Goal: Task Accomplishment & Management: Manage account settings

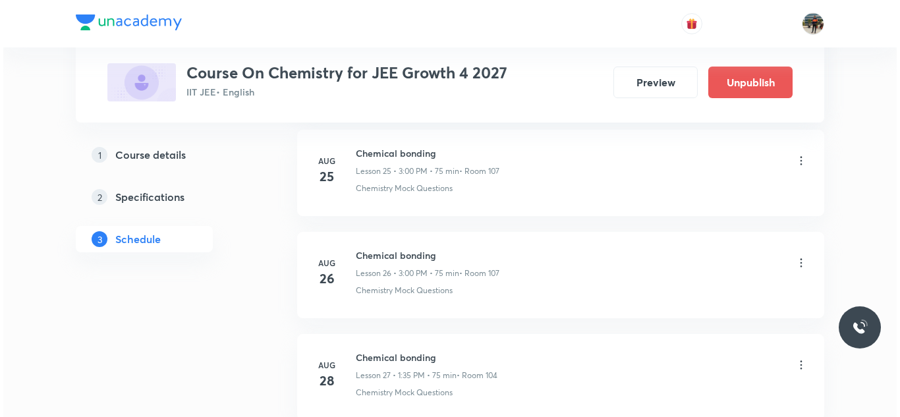
scroll to position [3498, 0]
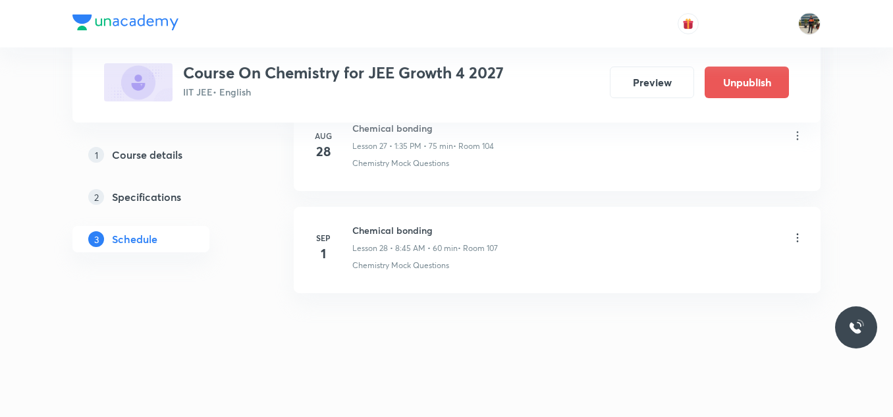
click at [794, 238] on icon at bounding box center [797, 237] width 13 height 13
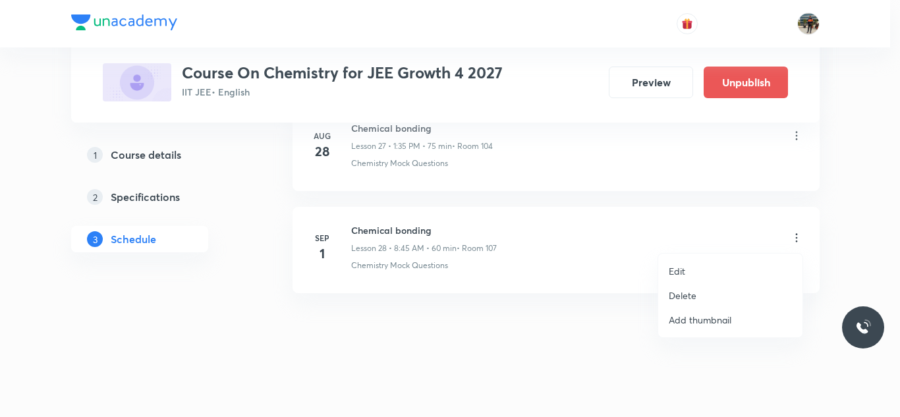
click at [682, 273] on p "Edit" at bounding box center [677, 271] width 16 height 14
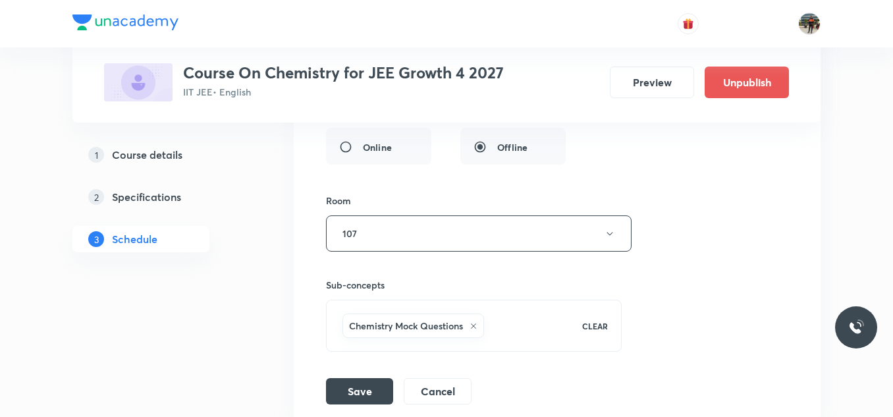
scroll to position [3399, 0]
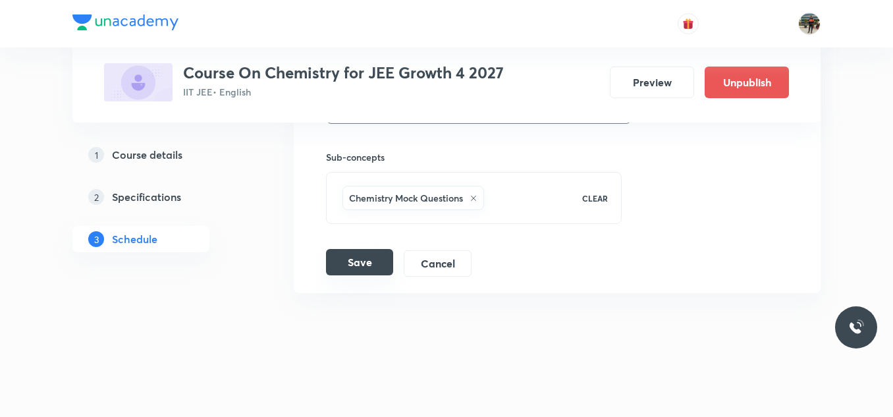
click at [357, 262] on button "Save" at bounding box center [359, 262] width 67 height 26
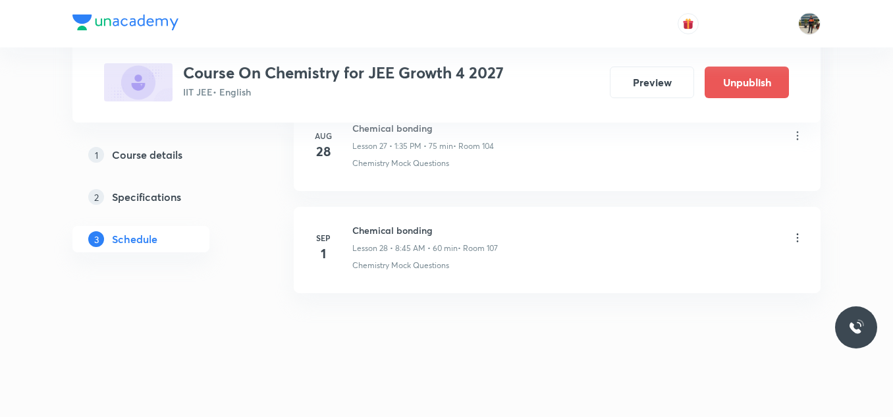
scroll to position [2892, 0]
click at [800, 240] on icon at bounding box center [797, 237] width 13 height 13
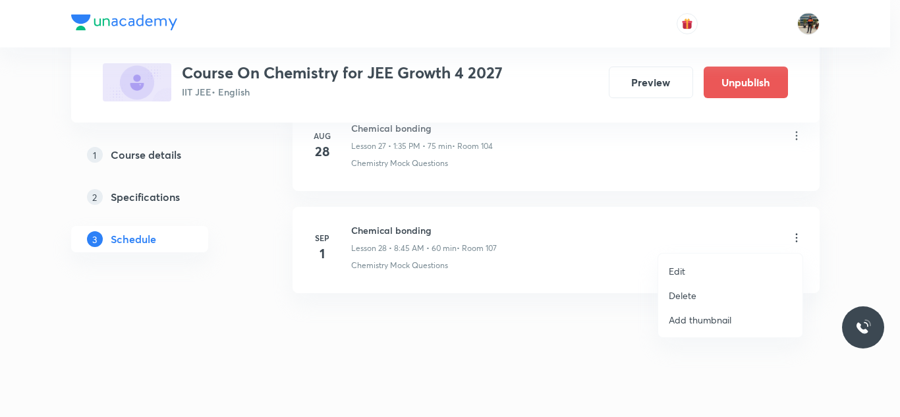
click at [691, 294] on p "Delete" at bounding box center [683, 296] width 28 height 14
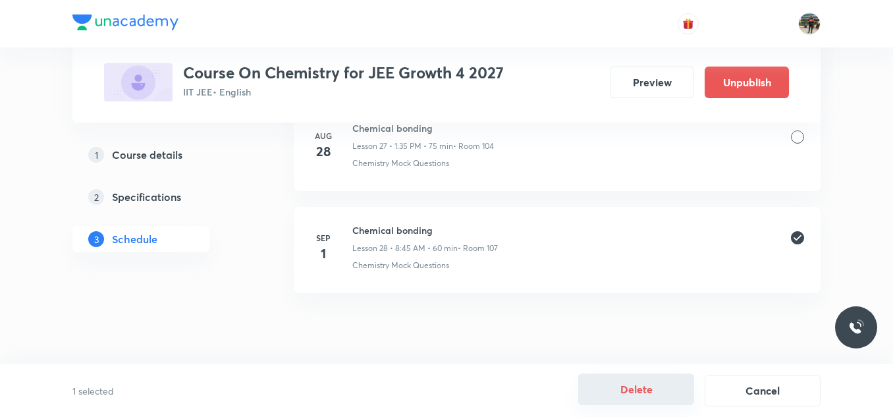
click at [630, 385] on button "Delete" at bounding box center [636, 389] width 116 height 32
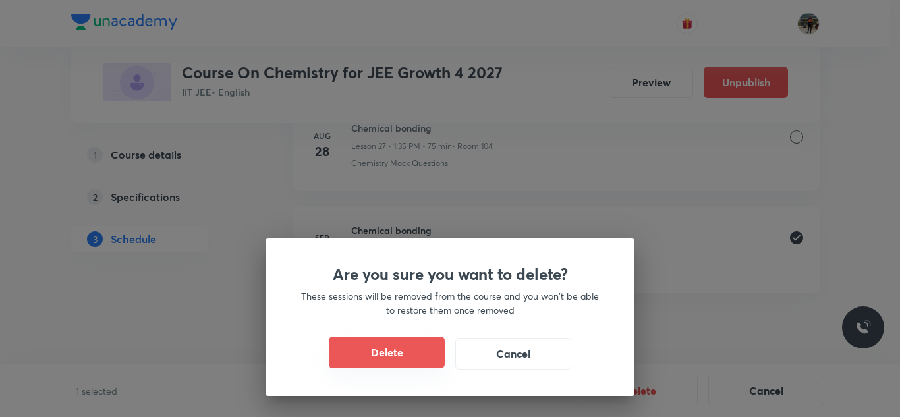
click at [393, 361] on button "Delete" at bounding box center [387, 353] width 116 height 32
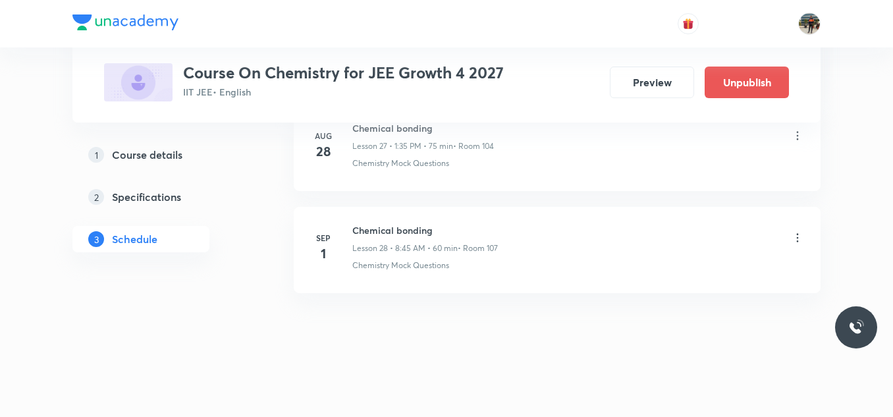
scroll to position [2790, 0]
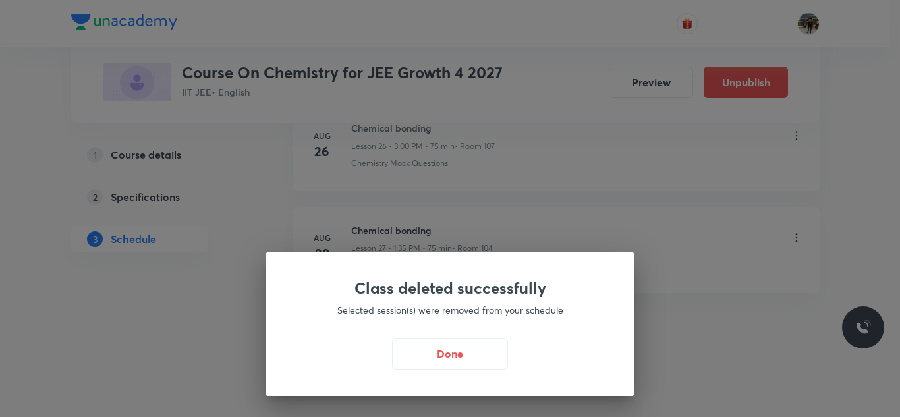
click at [392, 234] on div "Class deleted successfully Selected session(s) were removed from your schedule …" at bounding box center [450, 208] width 900 height 417
click at [392, 234] on div at bounding box center [450, 208] width 900 height 417
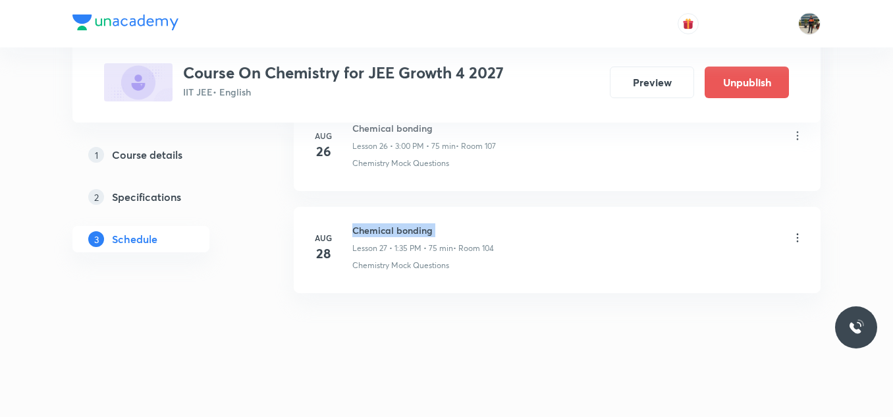
click at [392, 234] on h6 "Chemical bonding" at bounding box center [423, 230] width 142 height 14
copy h6 "Chemical bonding"
click at [392, 234] on h6 "Chemical bonding" at bounding box center [423, 230] width 142 height 14
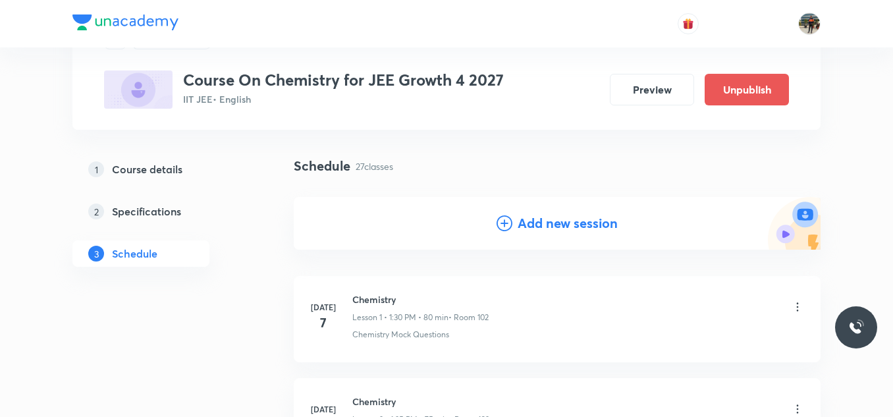
scroll to position [66, 0]
click at [574, 229] on h4 "Add new session" at bounding box center [568, 224] width 100 height 20
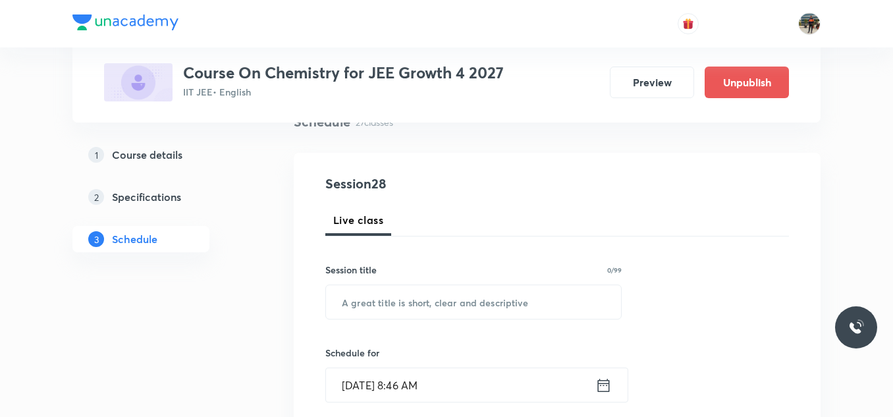
scroll to position [198, 0]
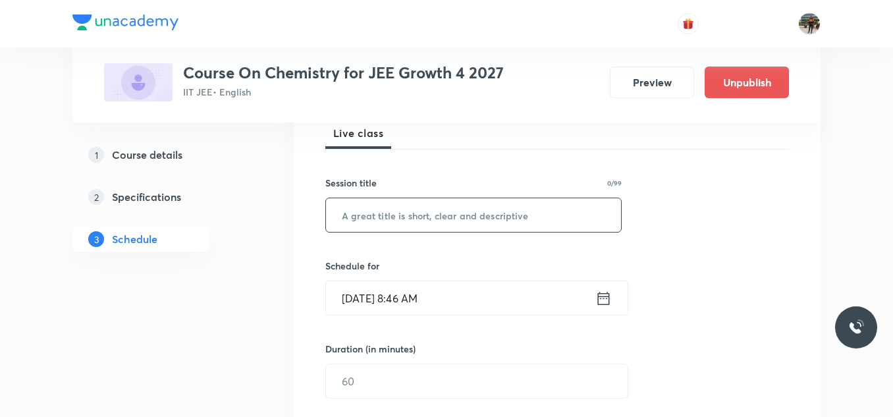
click at [459, 229] on input "text" at bounding box center [473, 215] width 295 height 34
paste input "Chemical bonding"
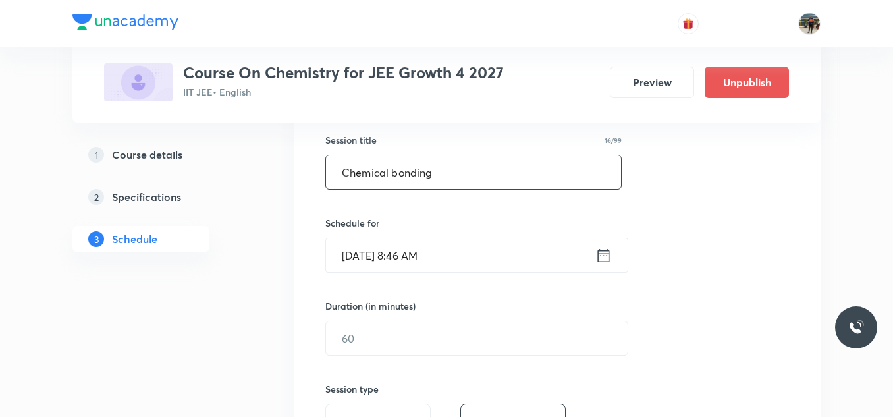
scroll to position [263, 0]
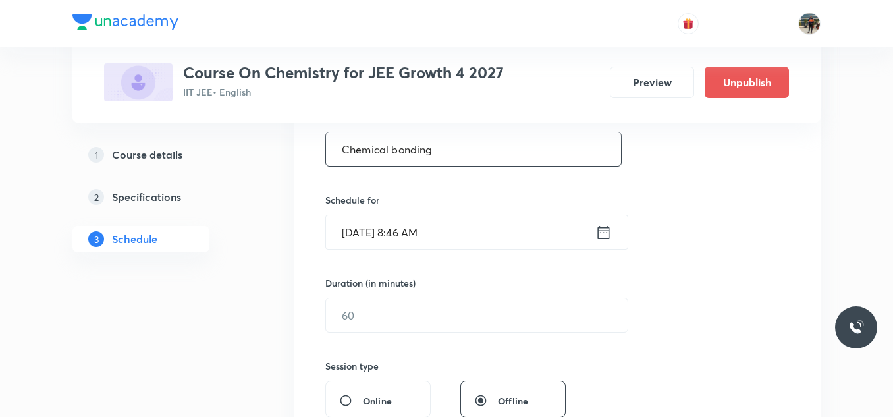
type input "Chemical bonding"
click at [601, 233] on icon at bounding box center [603, 232] width 16 height 18
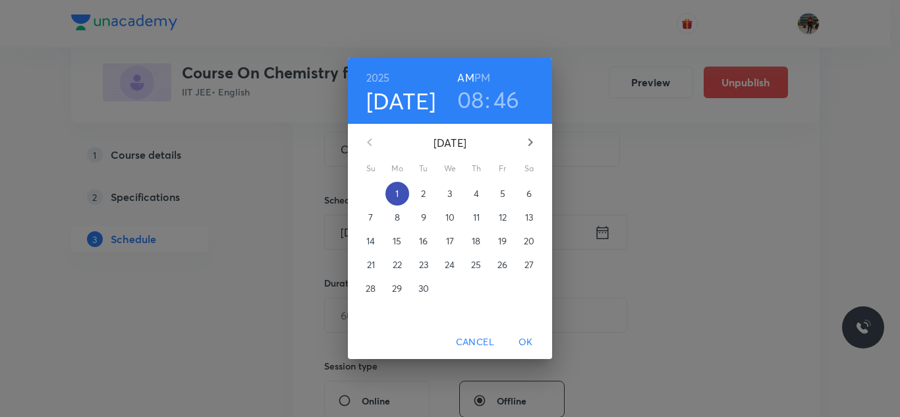
click at [405, 195] on span "1" at bounding box center [397, 193] width 24 height 13
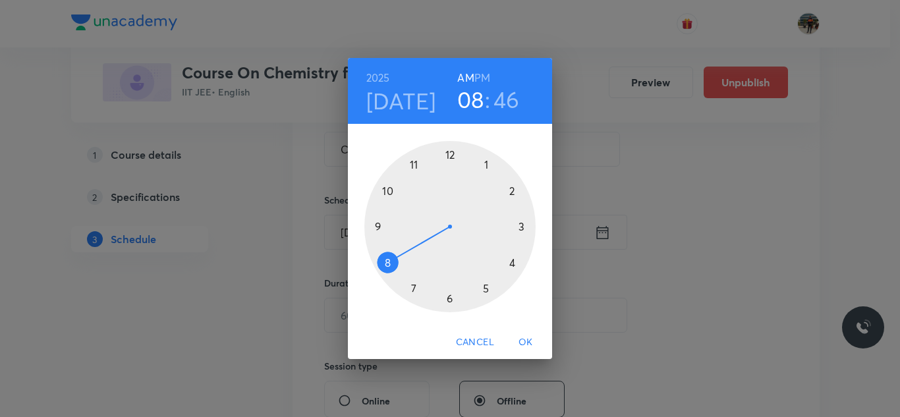
click at [377, 225] on div at bounding box center [449, 226] width 171 height 171
click at [447, 152] on div at bounding box center [449, 226] width 171 height 171
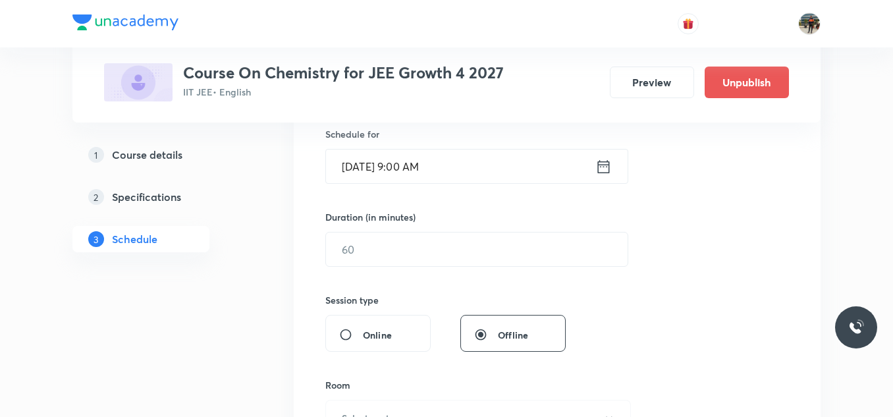
scroll to position [395, 0]
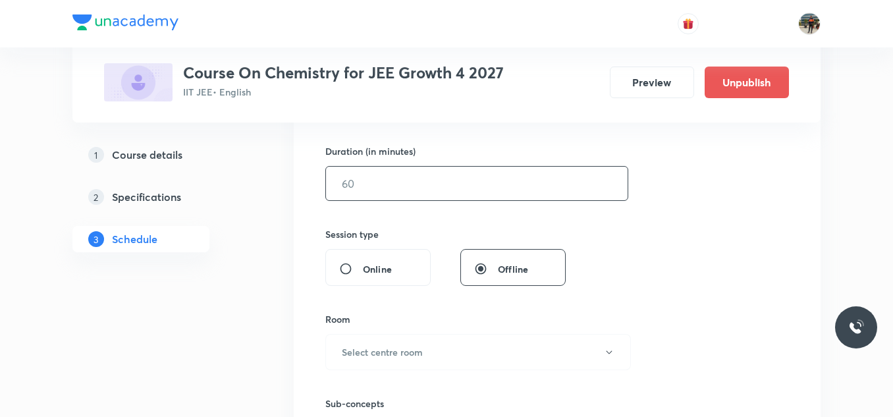
click at [397, 192] on input "text" at bounding box center [477, 184] width 302 height 34
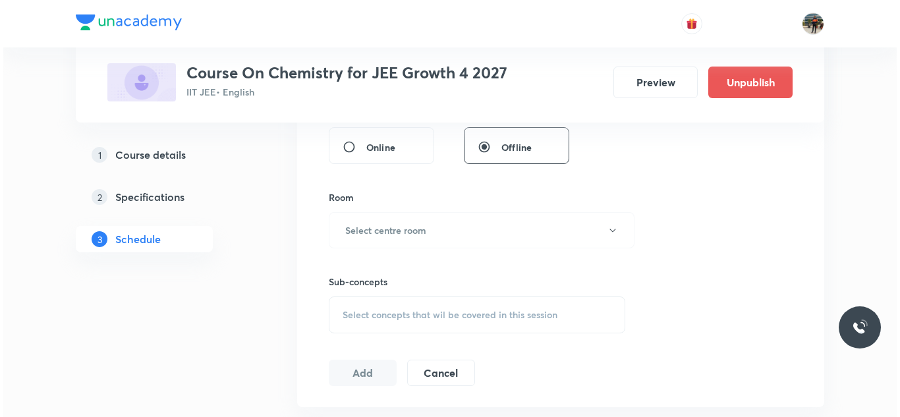
scroll to position [527, 0]
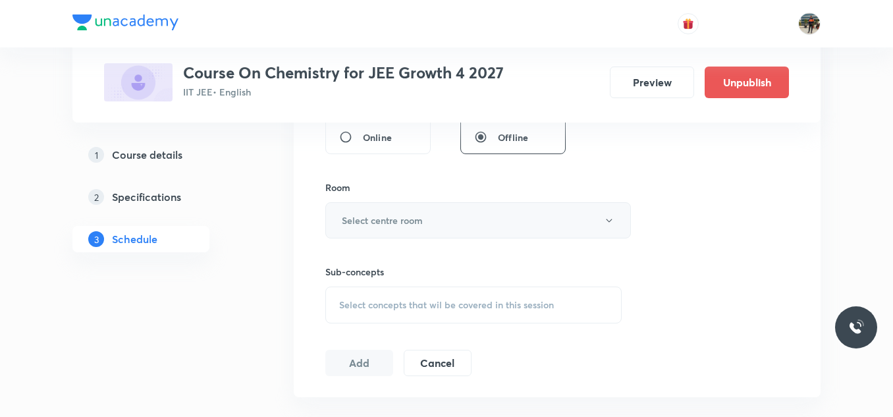
type input "45"
click at [379, 209] on button "Select centre room" at bounding box center [478, 220] width 306 height 36
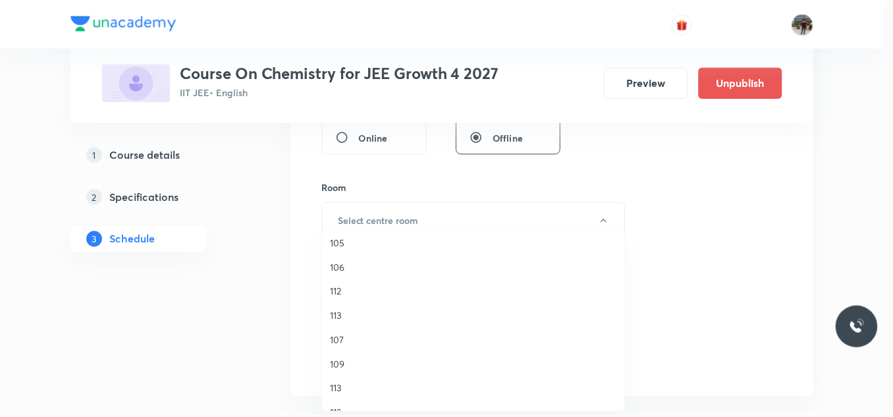
scroll to position [244, 0]
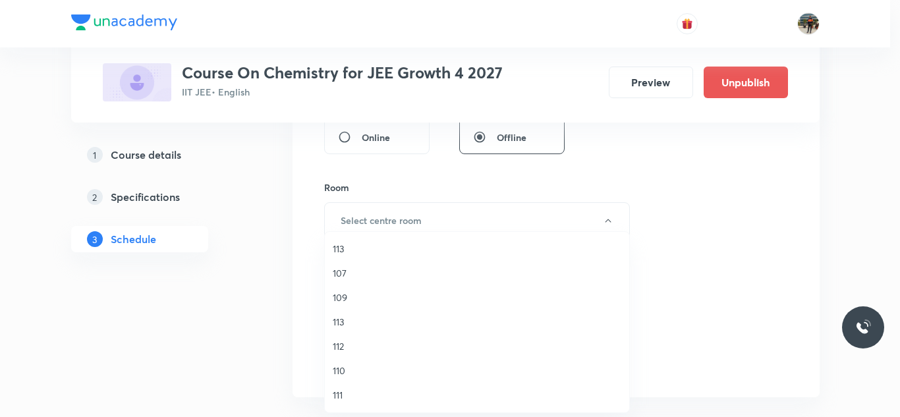
click at [337, 273] on span "107" at bounding box center [477, 273] width 289 height 14
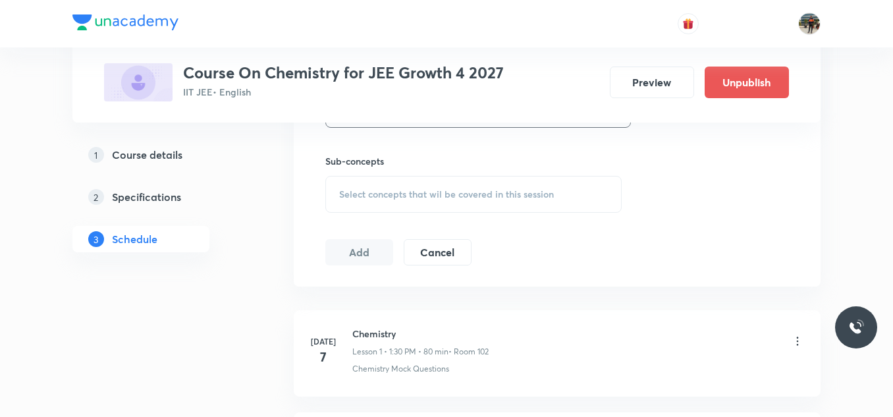
scroll to position [659, 0]
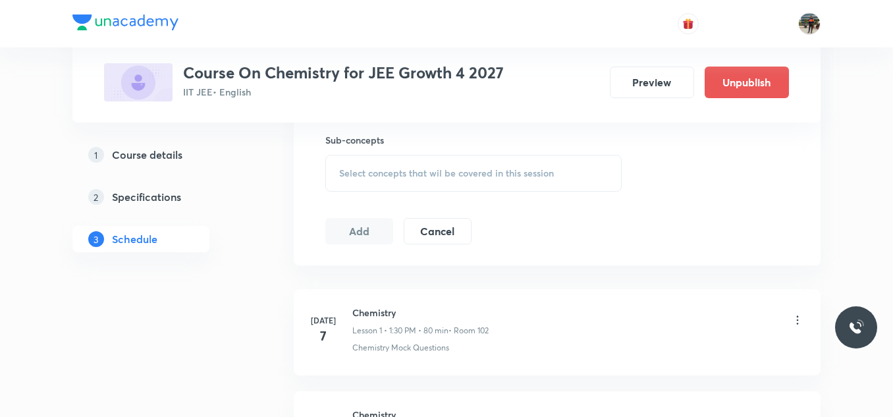
click at [365, 168] on span "Select concepts that wil be covered in this session" at bounding box center [446, 173] width 215 height 11
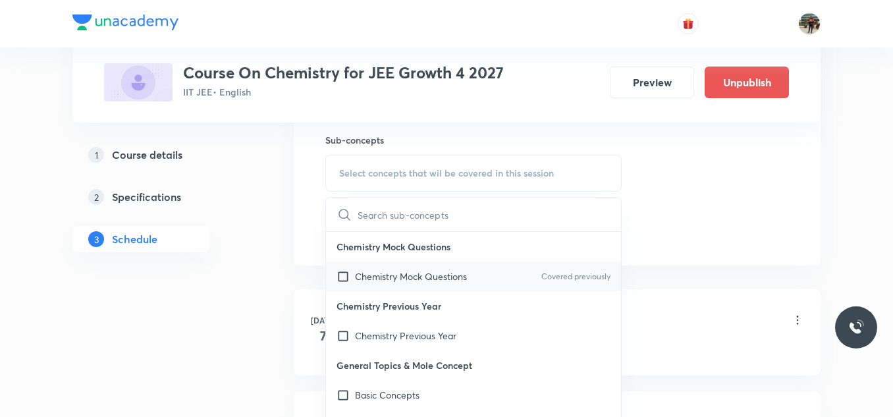
click at [343, 277] on input "checkbox" at bounding box center [346, 276] width 18 height 14
checkbox input "true"
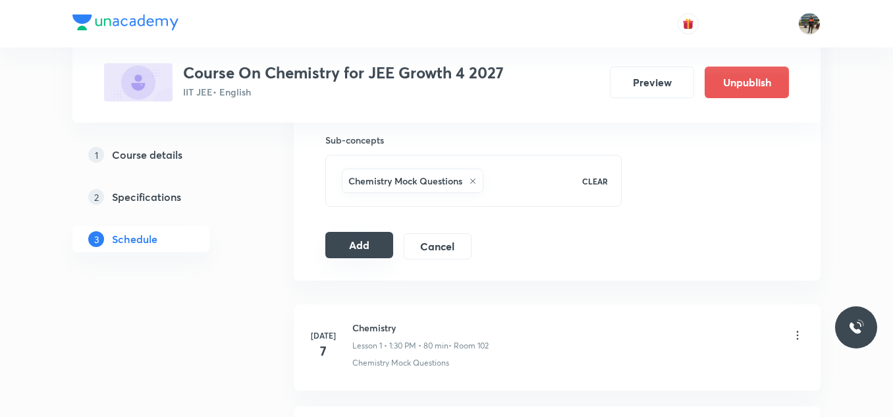
click at [336, 238] on button "Add" at bounding box center [359, 245] width 68 height 26
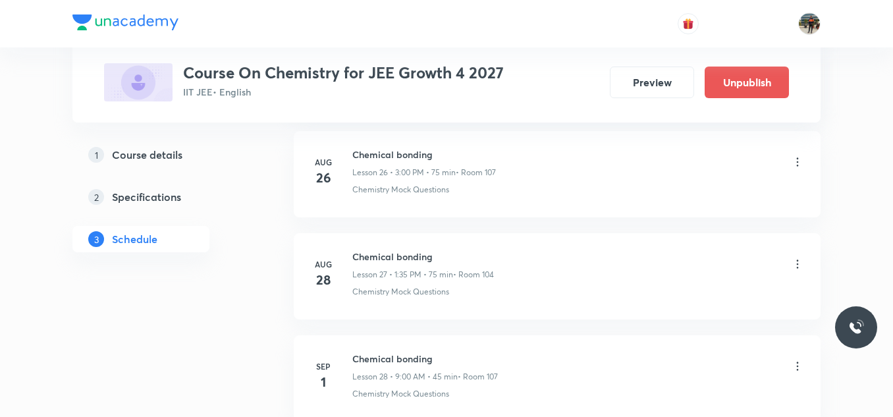
scroll to position [2892, 0]
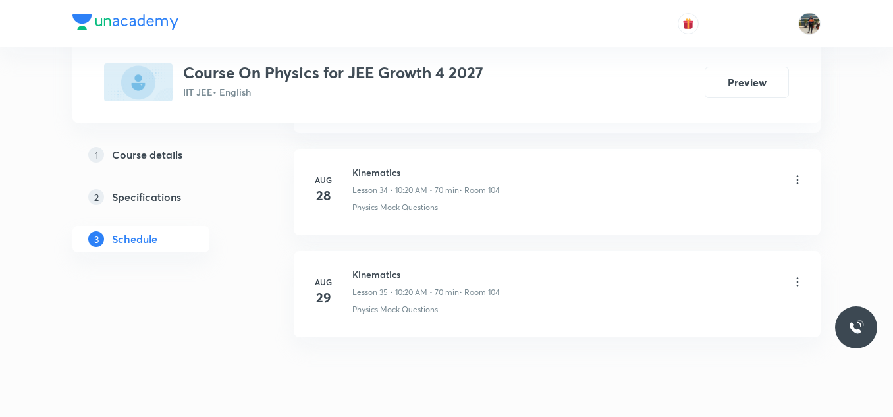
scroll to position [4212, 0]
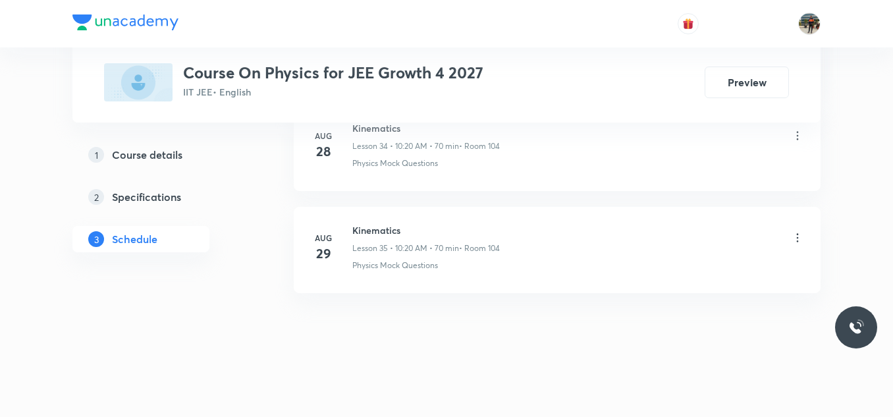
click at [368, 231] on h6 "Kinematics" at bounding box center [426, 230] width 148 height 14
copy h6 "Kinematics"
click at [368, 231] on h6 "Kinematics" at bounding box center [426, 230] width 148 height 14
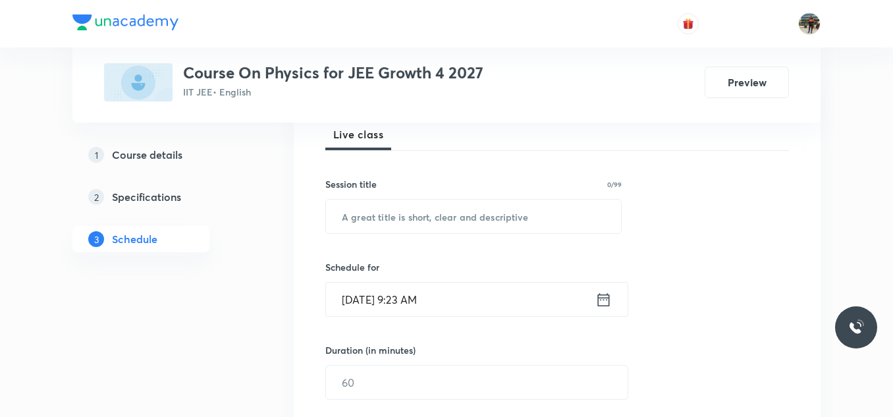
scroll to position [198, 0]
click at [371, 214] on input "text" at bounding box center [473, 215] width 295 height 34
paste input "Kinematics"
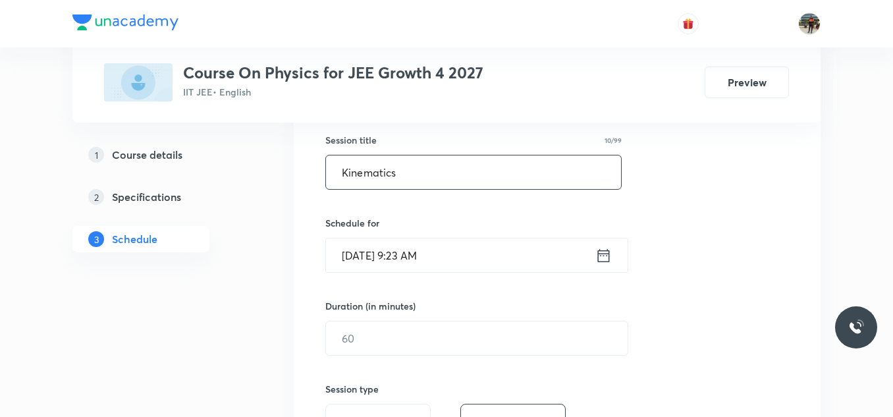
scroll to position [263, 0]
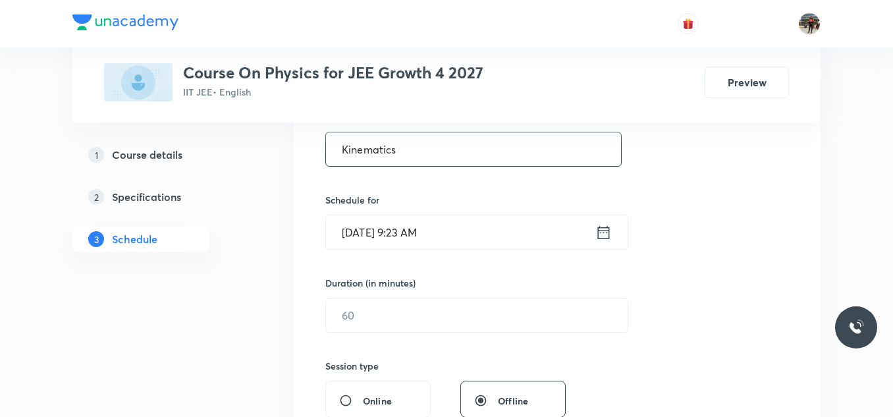
type input "Kinematics"
click at [601, 236] on icon at bounding box center [603, 232] width 16 height 18
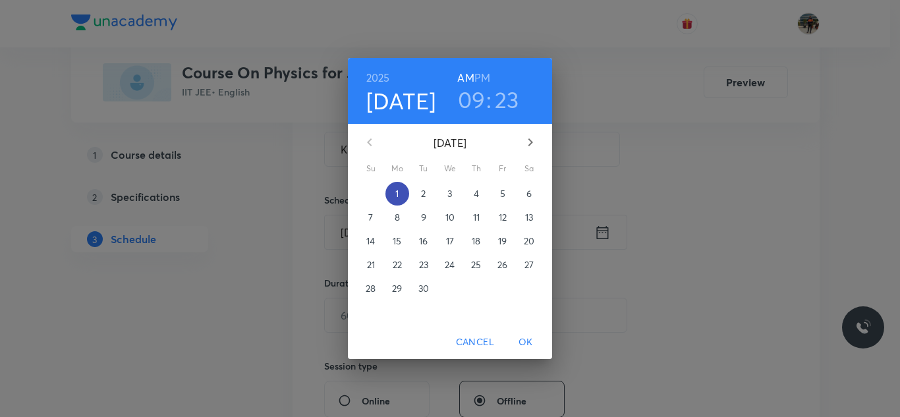
click at [399, 190] on p "1" at bounding box center [396, 193] width 3 height 13
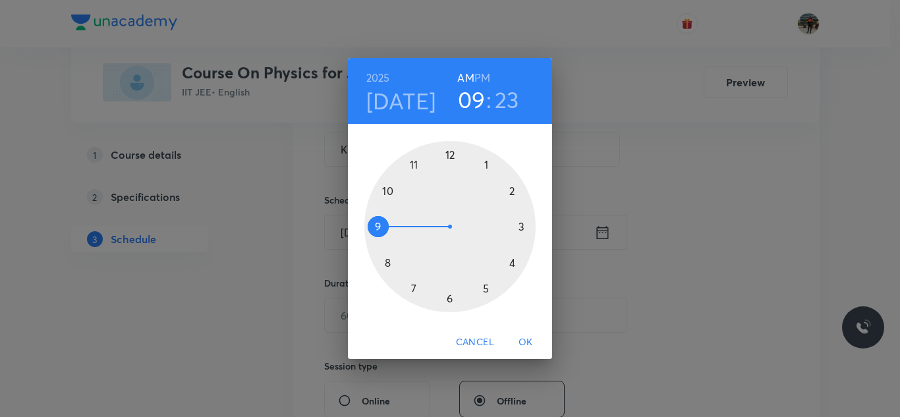
click at [388, 192] on div at bounding box center [449, 226] width 171 height 171
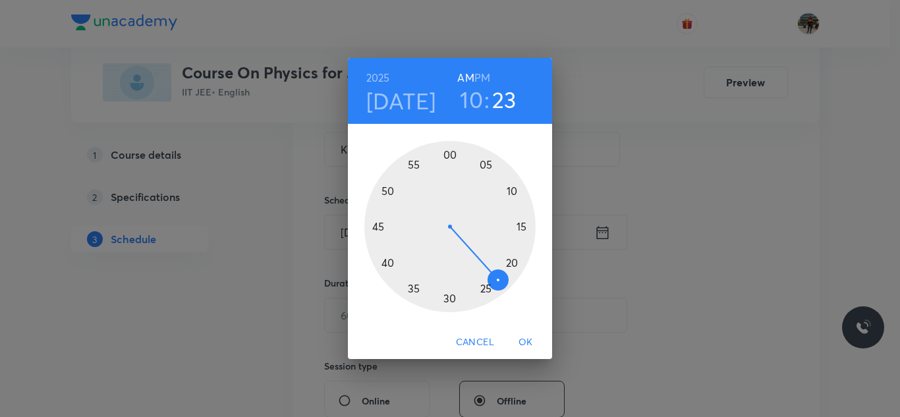
click at [449, 154] on div at bounding box center [449, 226] width 171 height 171
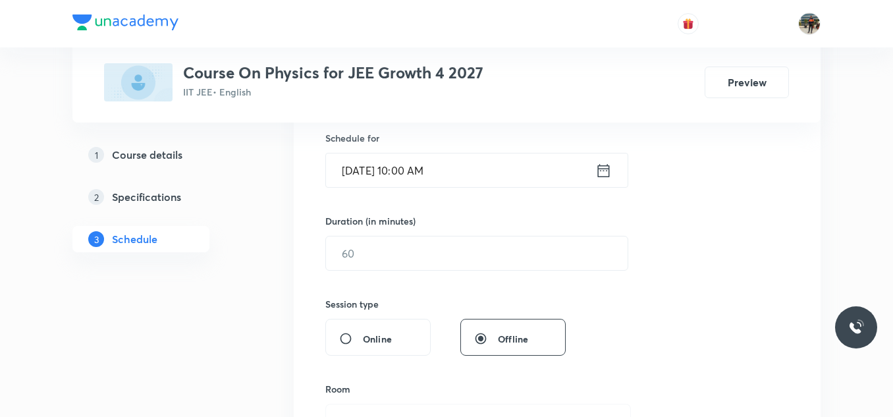
scroll to position [329, 0]
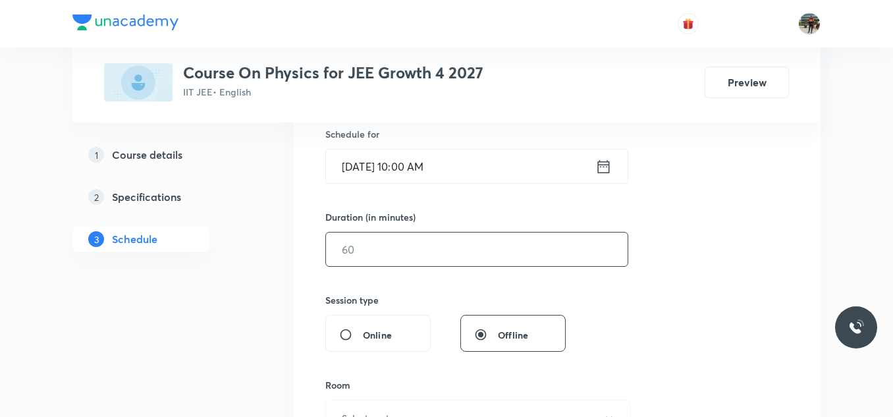
click at [376, 256] on input "text" at bounding box center [477, 250] width 302 height 34
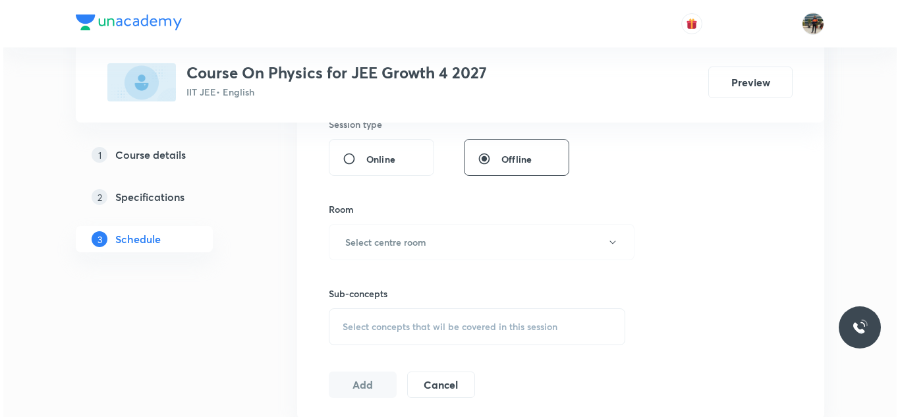
scroll to position [527, 0]
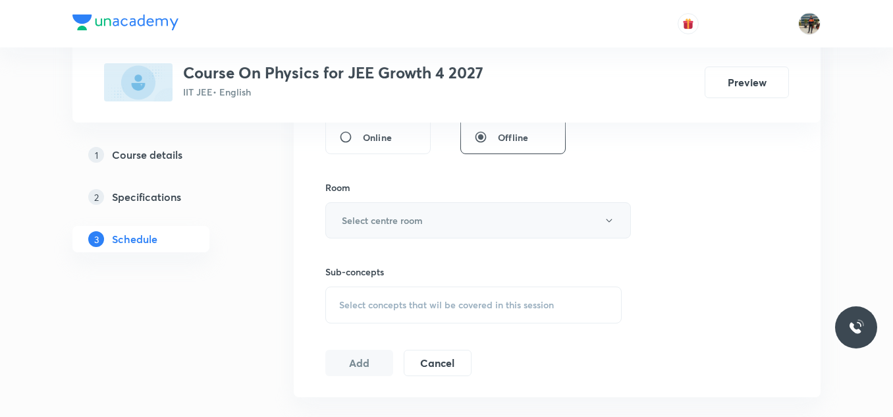
type input "80"
click at [364, 211] on button "Select centre room" at bounding box center [478, 220] width 306 height 36
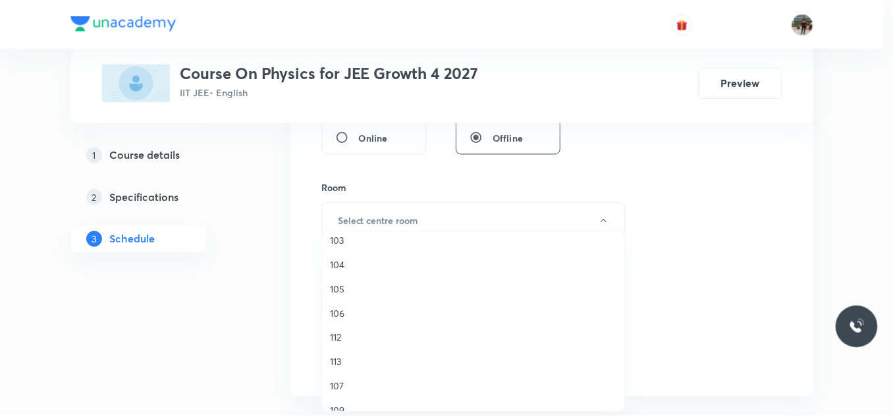
scroll to position [132, 0]
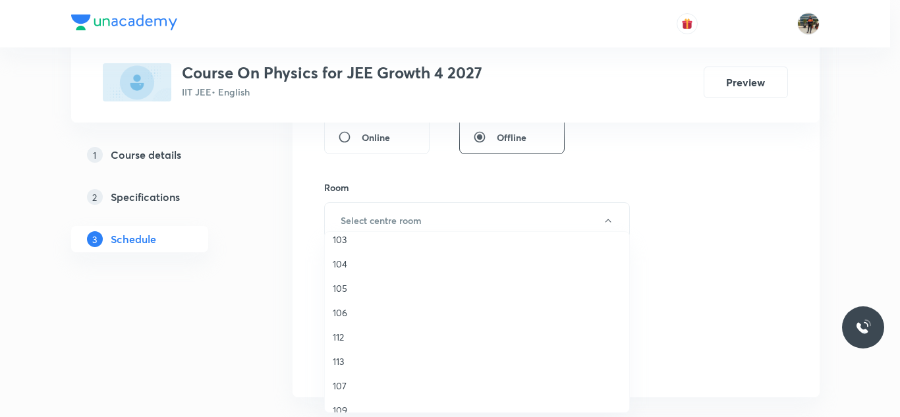
click at [341, 382] on span "107" at bounding box center [477, 386] width 289 height 14
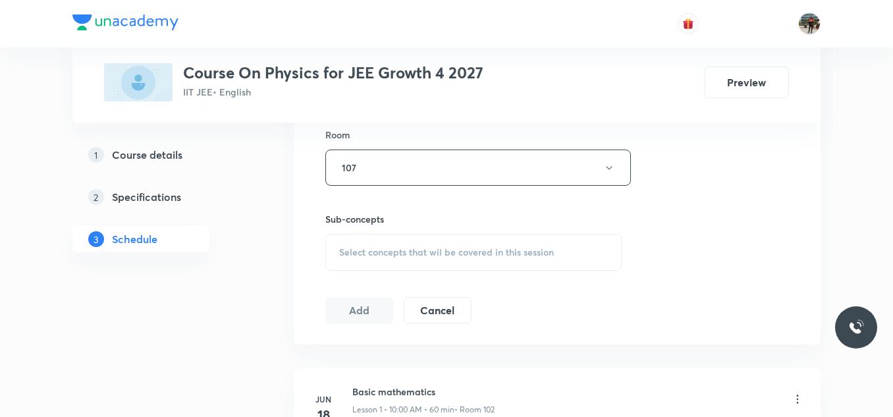
scroll to position [659, 0]
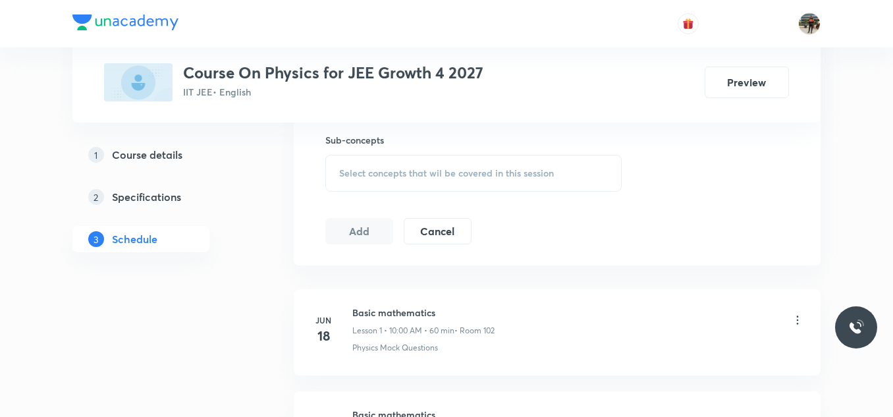
click at [345, 169] on span "Select concepts that wil be covered in this session" at bounding box center [446, 173] width 215 height 11
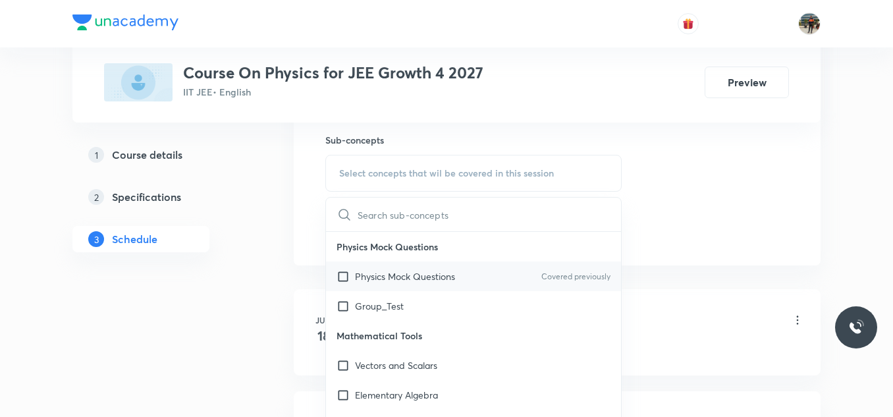
click at [343, 274] on input "checkbox" at bounding box center [346, 276] width 18 height 14
checkbox input "true"
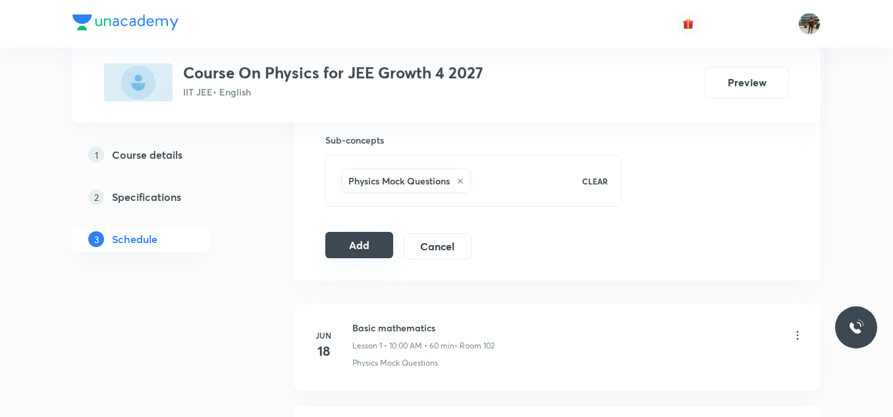
click at [344, 243] on button "Add" at bounding box center [359, 245] width 68 height 26
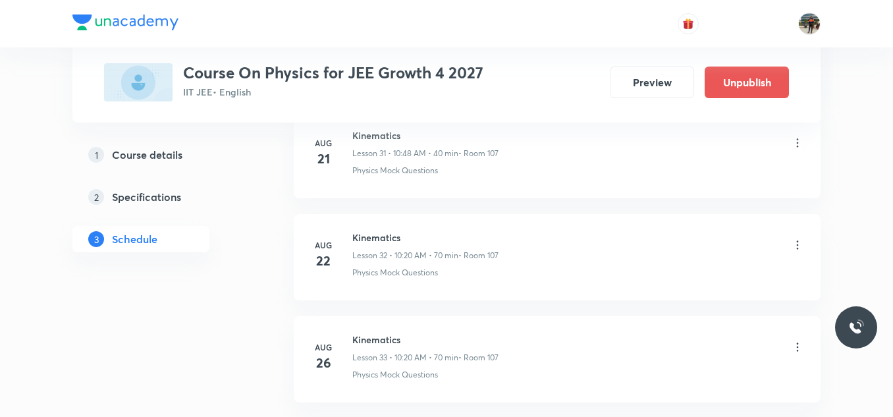
scroll to position [3709, 0]
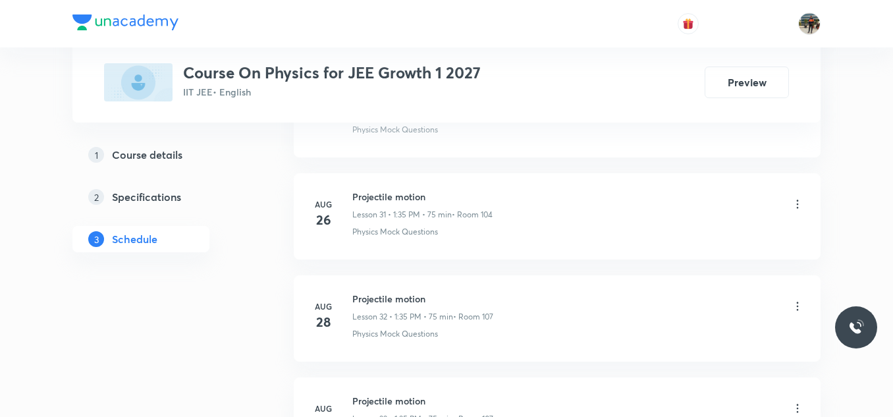
scroll to position [4092, 0]
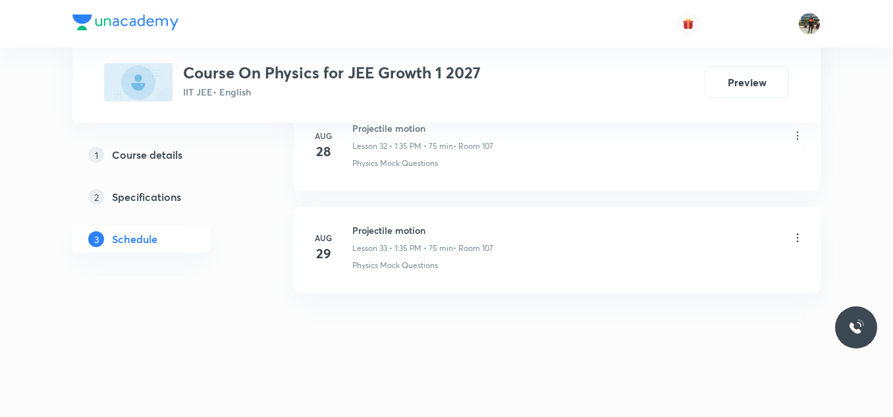
click at [392, 229] on h6 "Projectile motion" at bounding box center [422, 230] width 141 height 14
copy h6 "Projectile motion"
click at [392, 229] on h6 "Projectile motion" at bounding box center [422, 230] width 141 height 14
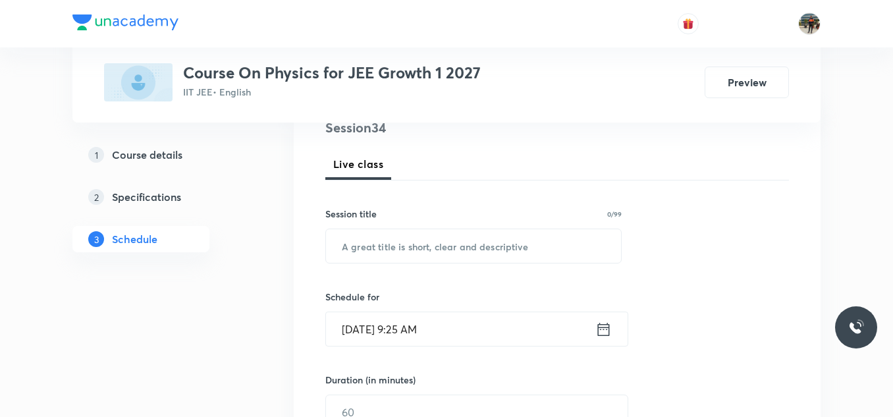
scroll to position [198, 0]
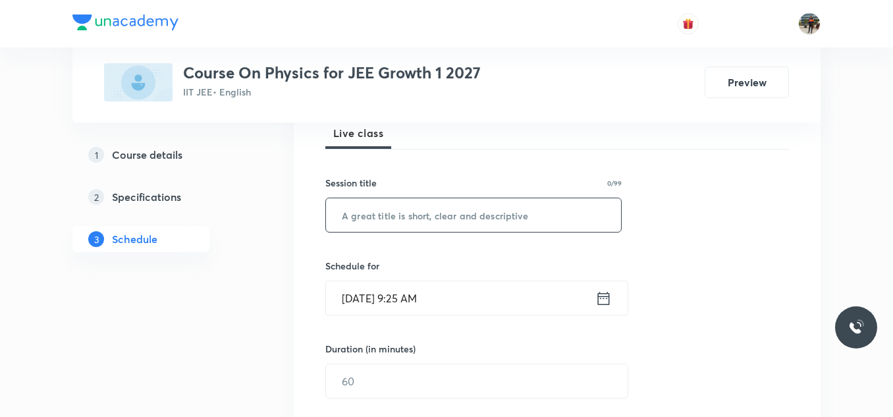
click at [447, 217] on input "text" at bounding box center [473, 215] width 295 height 34
paste input "Projectile motion"
type input "Projectile motion"
click at [602, 298] on icon at bounding box center [603, 298] width 16 height 18
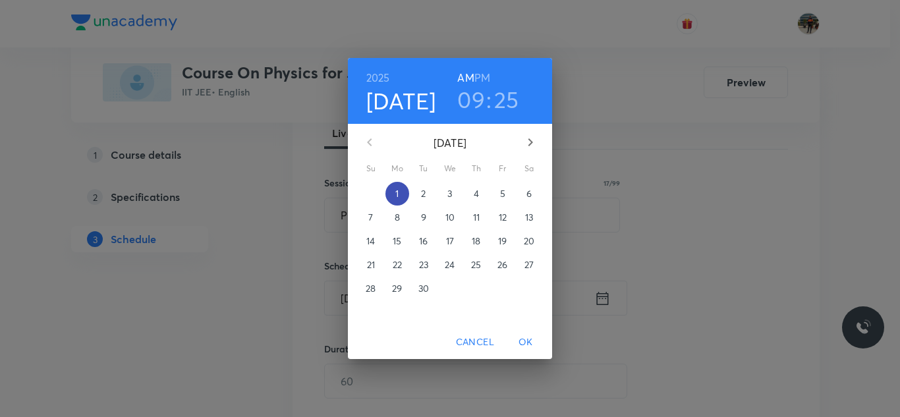
click at [394, 190] on span "1" at bounding box center [397, 193] width 24 height 13
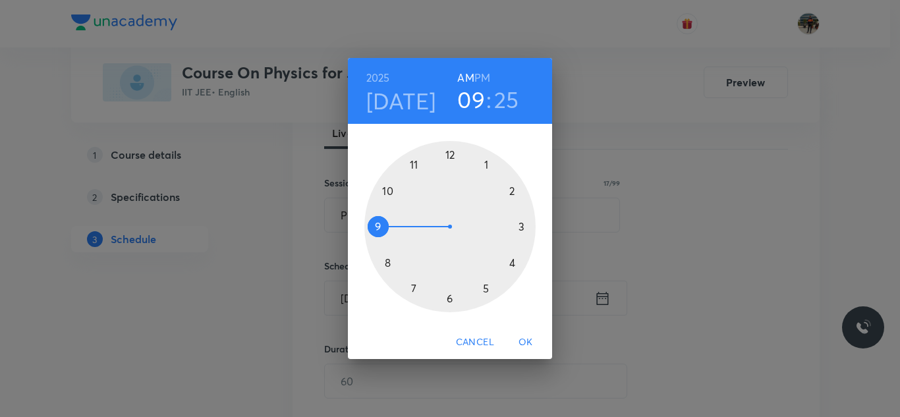
click at [389, 191] on div at bounding box center [449, 226] width 171 height 171
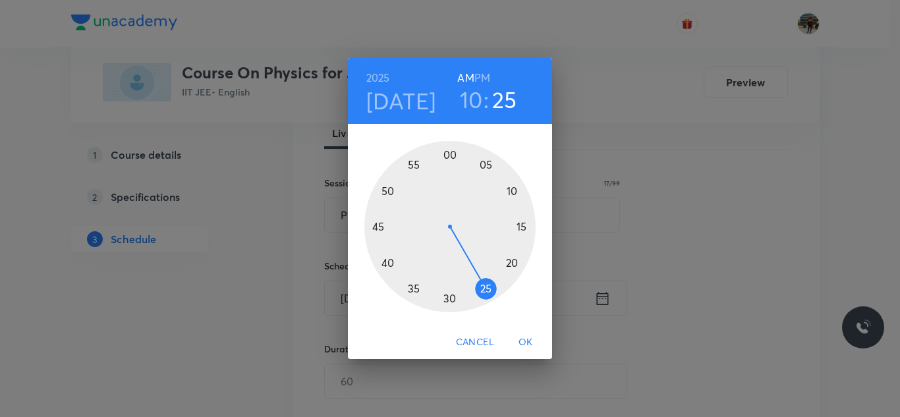
click at [449, 153] on div at bounding box center [449, 226] width 171 height 171
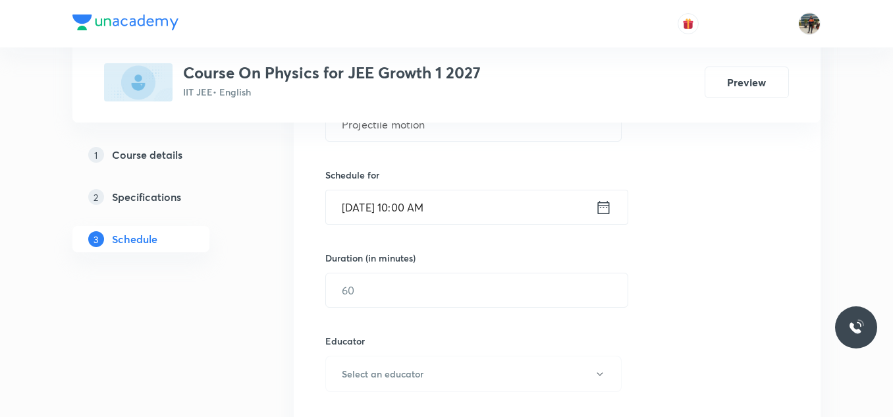
scroll to position [329, 0]
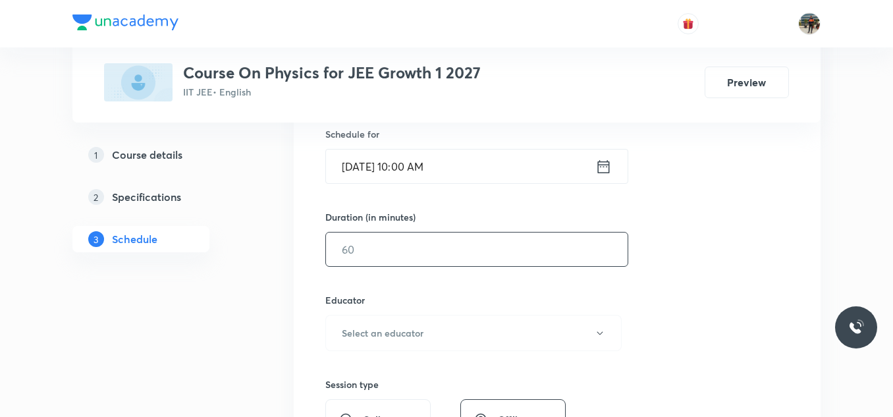
click at [435, 254] on input "text" at bounding box center [477, 250] width 302 height 34
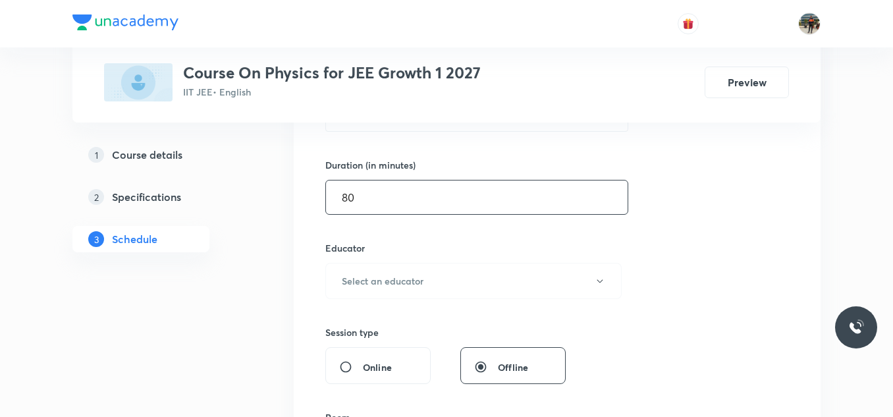
scroll to position [461, 0]
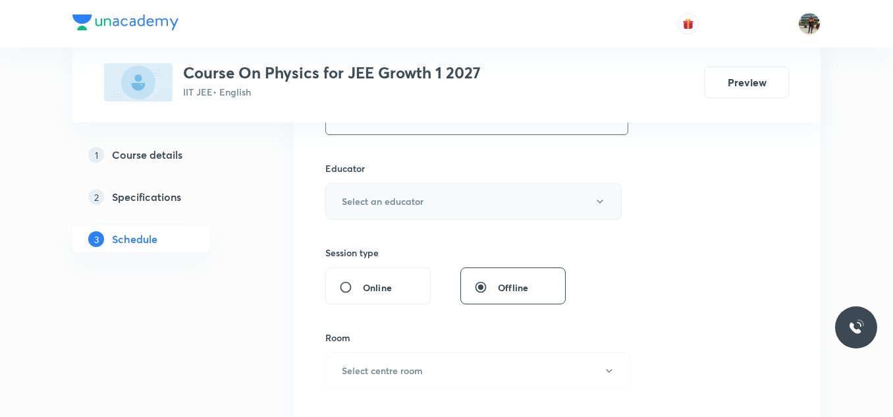
type input "80"
click at [368, 207] on h6 "Select an educator" at bounding box center [383, 201] width 82 height 14
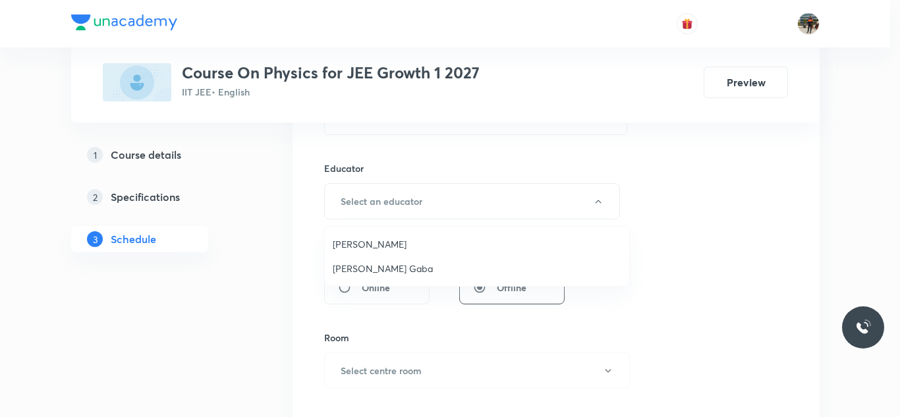
click at [349, 271] on span "Arpit Gaba" at bounding box center [477, 269] width 289 height 14
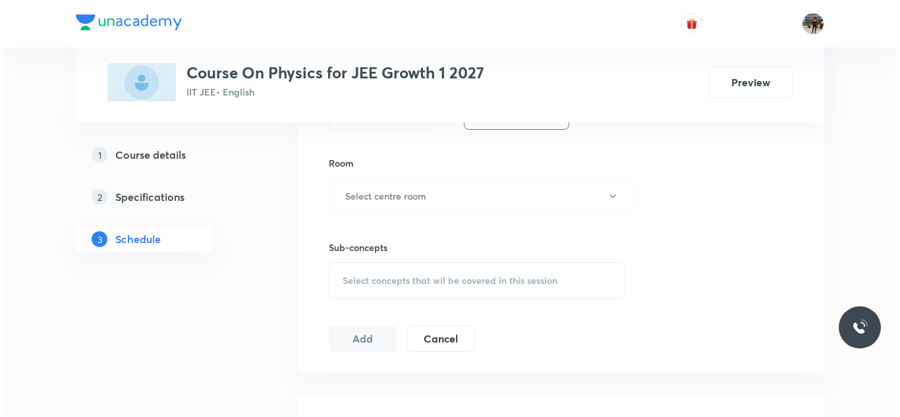
scroll to position [659, 0]
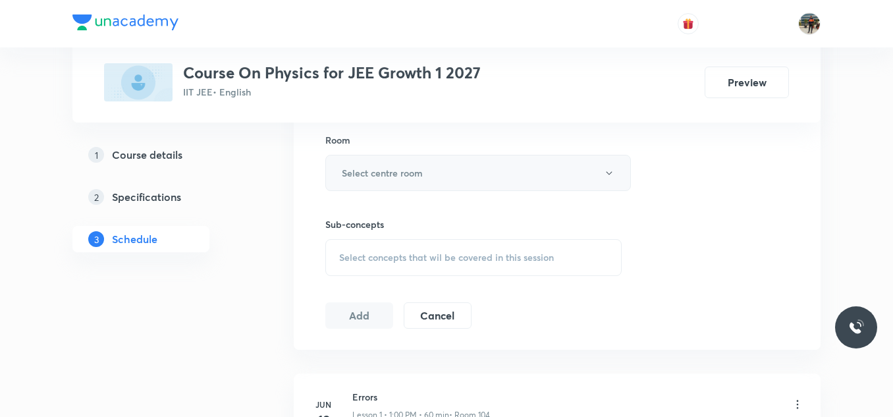
click at [353, 167] on h6 "Select centre room" at bounding box center [382, 173] width 81 height 14
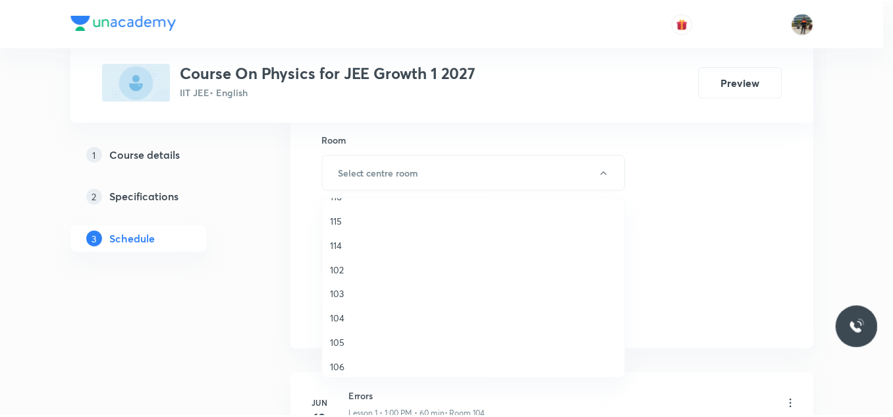
scroll to position [66, 0]
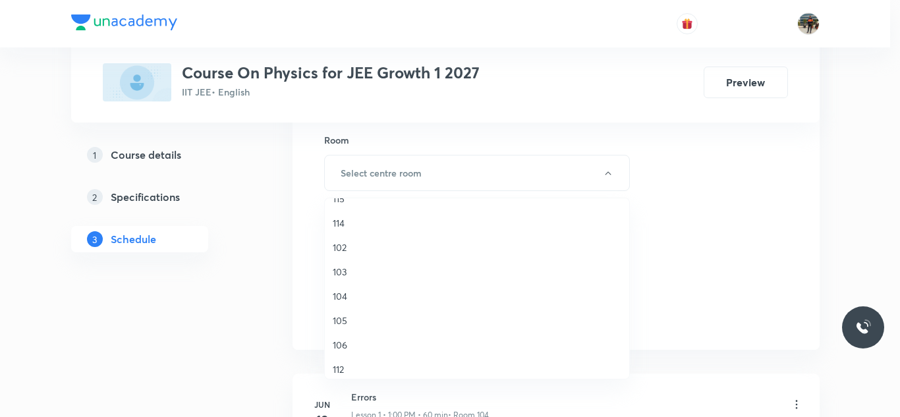
click at [350, 295] on span "104" at bounding box center [477, 296] width 289 height 14
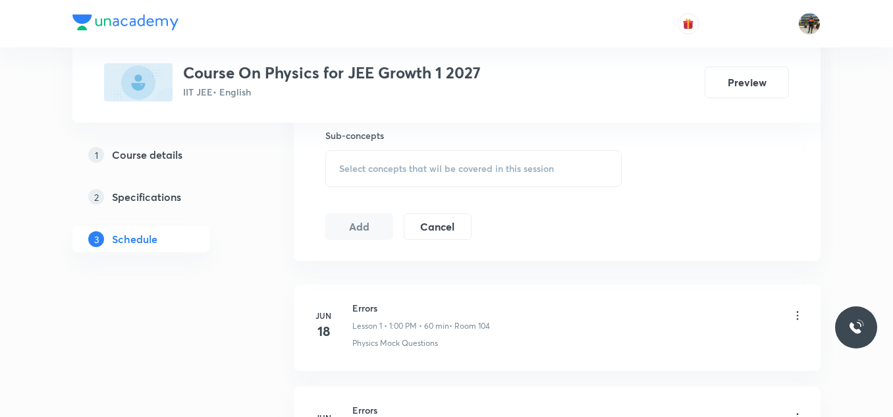
scroll to position [725, 0]
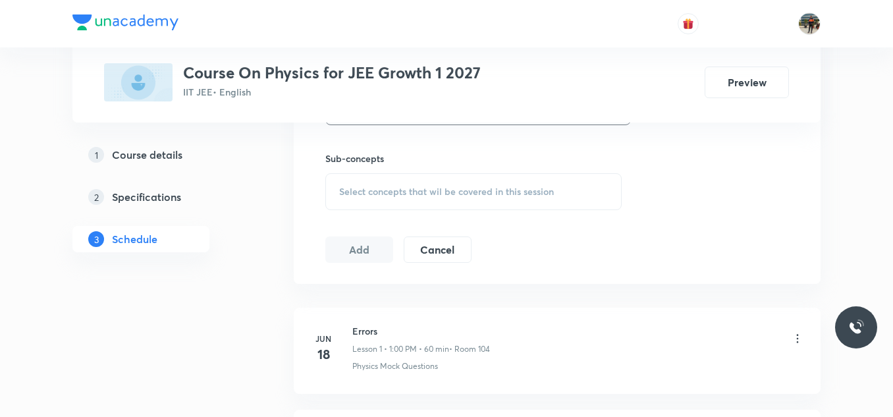
click at [358, 172] on div "Sub-concepts Select concepts that wil be covered in this session" at bounding box center [473, 181] width 296 height 59
click at [345, 188] on span "Select concepts that wil be covered in this session" at bounding box center [446, 191] width 215 height 11
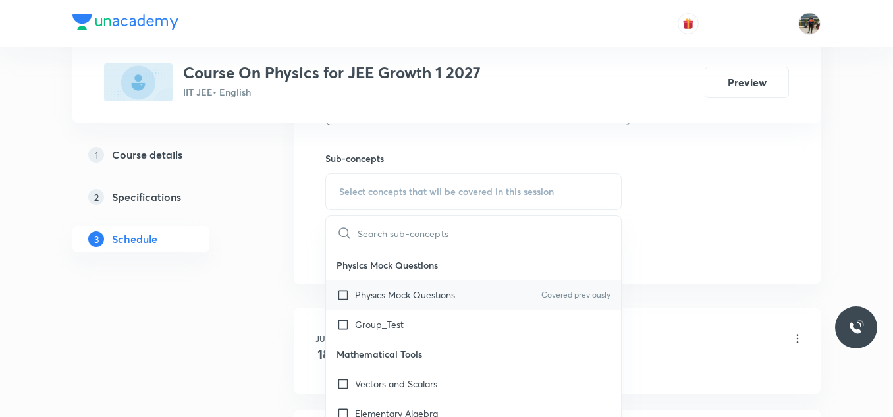
click at [344, 290] on input "checkbox" at bounding box center [346, 295] width 18 height 14
checkbox input "true"
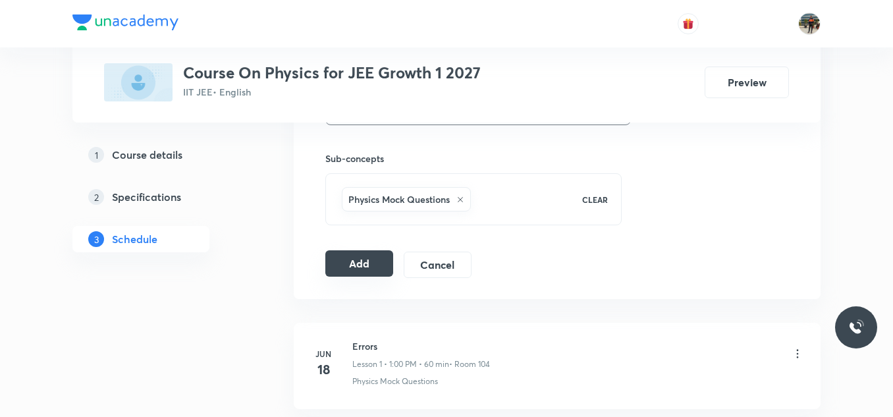
click at [360, 266] on button "Add" at bounding box center [359, 263] width 68 height 26
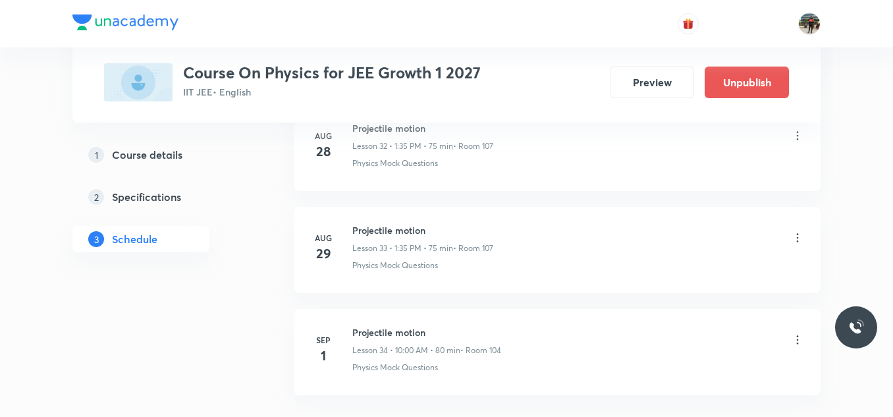
scroll to position [3505, 0]
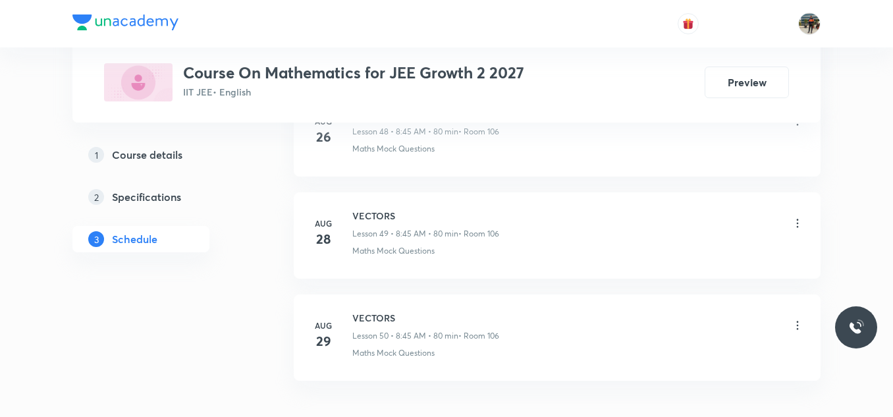
scroll to position [5744, 0]
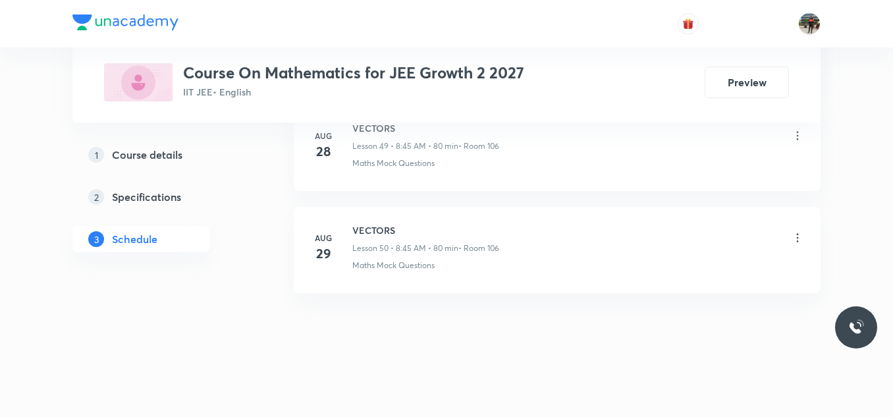
click at [373, 228] on h6 "VECTORS" at bounding box center [425, 230] width 147 height 14
copy h6 "VECTORS"
click at [373, 228] on h6 "VECTORS" at bounding box center [425, 230] width 147 height 14
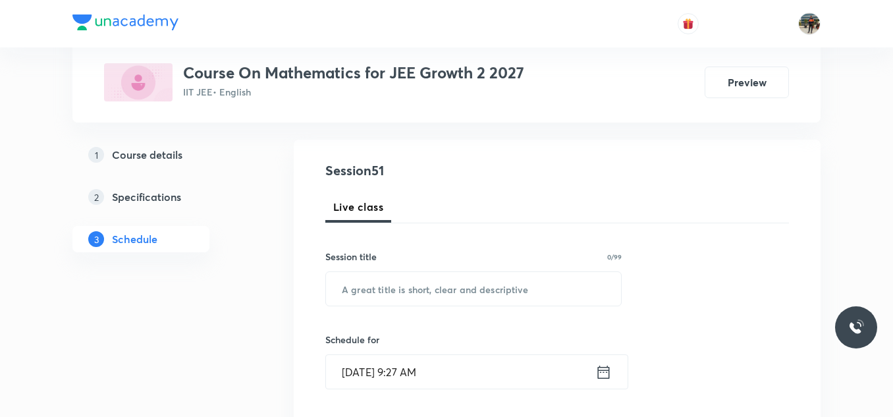
scroll to position [132, 0]
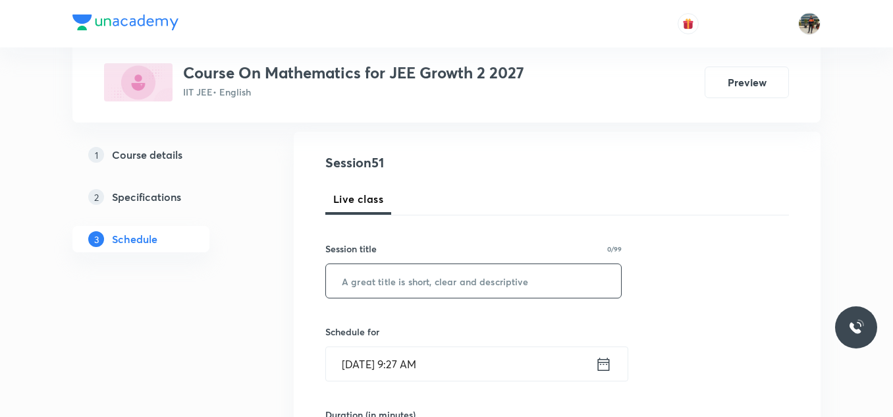
click at [368, 289] on input "text" at bounding box center [473, 281] width 295 height 34
paste input "VECTORS"
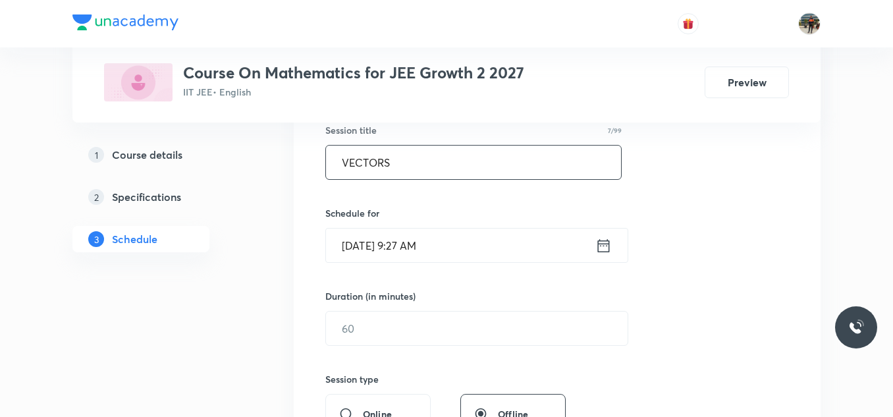
scroll to position [263, 0]
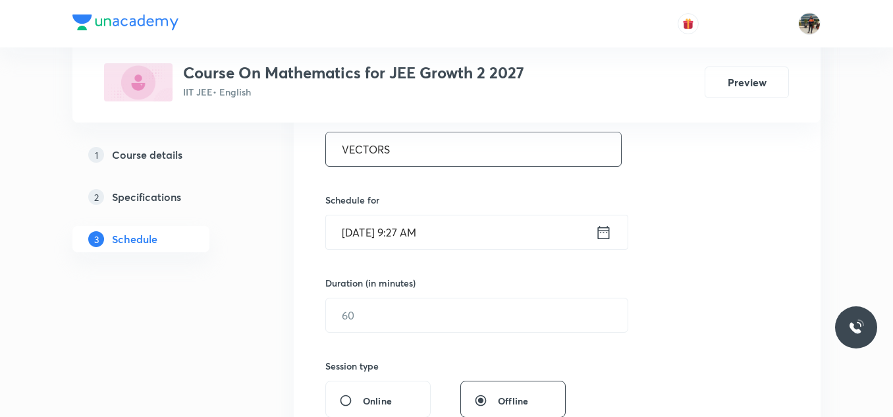
type input "VECTORS"
click at [603, 233] on icon at bounding box center [604, 231] width 12 height 13
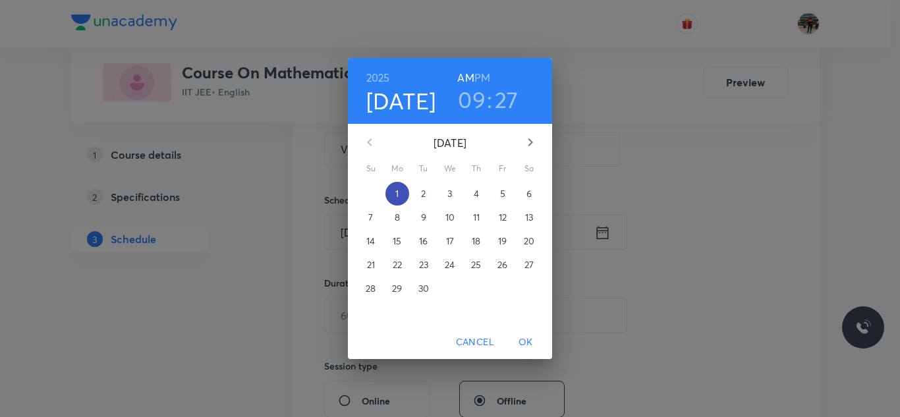
click at [400, 190] on span "1" at bounding box center [397, 193] width 24 height 13
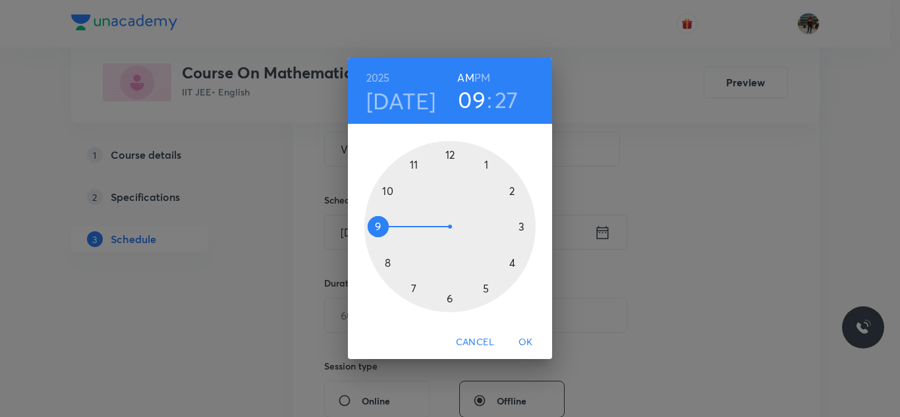
click at [388, 192] on div at bounding box center [449, 226] width 171 height 171
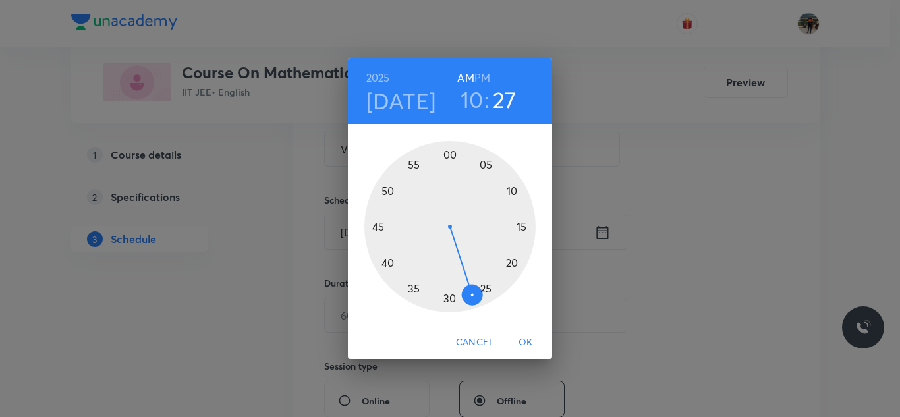
click at [449, 152] on div at bounding box center [449, 226] width 171 height 171
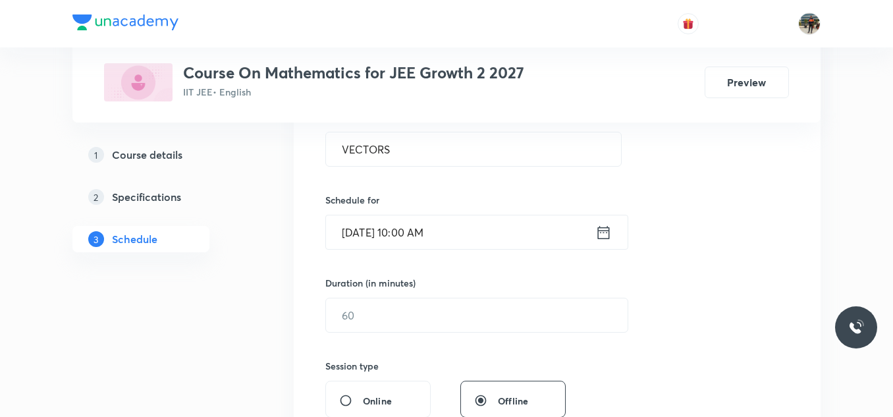
scroll to position [329, 0]
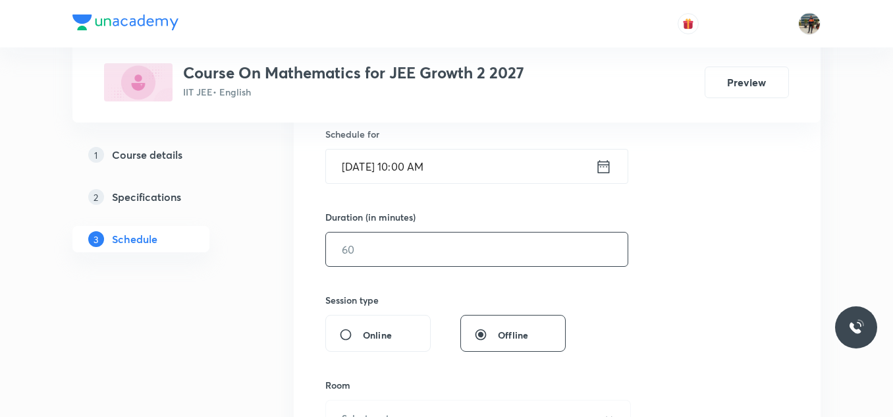
click at [403, 264] on input "text" at bounding box center [477, 250] width 302 height 34
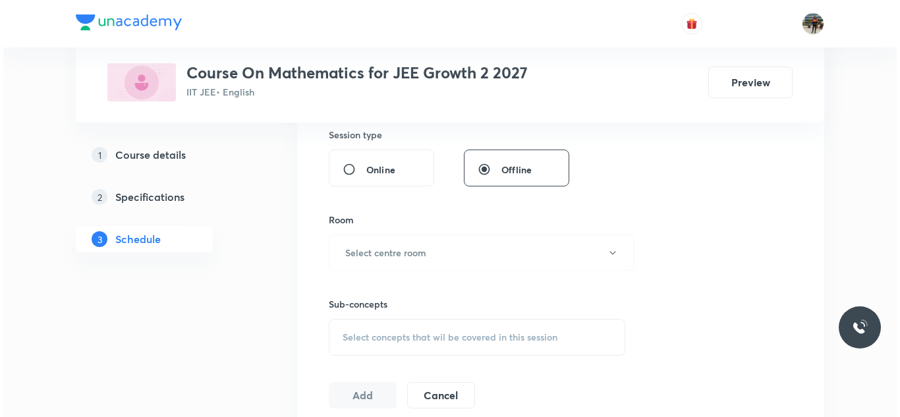
scroll to position [527, 0]
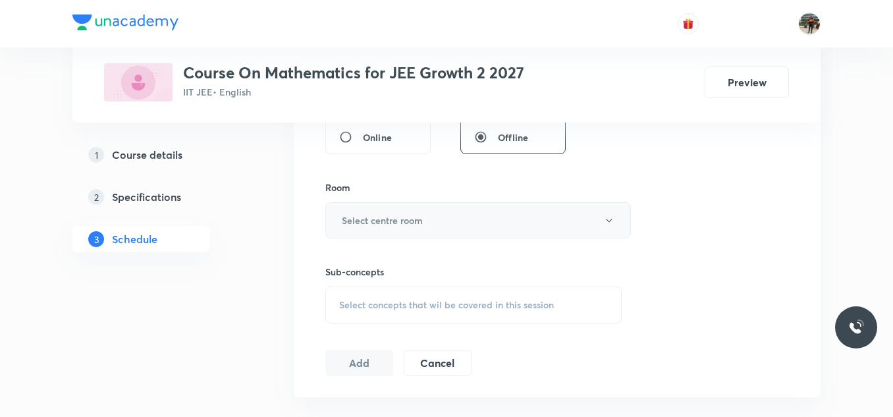
type input "80"
click at [368, 214] on h6 "Select centre room" at bounding box center [382, 220] width 81 height 14
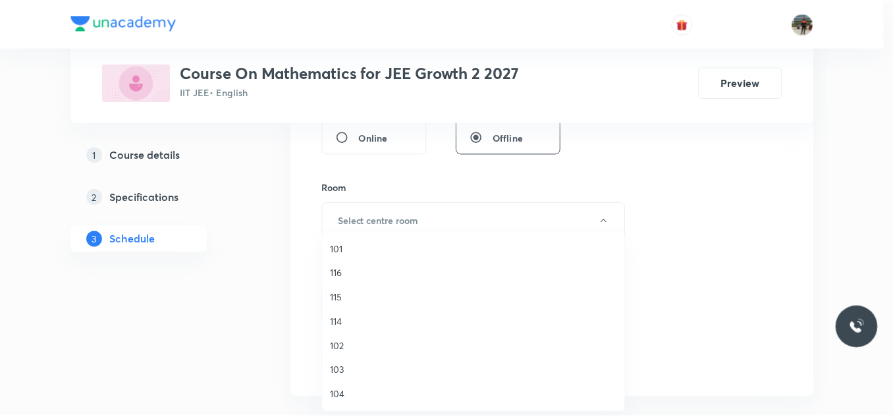
scroll to position [66, 0]
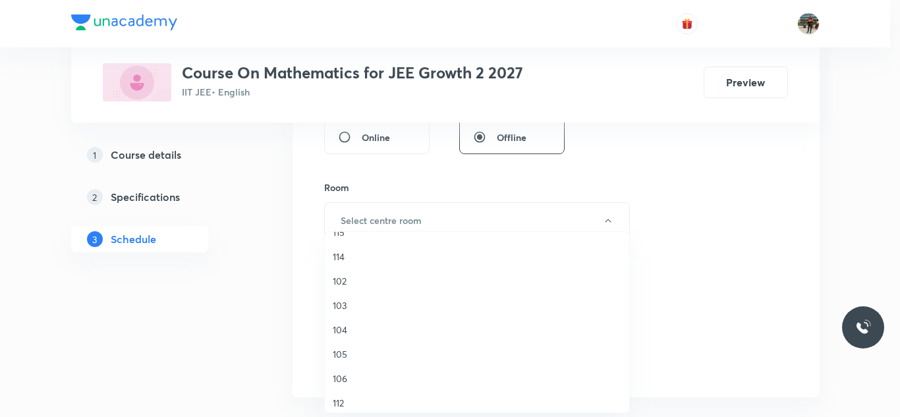
click at [340, 378] on span "106" at bounding box center [477, 379] width 289 height 14
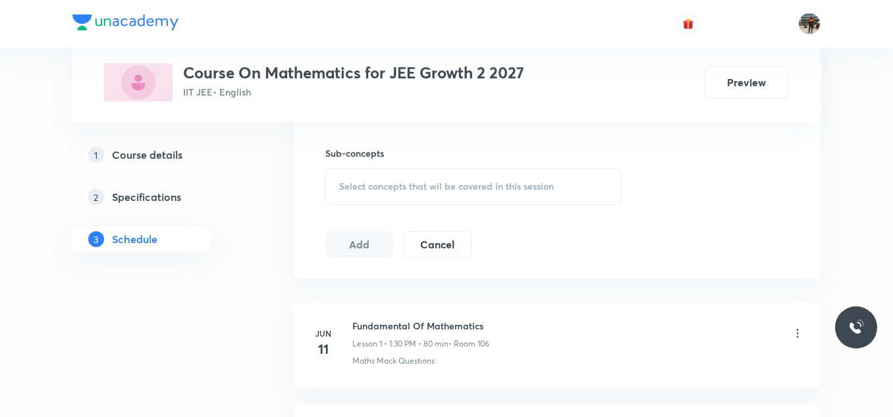
scroll to position [659, 0]
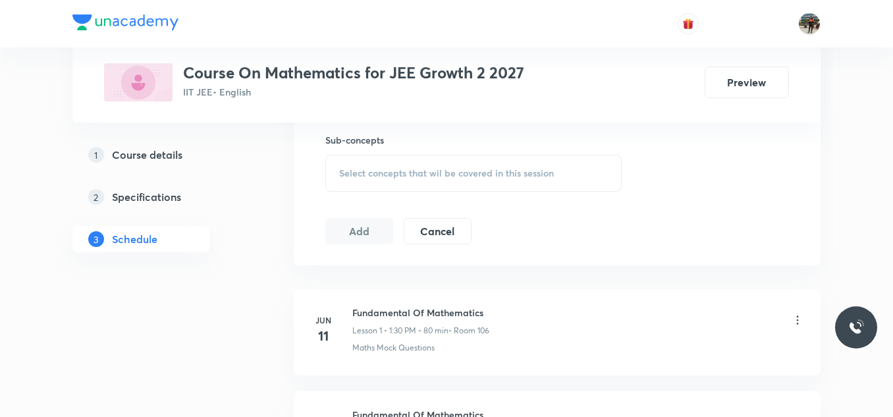
click at [342, 173] on span "Select concepts that wil be covered in this session" at bounding box center [446, 173] width 215 height 11
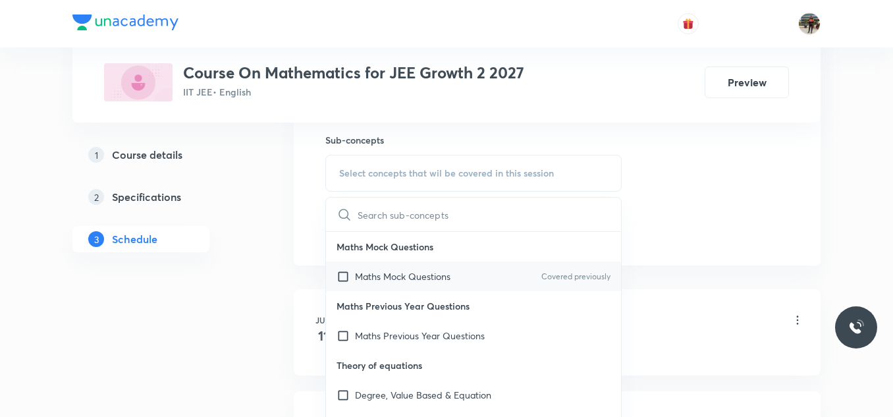
click at [341, 278] on input "checkbox" at bounding box center [346, 276] width 18 height 14
checkbox input "true"
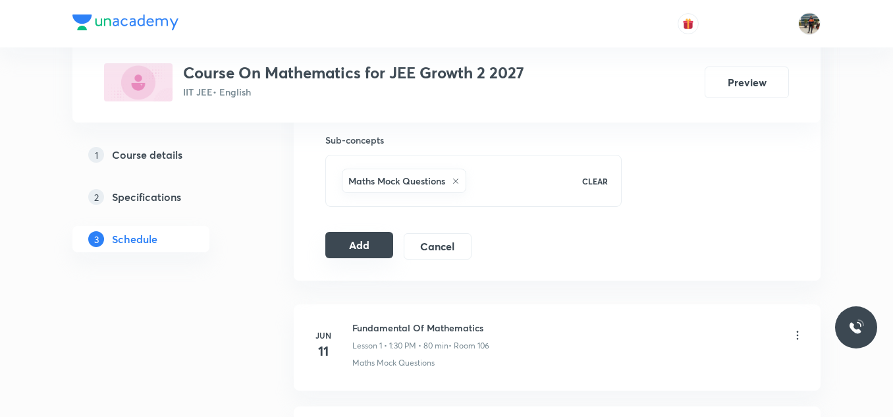
click at [361, 244] on button "Add" at bounding box center [359, 245] width 68 height 26
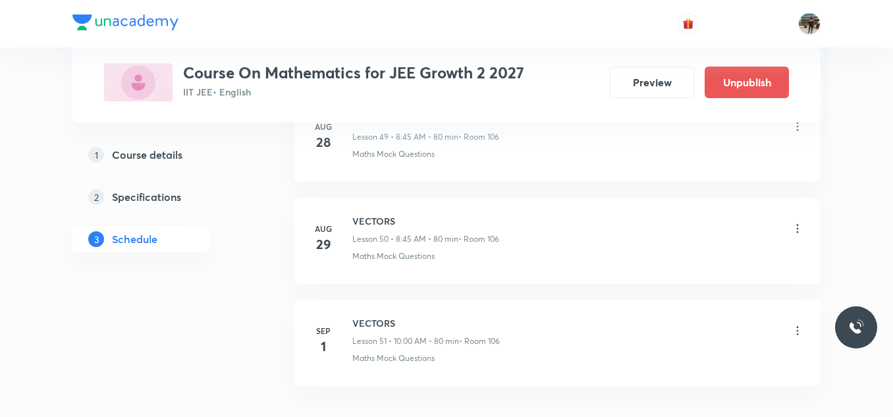
scroll to position [5241, 0]
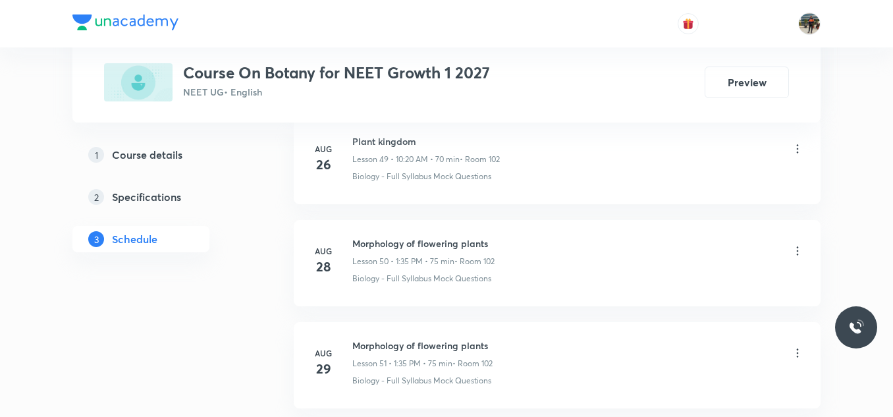
scroll to position [5846, 0]
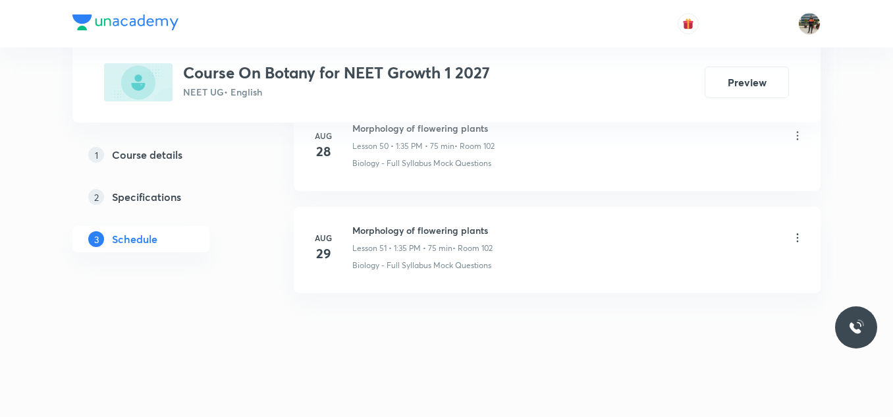
click at [391, 225] on h6 "Morphology of flowering plants" at bounding box center [422, 230] width 140 height 14
copy h6 "Morphology of flowering plants"
click at [391, 225] on h6 "Morphology of flowering plants" at bounding box center [422, 230] width 140 height 14
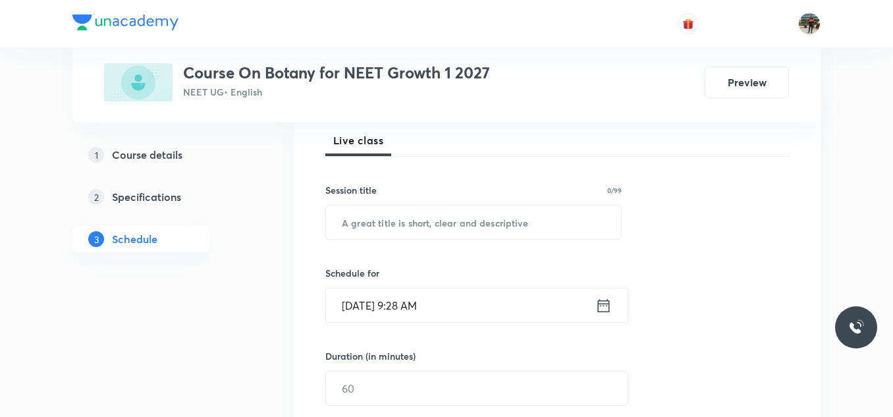
scroll to position [198, 0]
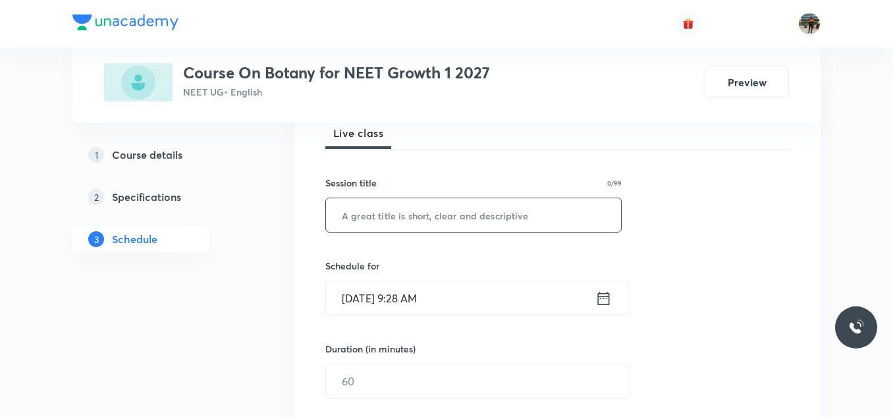
click at [406, 217] on input "text" at bounding box center [473, 215] width 295 height 34
paste input "Morphology of flowering plants"
type input "Morphology of flowering plants"
click at [601, 298] on icon at bounding box center [604, 297] width 12 height 13
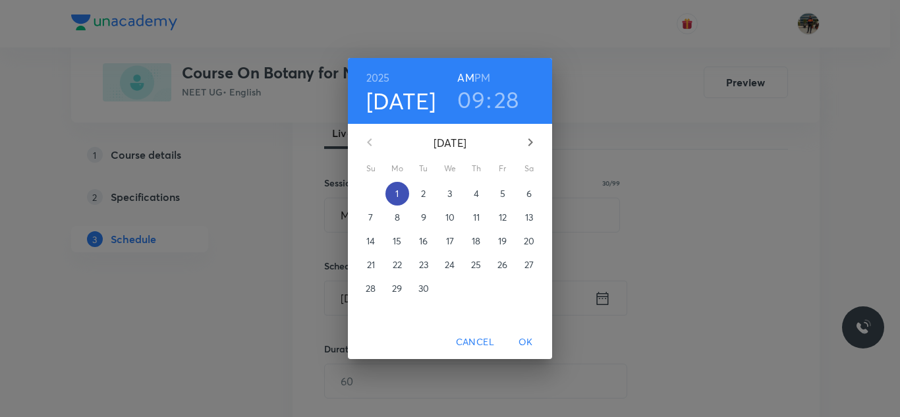
click at [407, 188] on span "1" at bounding box center [397, 193] width 24 height 13
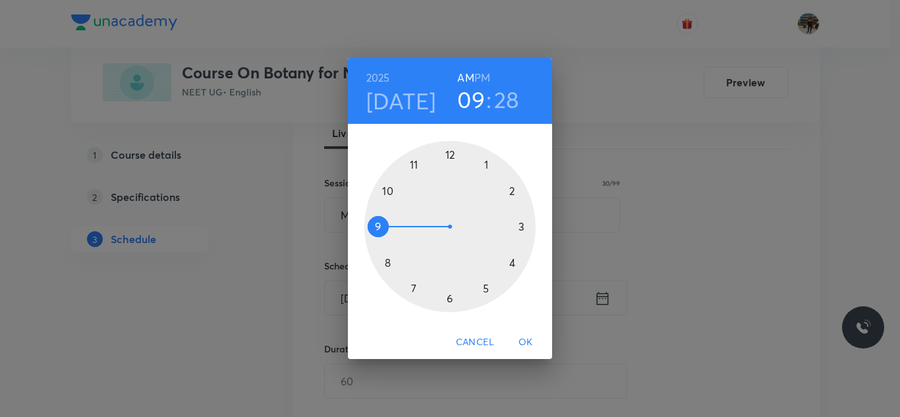
click at [388, 189] on div at bounding box center [449, 226] width 171 height 171
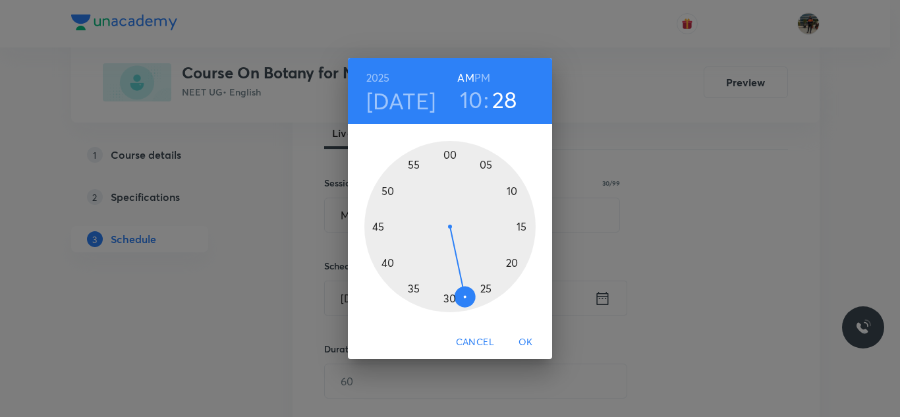
click at [449, 156] on div at bounding box center [449, 226] width 171 height 171
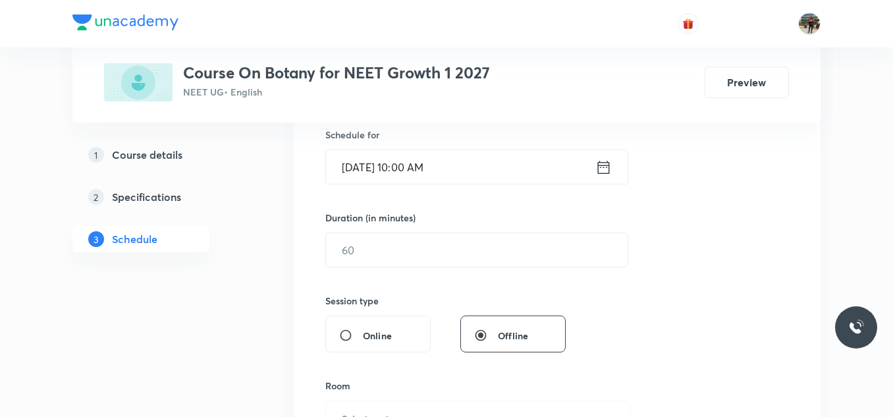
scroll to position [329, 0]
click at [364, 258] on input "text" at bounding box center [477, 250] width 302 height 34
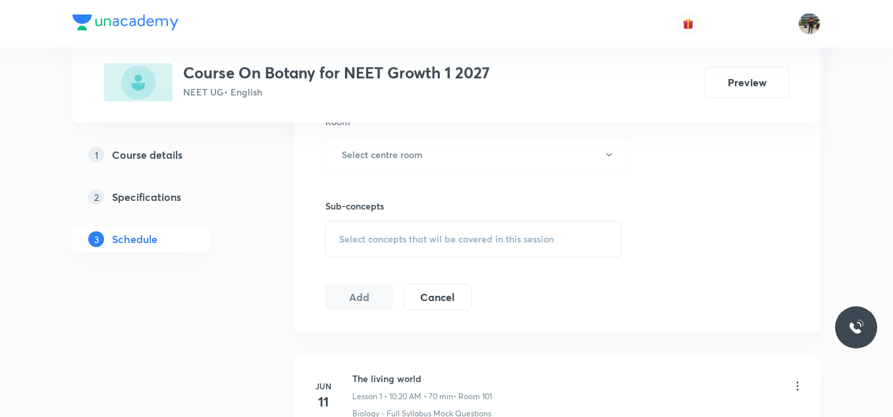
scroll to position [527, 0]
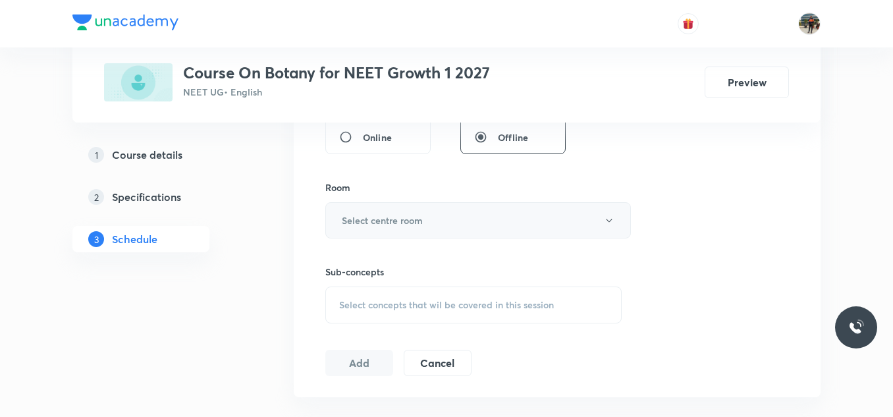
type input "80"
click at [356, 227] on button "Select centre room" at bounding box center [478, 220] width 306 height 36
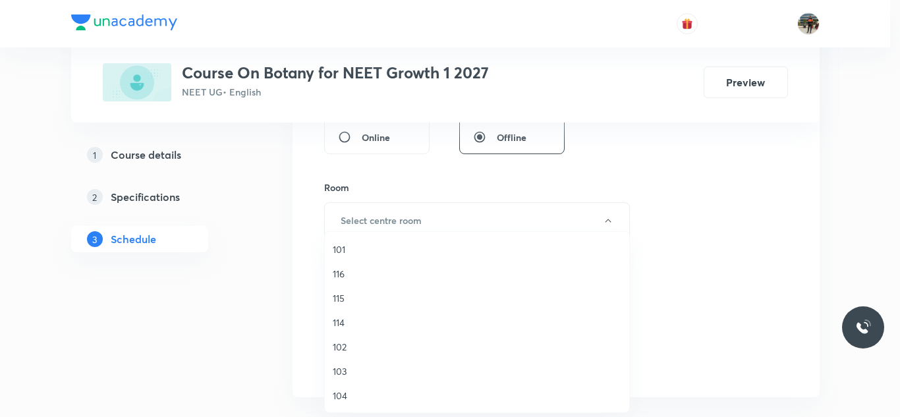
click at [339, 348] on span "102" at bounding box center [477, 347] width 289 height 14
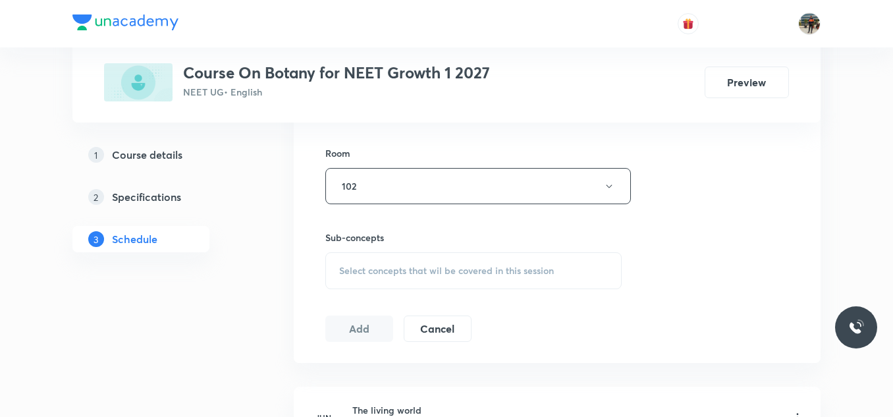
scroll to position [593, 0]
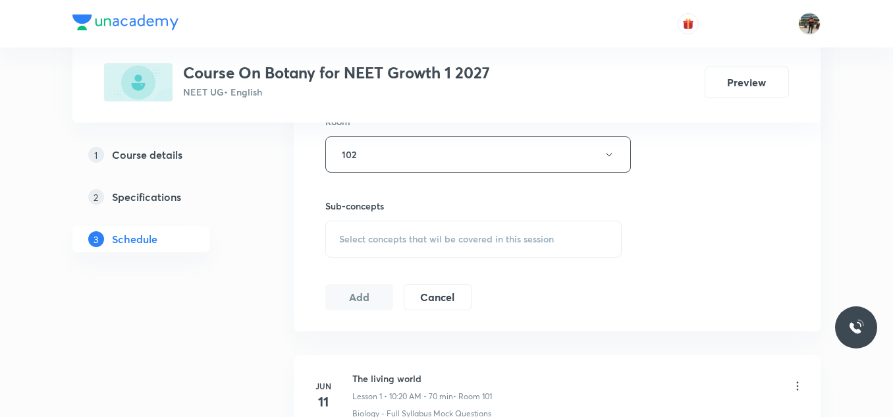
click at [344, 242] on span "Select concepts that wil be covered in this session" at bounding box center [446, 239] width 215 height 11
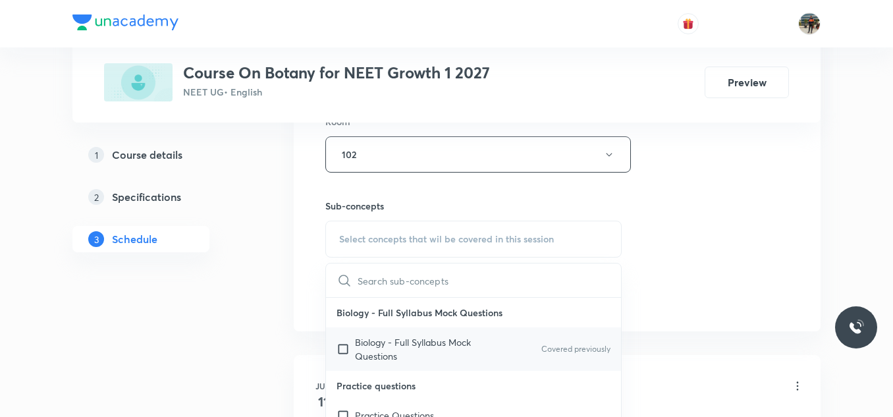
click at [344, 350] on input "checkbox" at bounding box center [346, 349] width 18 height 28
checkbox input "true"
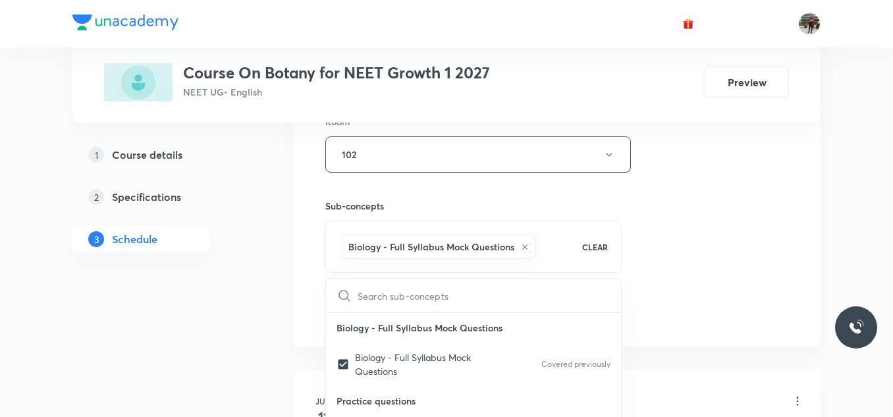
click at [306, 346] on div "Session 52 Live class Session title 30/99 Morphology of flowering plants ​ Sche…" at bounding box center [557, 9] width 527 height 676
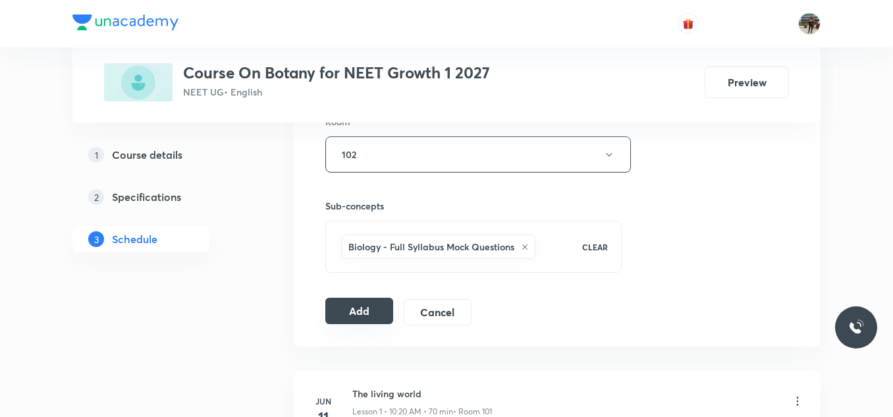
click at [352, 311] on button "Add" at bounding box center [359, 311] width 68 height 26
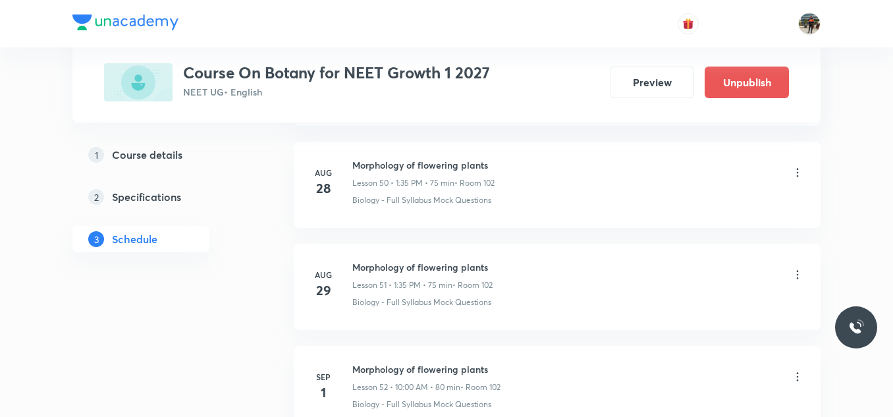
scroll to position [5343, 0]
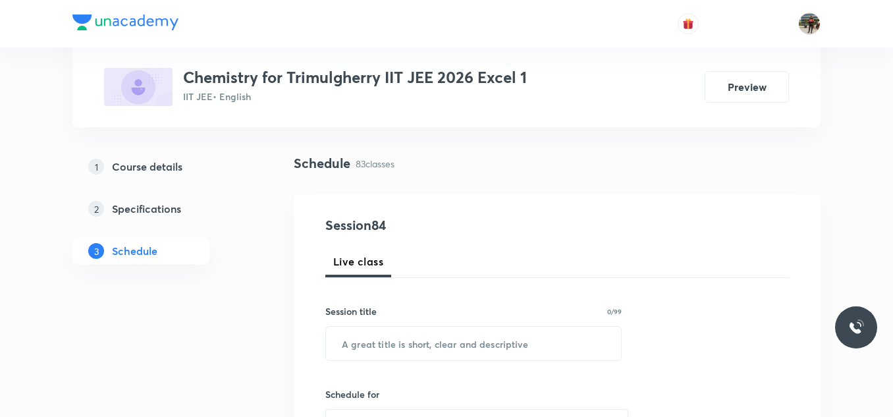
scroll to position [132, 0]
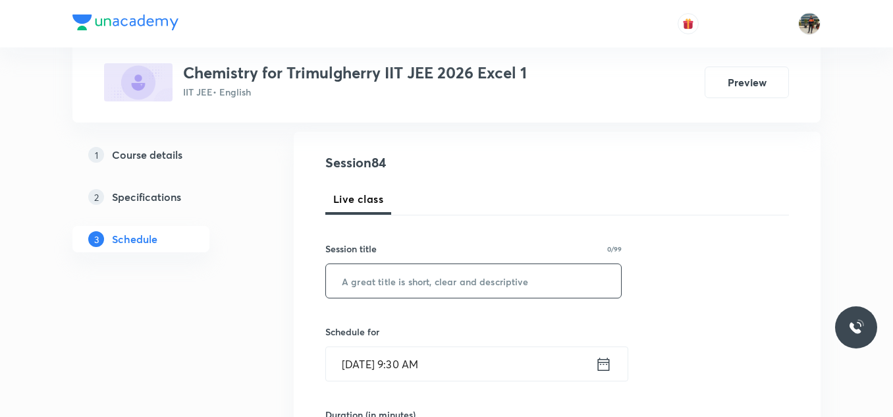
click at [403, 274] on input "text" at bounding box center [473, 281] width 295 height 34
paste input "Biomolecules"
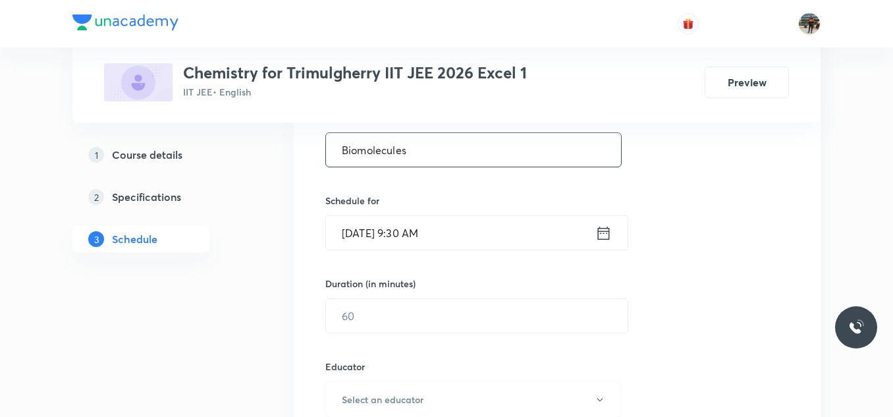
scroll to position [263, 0]
type input "Biomolecules"
click at [606, 234] on icon at bounding box center [603, 232] width 16 height 18
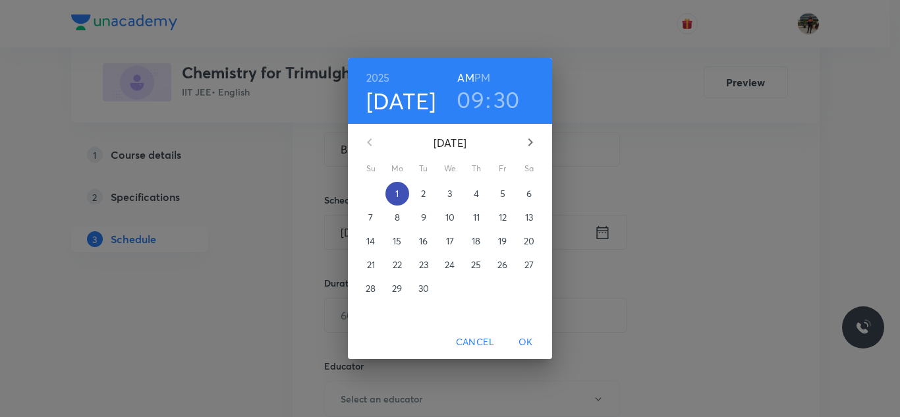
click at [399, 196] on p "1" at bounding box center [396, 193] width 3 height 13
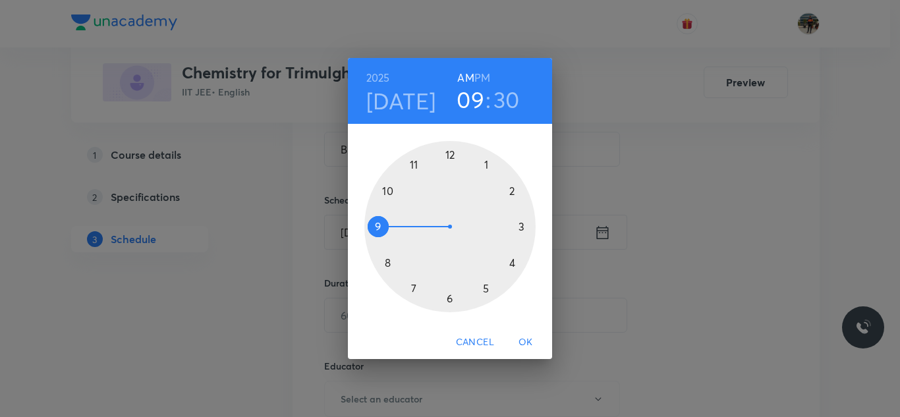
click at [387, 190] on div at bounding box center [449, 226] width 171 height 171
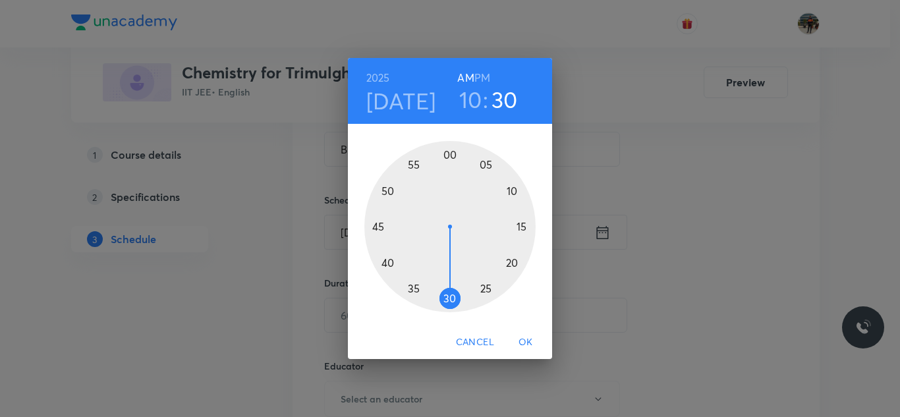
click at [449, 154] on div at bounding box center [449, 226] width 171 height 171
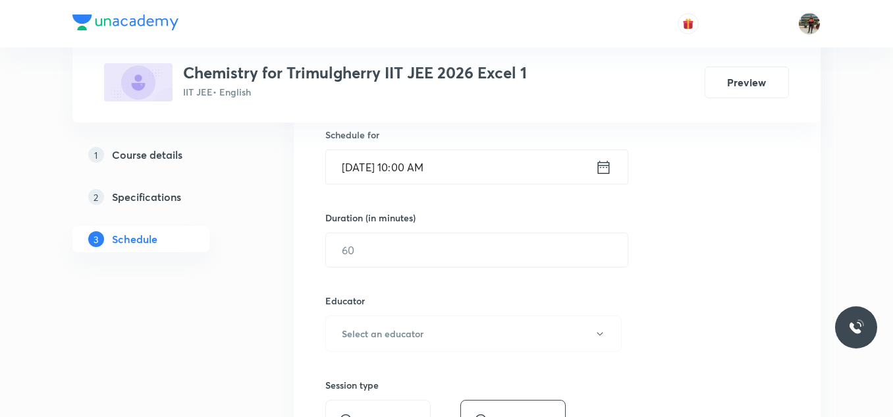
scroll to position [329, 0]
click at [405, 242] on input "text" at bounding box center [477, 250] width 302 height 34
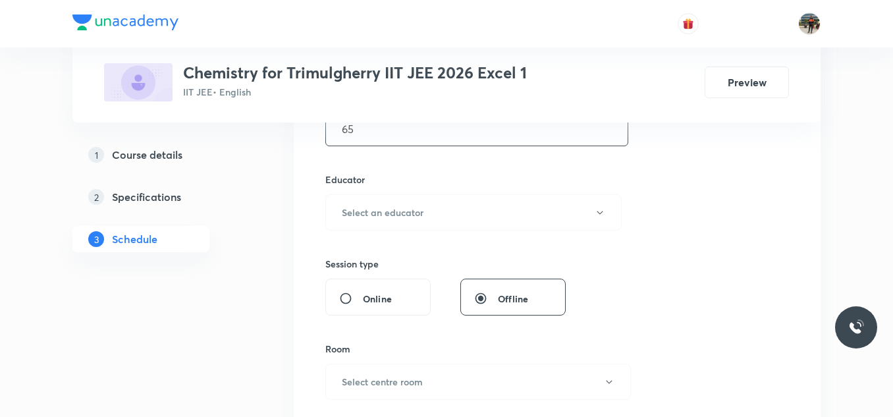
scroll to position [461, 0]
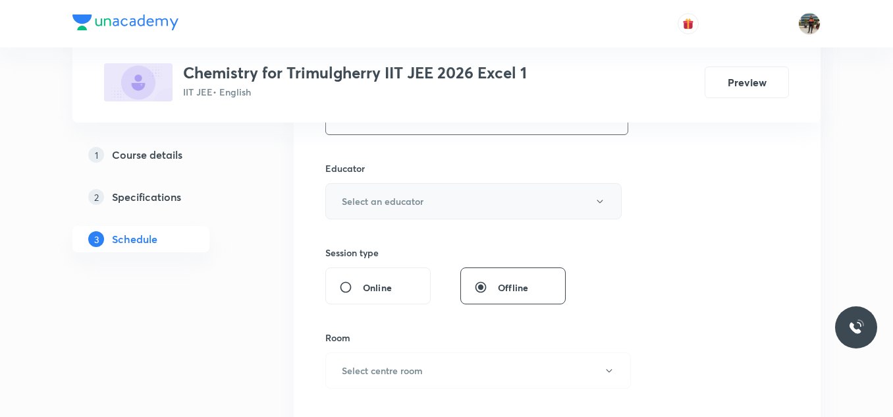
type input "65"
click at [370, 207] on h6 "Select an educator" at bounding box center [383, 201] width 82 height 14
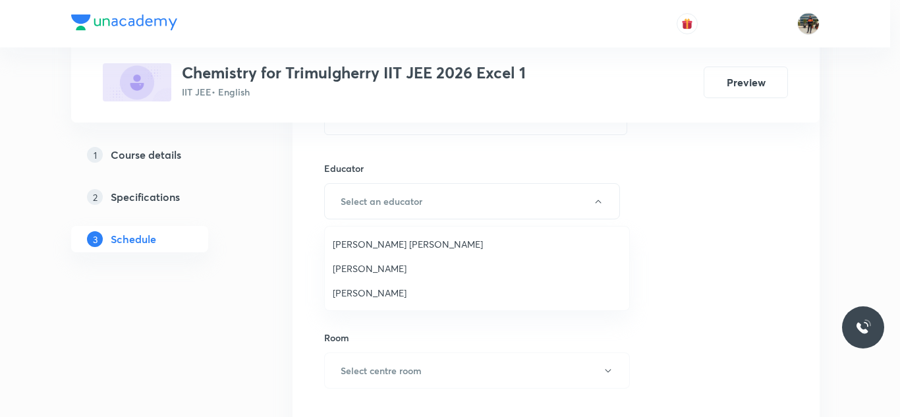
click at [360, 243] on span "Mekala Santhosh Kumar" at bounding box center [477, 244] width 289 height 14
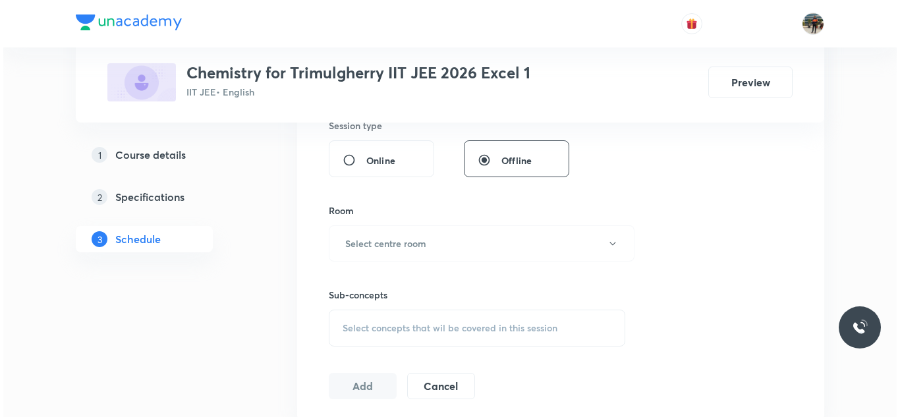
scroll to position [593, 0]
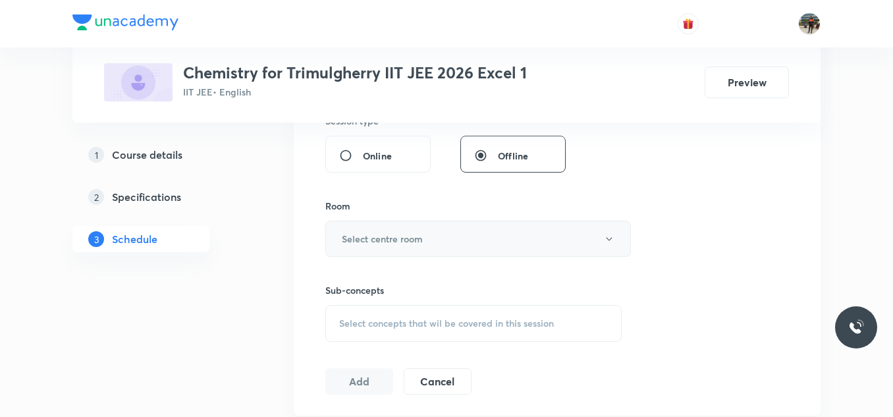
click at [364, 242] on h6 "Select centre room" at bounding box center [382, 239] width 81 height 14
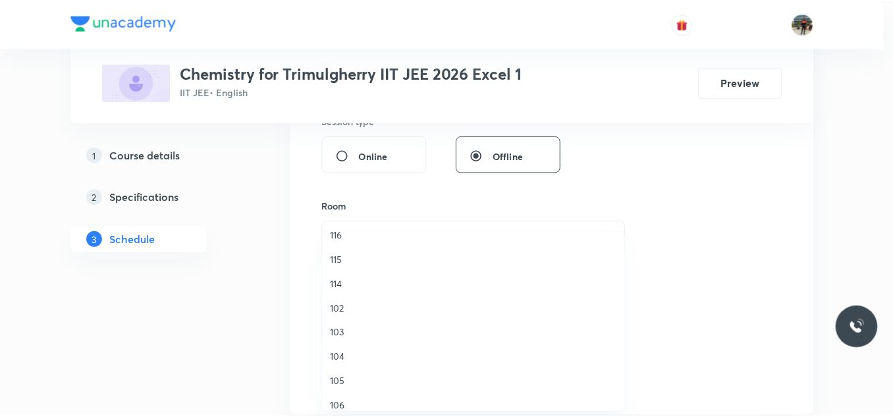
scroll to position [0, 0]
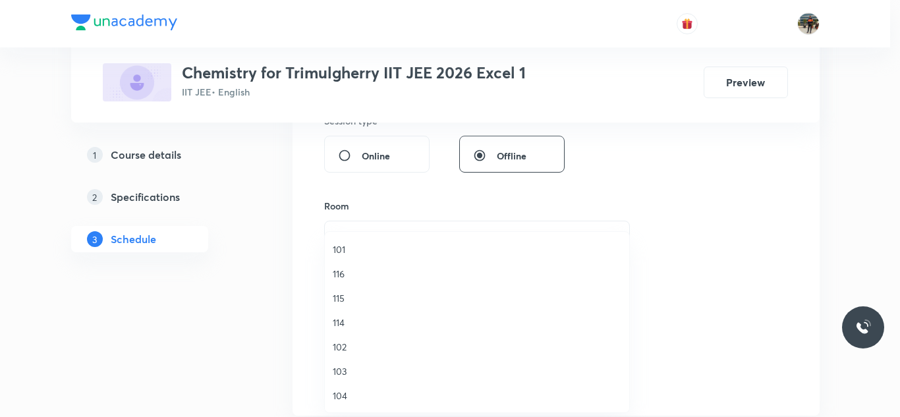
click at [335, 277] on span "116" at bounding box center [477, 274] width 289 height 14
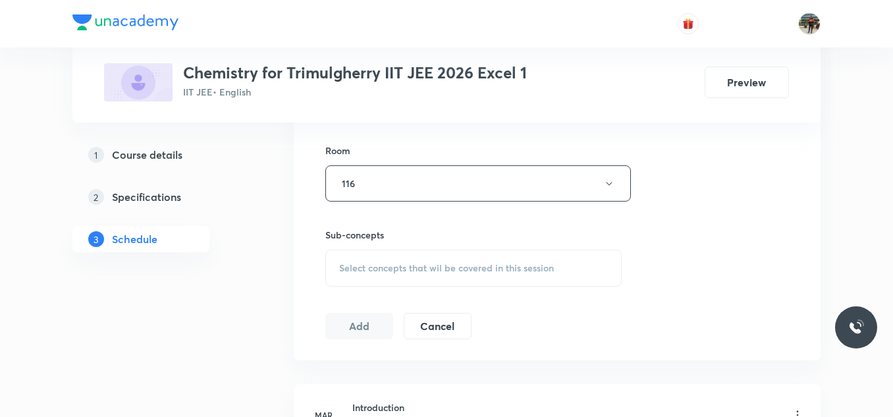
scroll to position [725, 0]
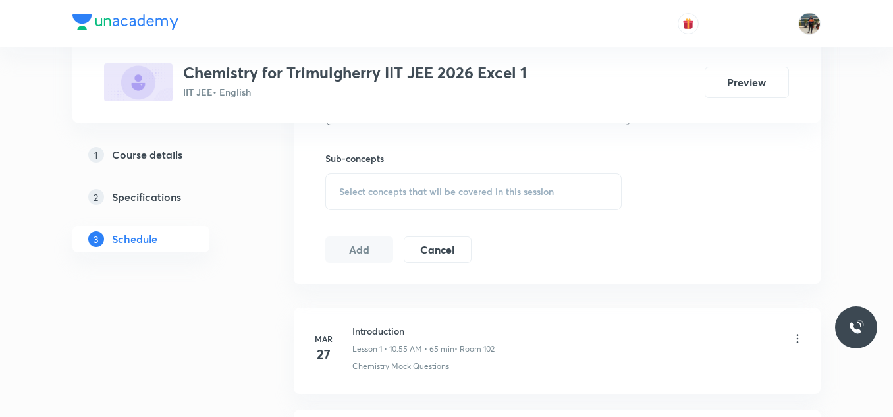
click at [340, 195] on span "Select concepts that wil be covered in this session" at bounding box center [446, 191] width 215 height 11
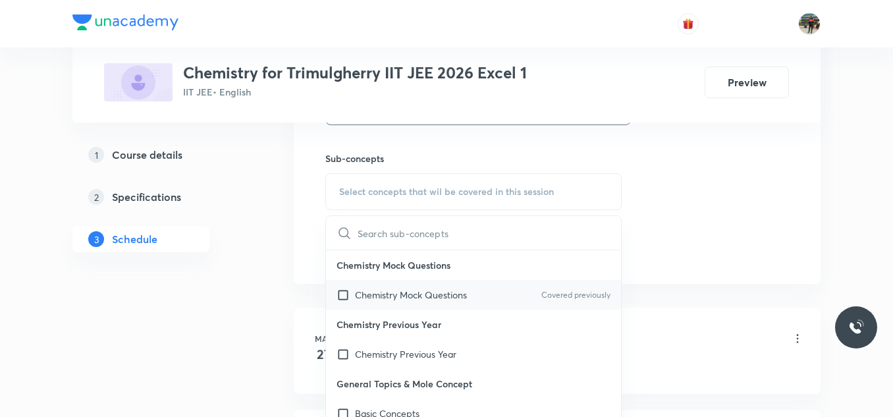
click at [343, 294] on input "checkbox" at bounding box center [346, 295] width 18 height 14
checkbox input "true"
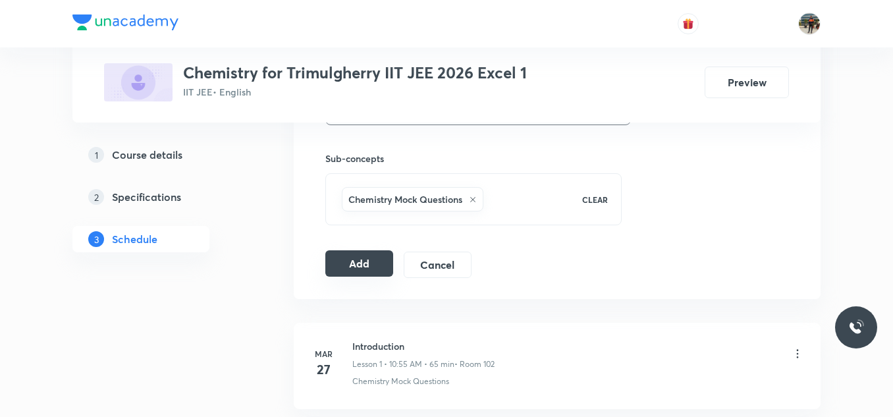
click at [347, 258] on button "Add" at bounding box center [359, 263] width 68 height 26
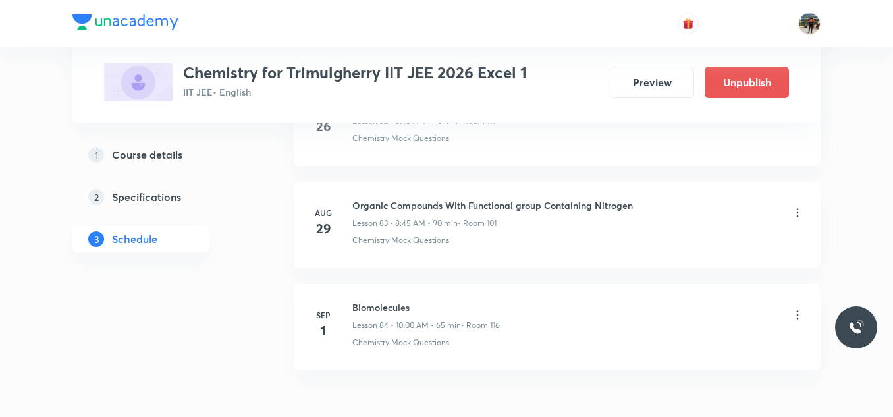
scroll to position [8610, 0]
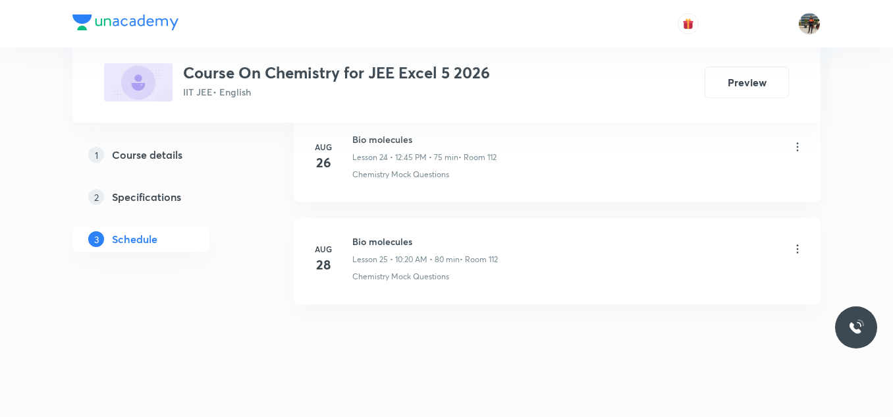
scroll to position [3191, 0]
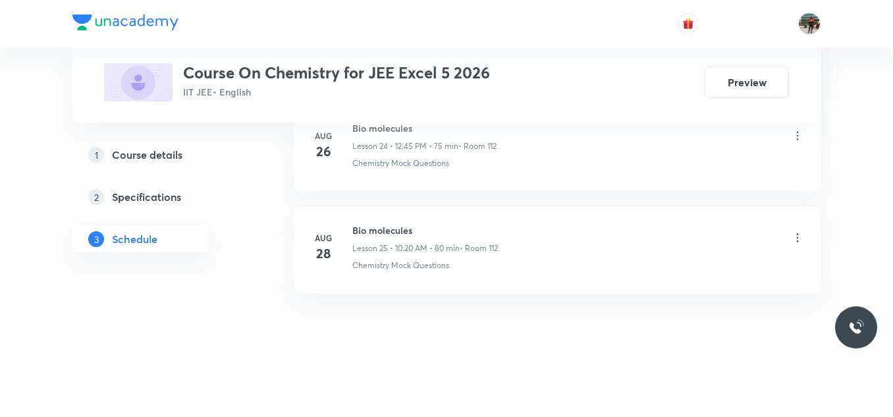
click at [373, 226] on h6 "Bio molecules" at bounding box center [425, 230] width 146 height 14
copy h6 "Bio molecules"
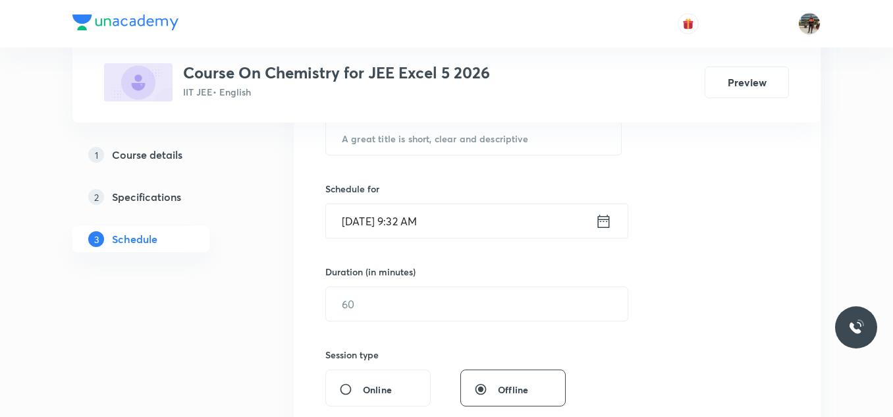
scroll to position [209, 0]
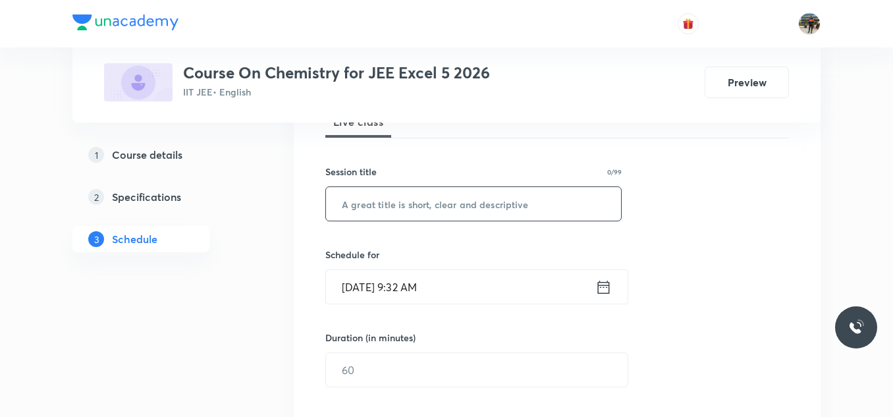
click at [401, 203] on input "text" at bounding box center [473, 204] width 295 height 34
paste input "Bio molecules"
type input "Bio molecules"
click at [605, 290] on icon at bounding box center [603, 287] width 16 height 18
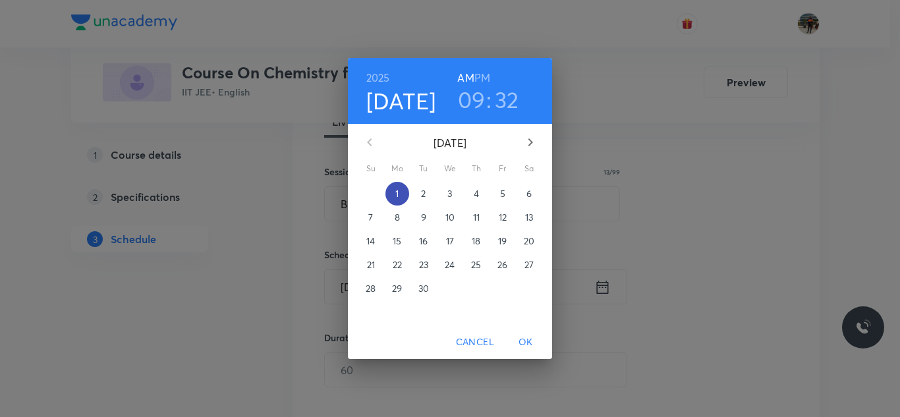
click at [405, 191] on span "1" at bounding box center [397, 193] width 24 height 13
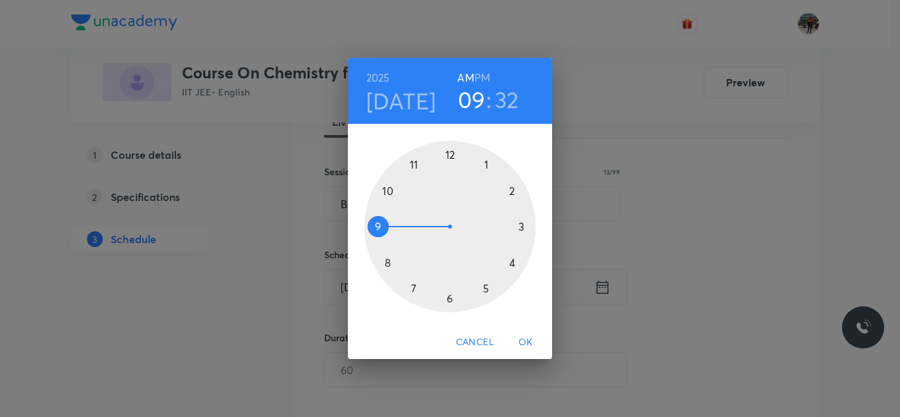
click at [389, 191] on div at bounding box center [449, 226] width 171 height 171
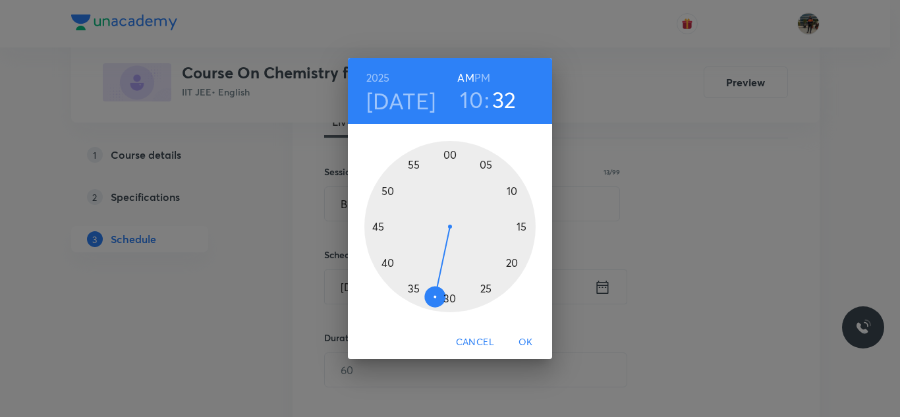
click at [449, 153] on div at bounding box center [449, 226] width 171 height 171
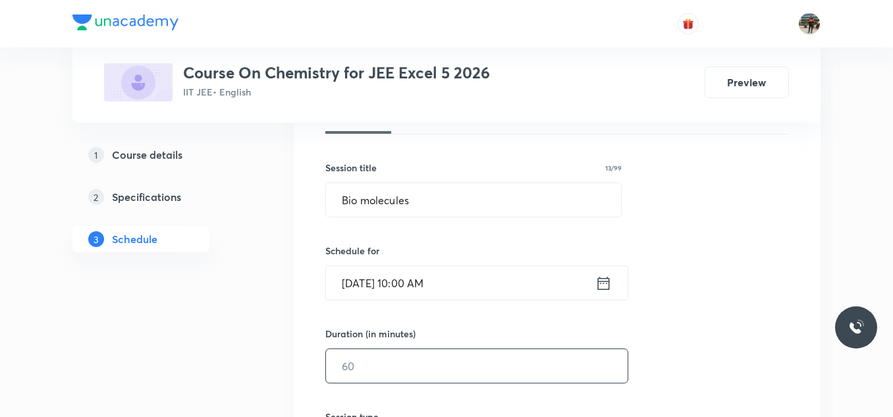
scroll to position [275, 0]
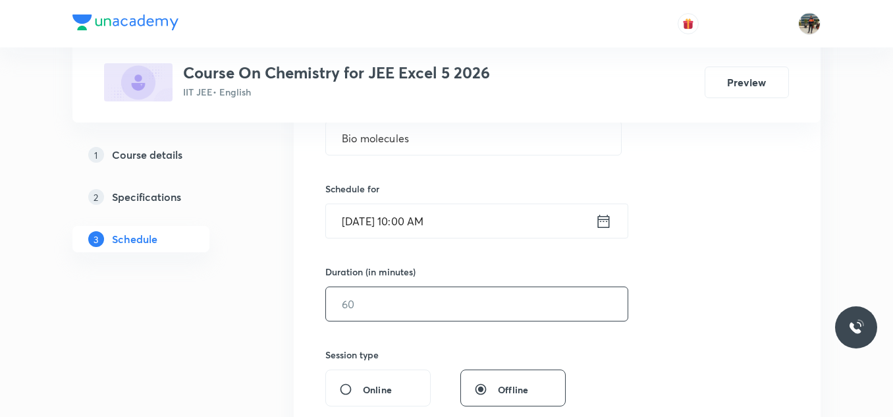
click at [420, 297] on input "text" at bounding box center [477, 304] width 302 height 34
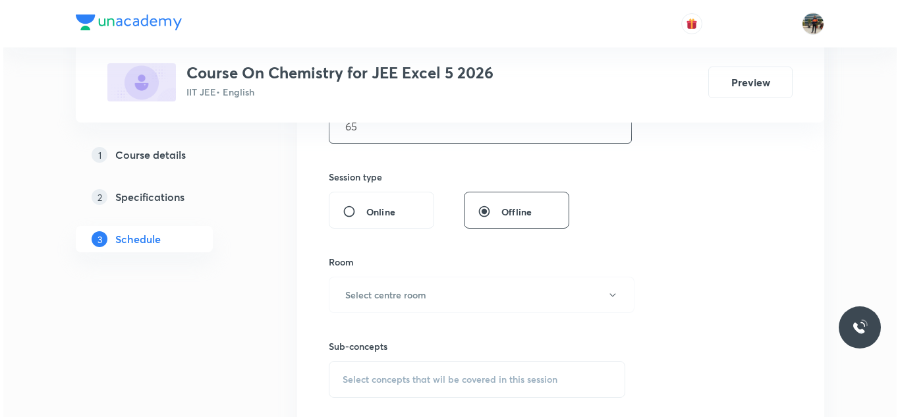
scroll to position [472, 0]
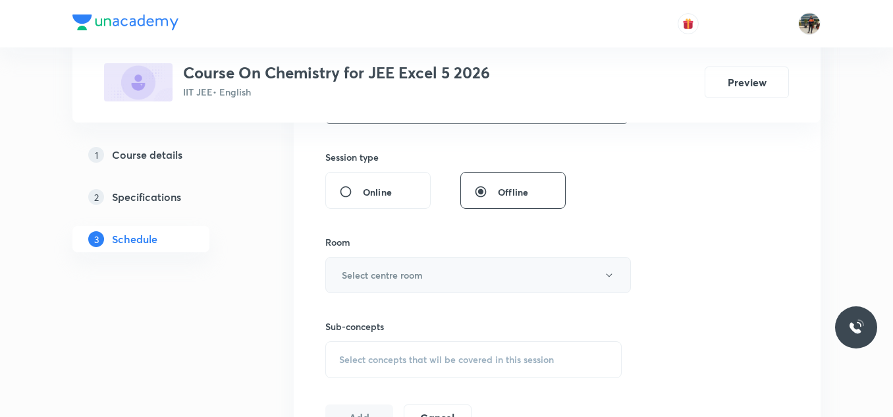
type input "65"
click at [406, 291] on button "Select centre room" at bounding box center [478, 275] width 306 height 36
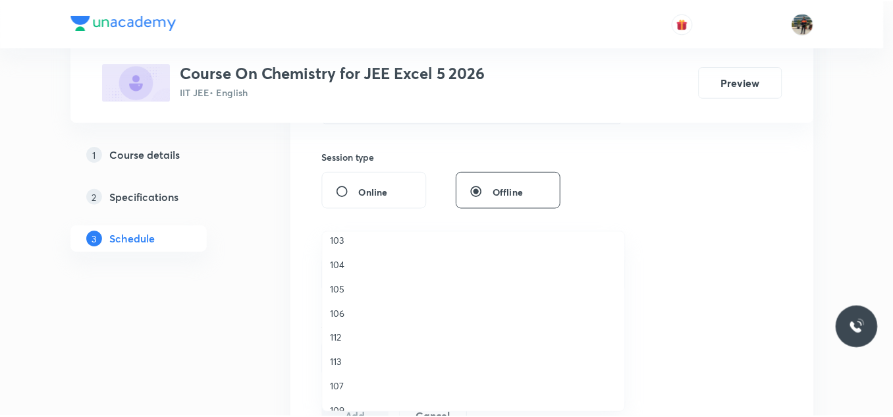
scroll to position [132, 0]
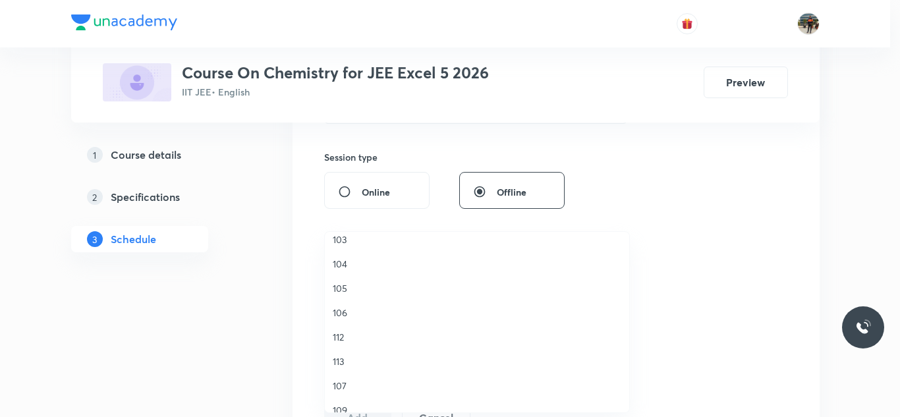
click at [333, 338] on span "112" at bounding box center [477, 337] width 289 height 14
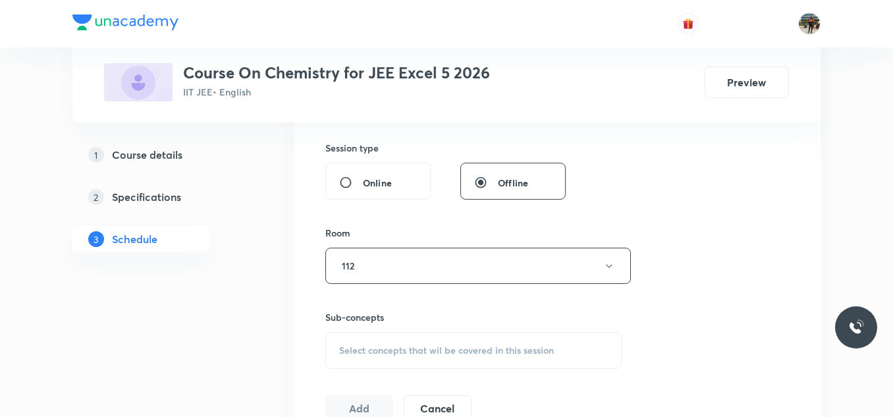
scroll to position [604, 0]
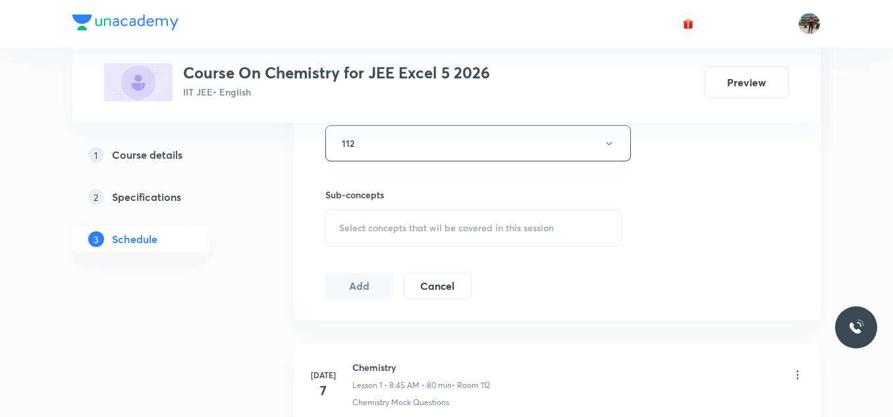
click at [343, 234] on div "Select concepts that wil be covered in this session" at bounding box center [473, 227] width 296 height 37
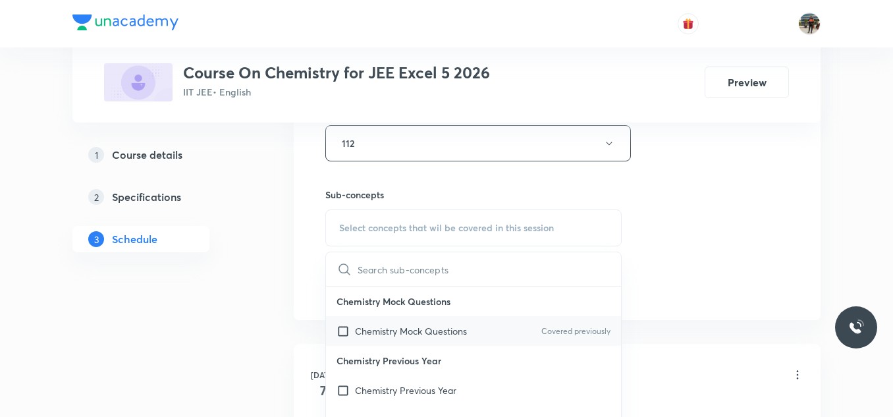
click at [339, 329] on input "checkbox" at bounding box center [346, 331] width 18 height 14
checkbox input "true"
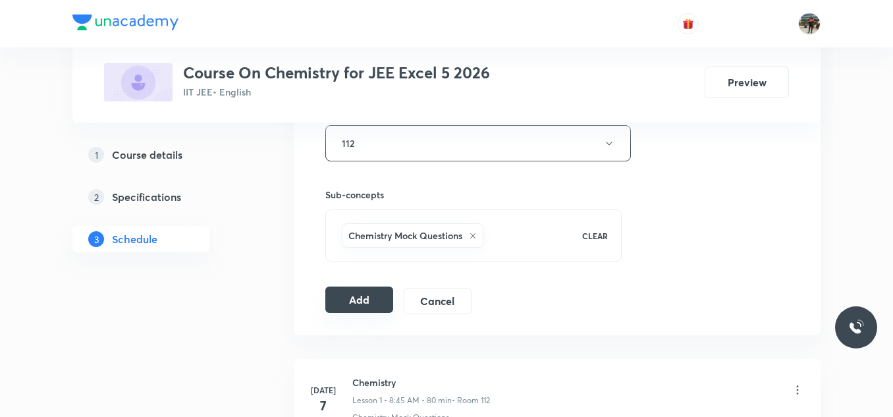
click at [373, 297] on button "Add" at bounding box center [359, 300] width 68 height 26
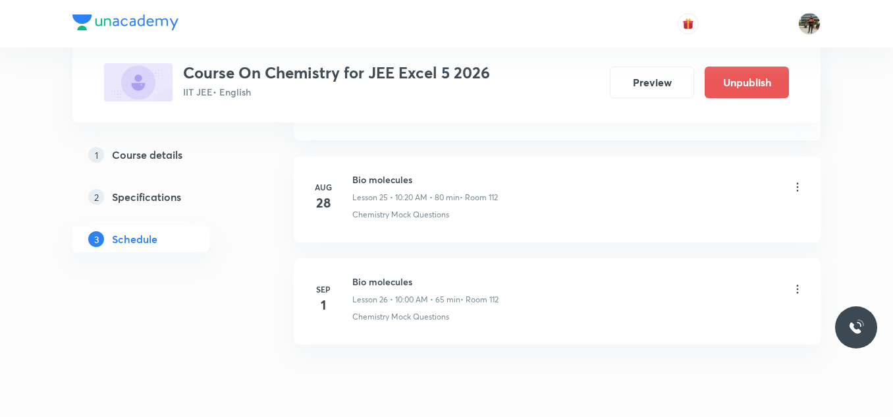
scroll to position [2688, 0]
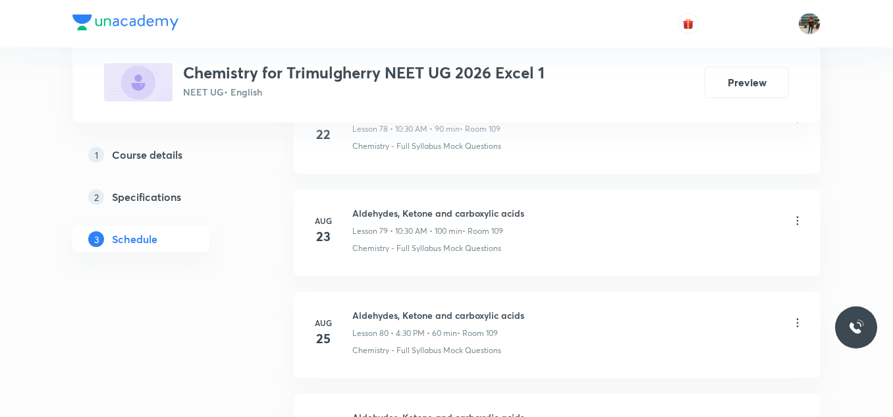
scroll to position [9113, 0]
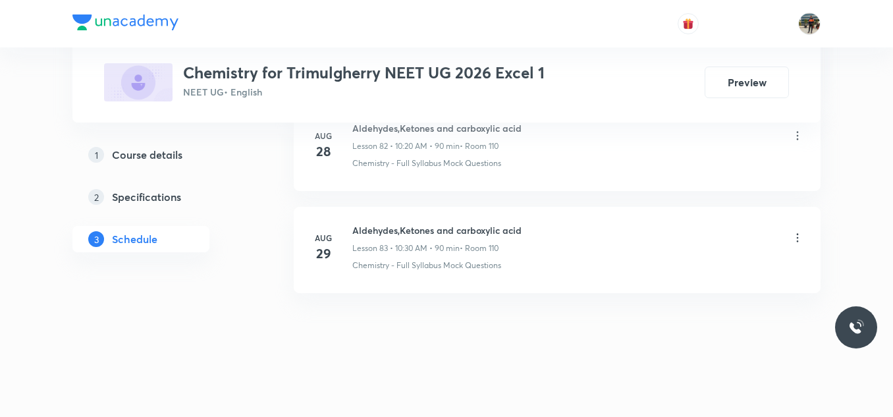
click at [397, 230] on h6 "Aldehydes,Ketones and carboxylic acid" at bounding box center [436, 230] width 169 height 14
copy h6 "Aldehydes,Ketones and carboxylic acid"
click at [397, 230] on h6 "Aldehydes,Ketones and carboxylic acid" at bounding box center [436, 230] width 169 height 14
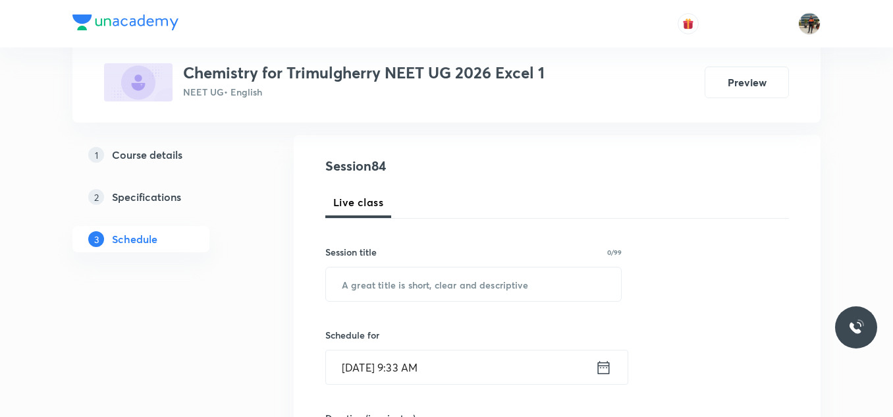
scroll to position [198, 0]
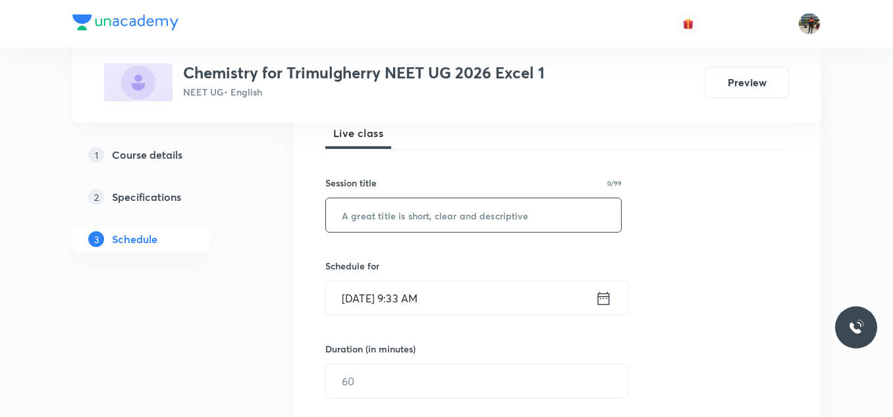
click at [410, 229] on input "text" at bounding box center [473, 215] width 295 height 34
paste input "Aldehydes,Ketones and carboxylic acid"
type input "Aldehydes,Ketones and carboxylic acid"
click at [601, 298] on icon at bounding box center [604, 297] width 12 height 13
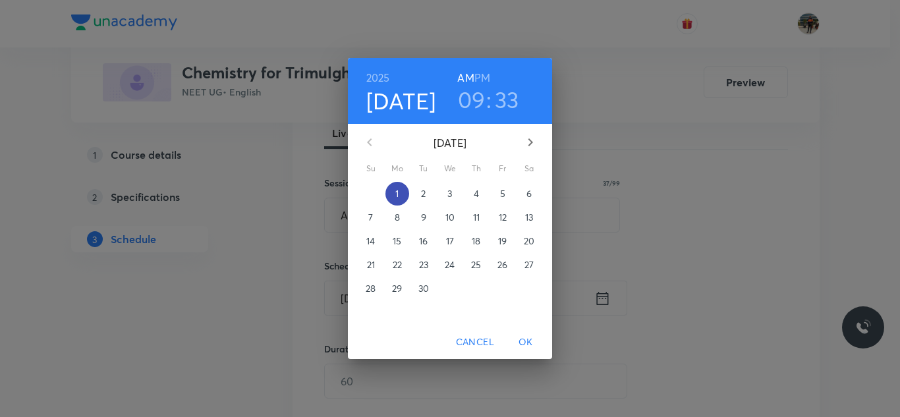
click at [400, 194] on span "1" at bounding box center [397, 193] width 24 height 13
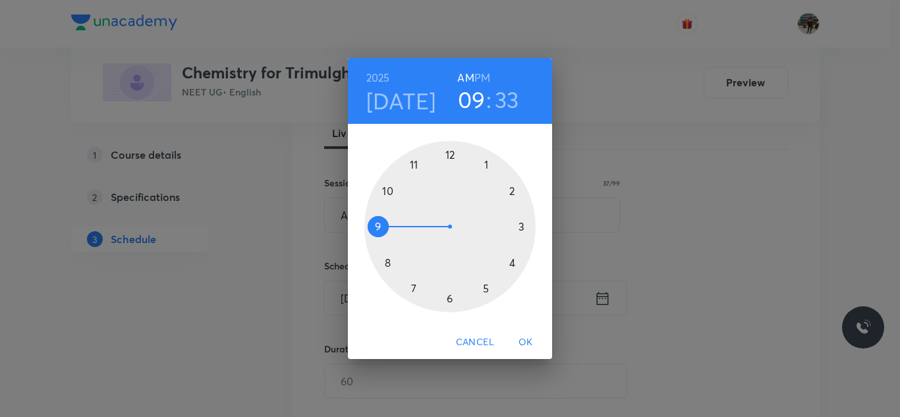
click at [388, 192] on div at bounding box center [449, 226] width 171 height 171
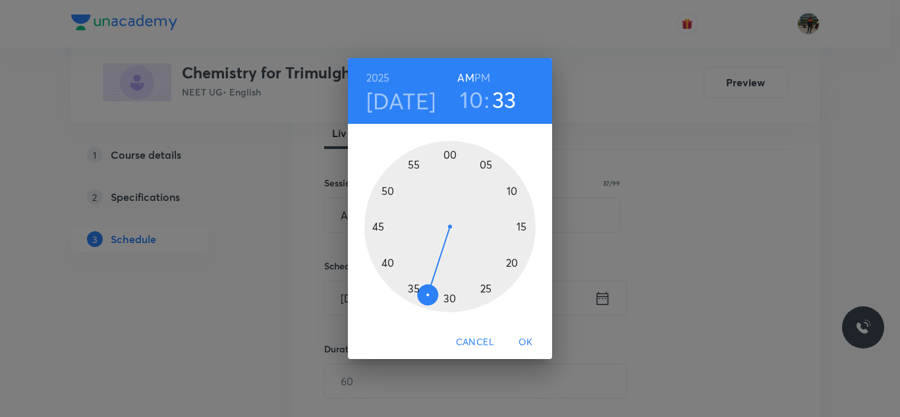
click at [449, 154] on div at bounding box center [449, 226] width 171 height 171
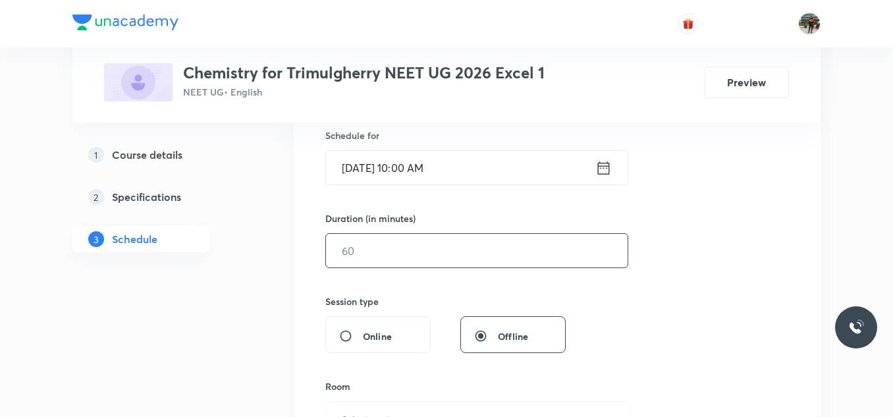
scroll to position [329, 0]
click at [412, 252] on input "text" at bounding box center [477, 250] width 302 height 34
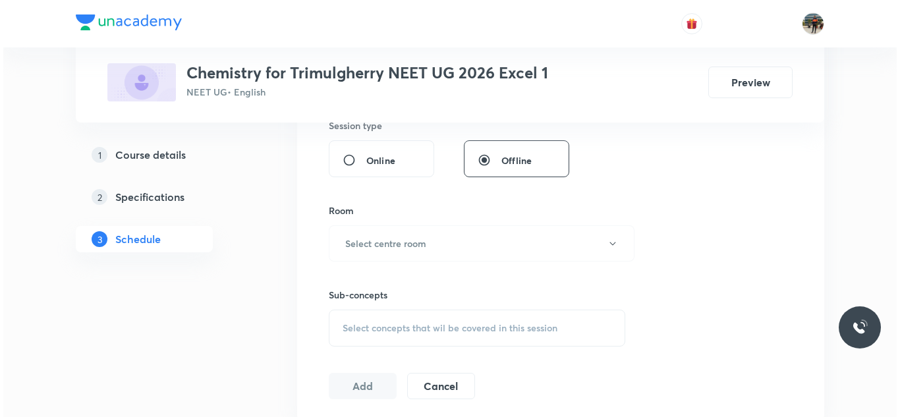
scroll to position [527, 0]
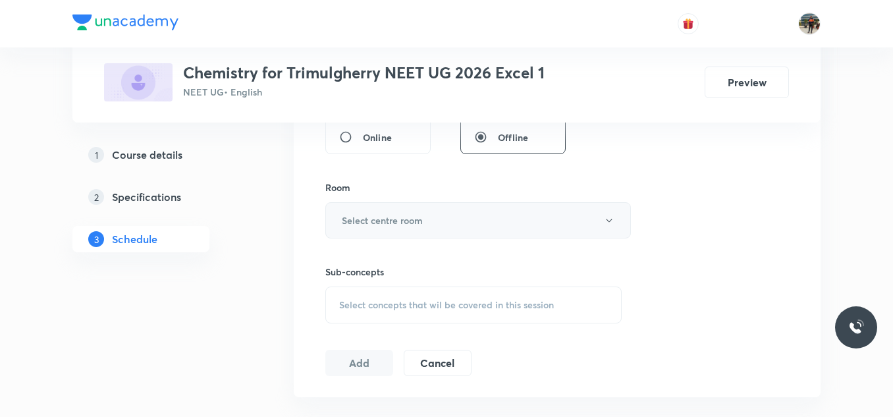
type input "65"
click at [340, 216] on button "Select centre room" at bounding box center [478, 220] width 306 height 36
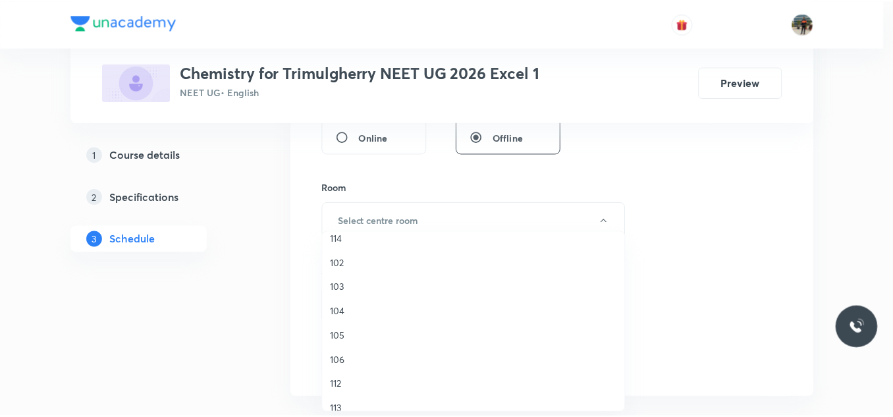
scroll to position [244, 0]
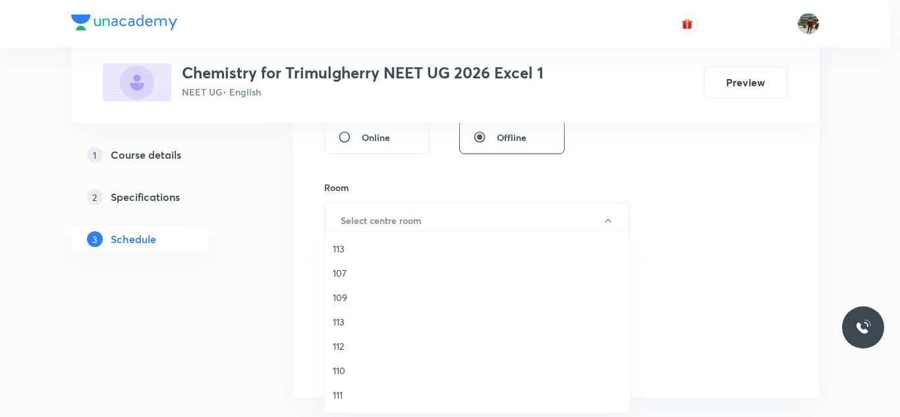
click at [339, 292] on span "109" at bounding box center [477, 297] width 289 height 14
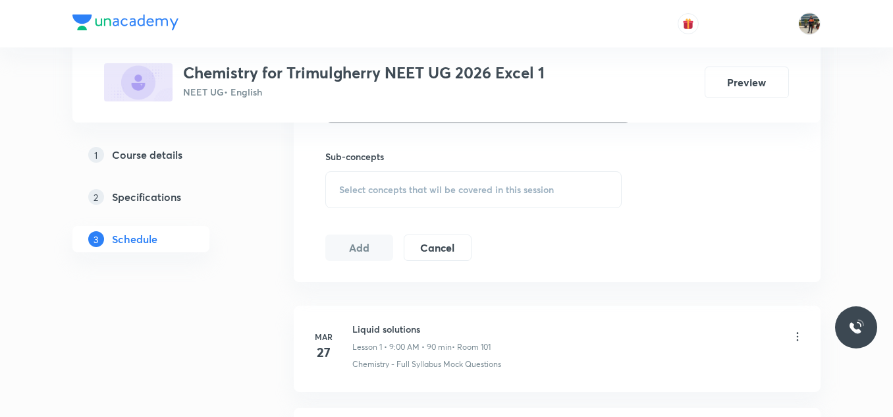
scroll to position [659, 0]
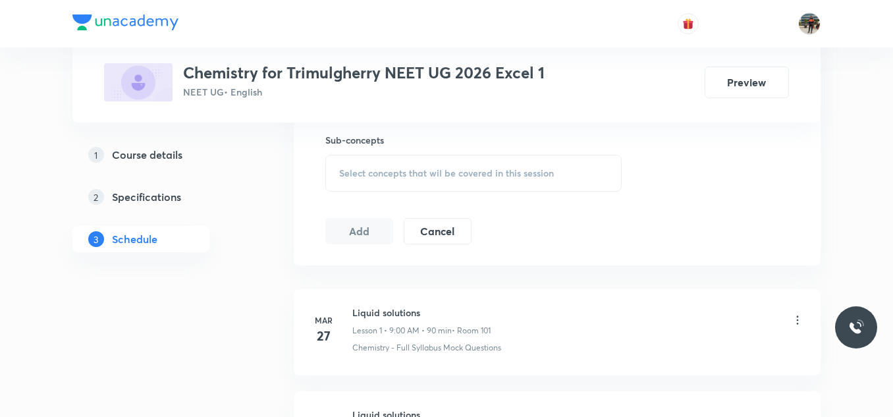
click at [342, 168] on span "Select concepts that wil be covered in this session" at bounding box center [446, 173] width 215 height 11
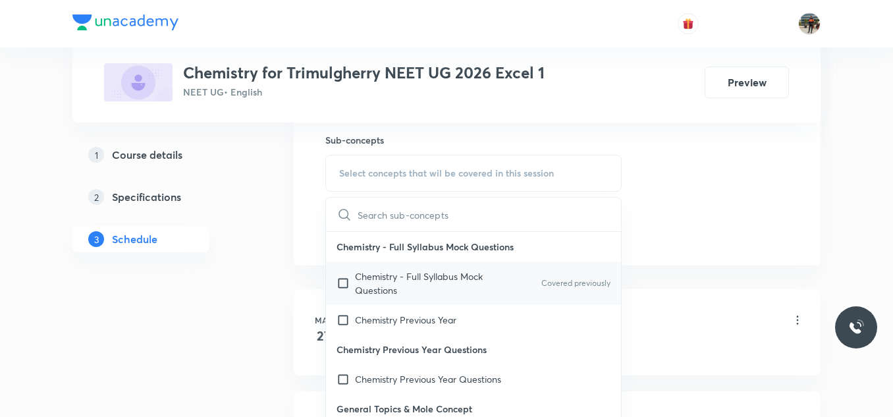
click at [343, 285] on input "checkbox" at bounding box center [346, 283] width 18 height 28
checkbox input "true"
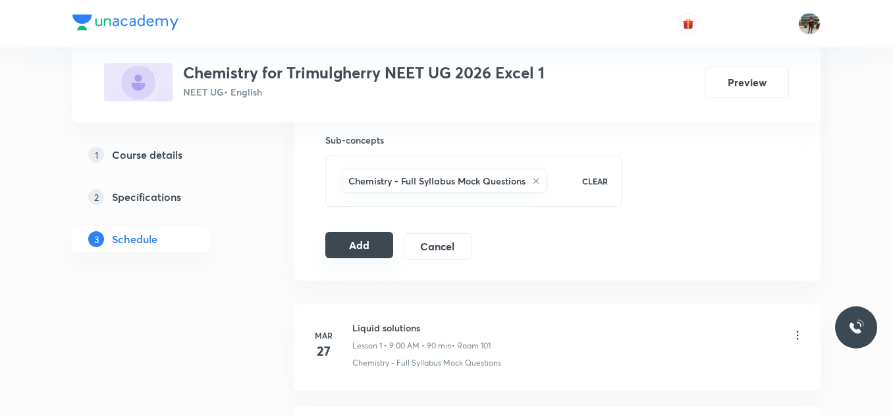
click at [355, 238] on button "Add" at bounding box center [359, 245] width 68 height 26
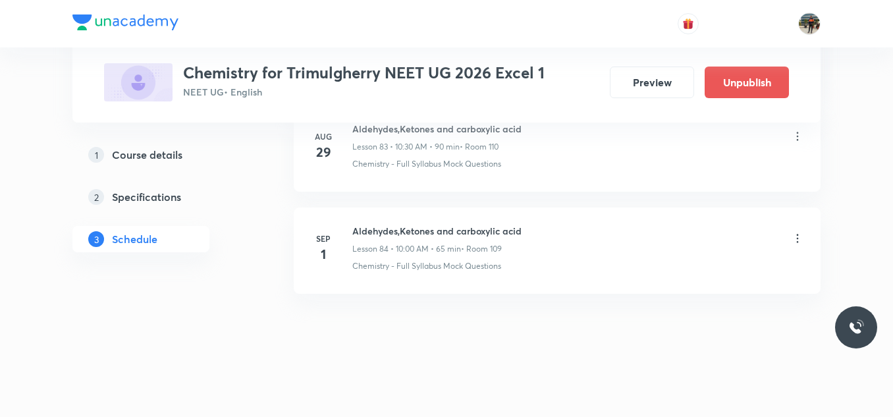
scroll to position [8610, 0]
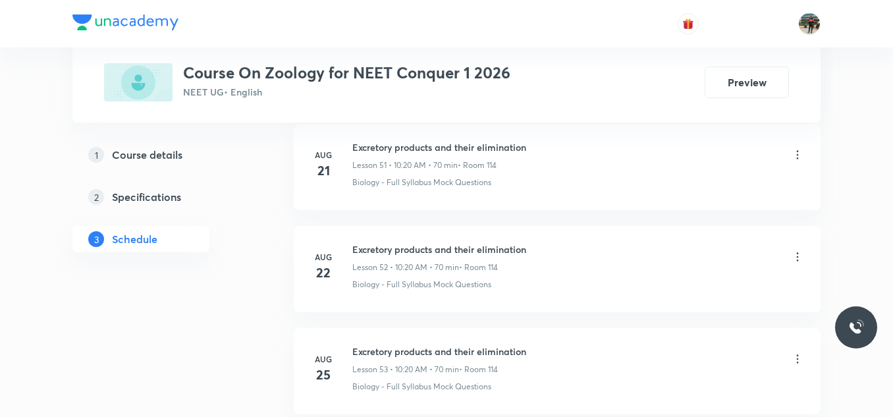
scroll to position [6356, 0]
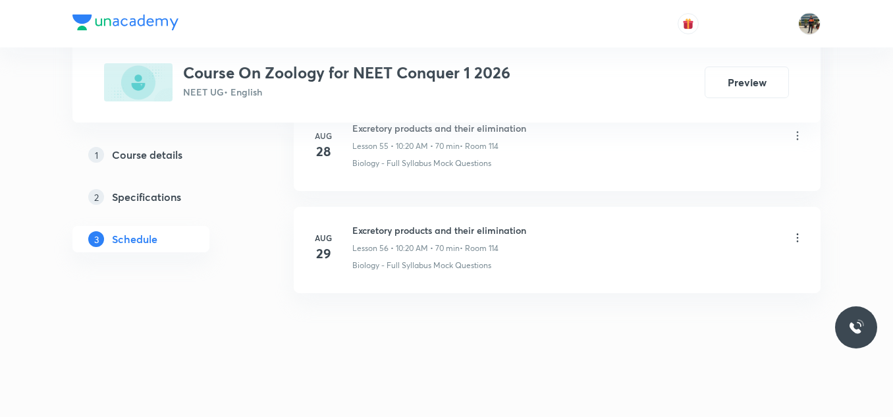
click at [402, 233] on h6 "Excretory products and their elimination" at bounding box center [439, 230] width 174 height 14
copy h6 "Excretory products and their elimination"
click at [402, 233] on h6 "Excretory products and their elimination" at bounding box center [439, 230] width 174 height 14
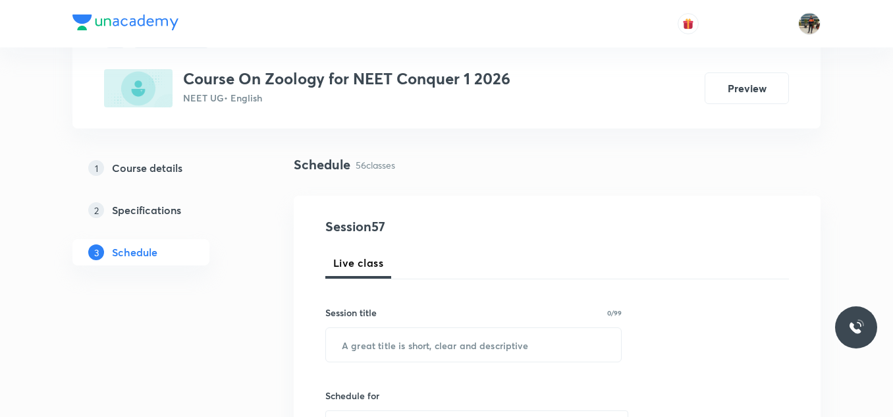
scroll to position [132, 0]
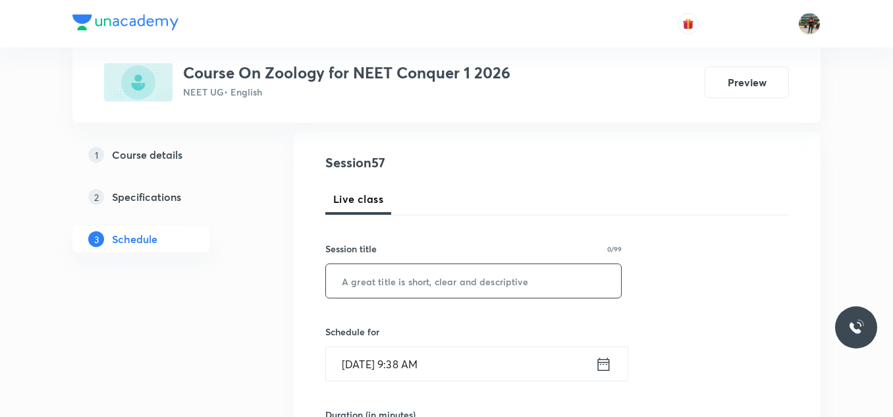
click at [410, 292] on input "text" at bounding box center [473, 281] width 295 height 34
paste input "Excretory products and their elimination"
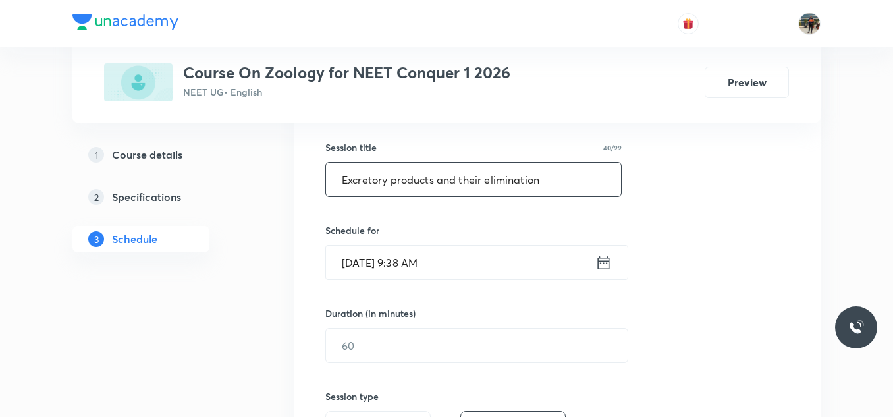
scroll to position [263, 0]
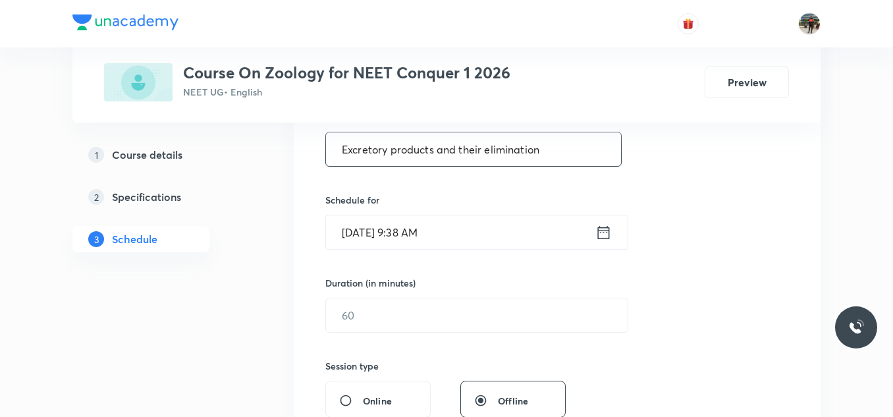
type input "Excretory products and their elimination"
click at [605, 233] on icon at bounding box center [603, 232] width 16 height 18
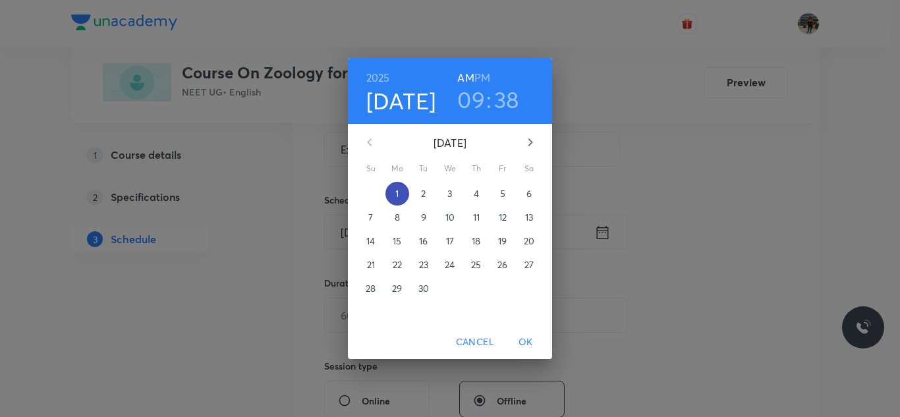
click at [400, 196] on span "1" at bounding box center [397, 193] width 24 height 13
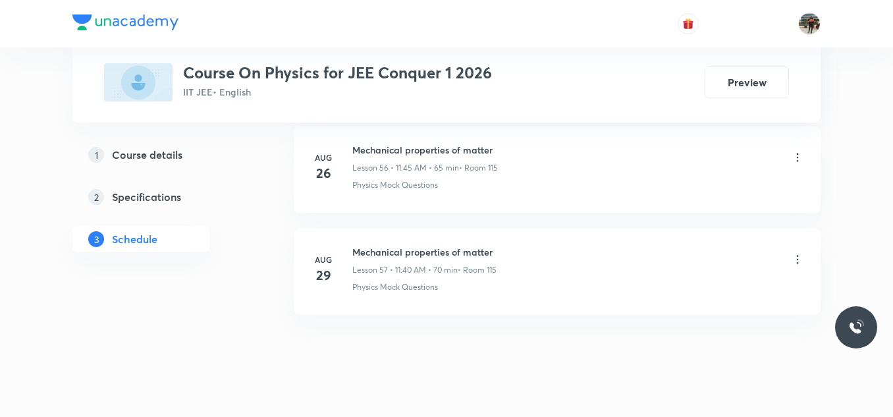
scroll to position [6459, 0]
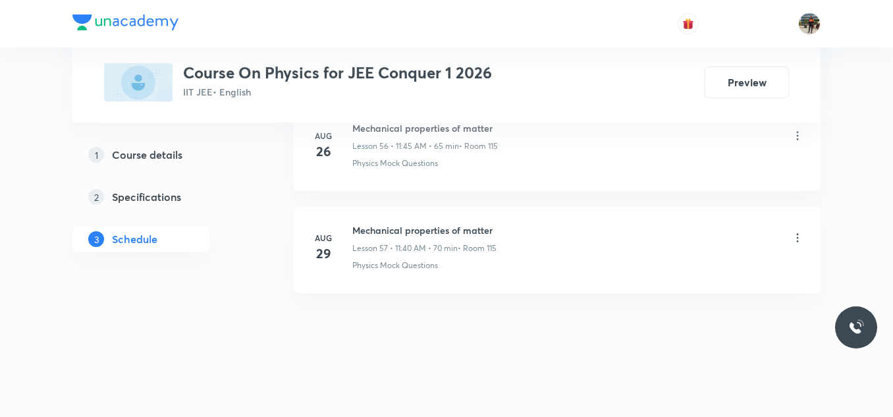
click at [386, 233] on h6 "Mechanical properties of matter" at bounding box center [424, 230] width 144 height 14
copy h6 "Mechanical properties of matter"
click at [386, 233] on h6 "Mechanical properties of matter" at bounding box center [424, 230] width 144 height 14
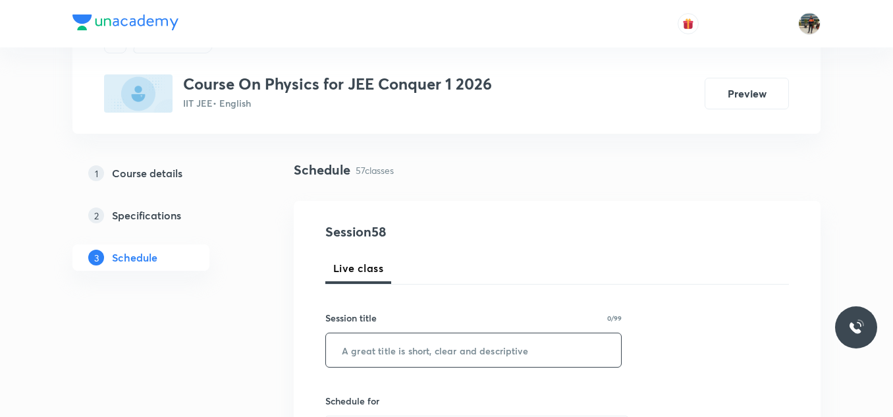
scroll to position [132, 0]
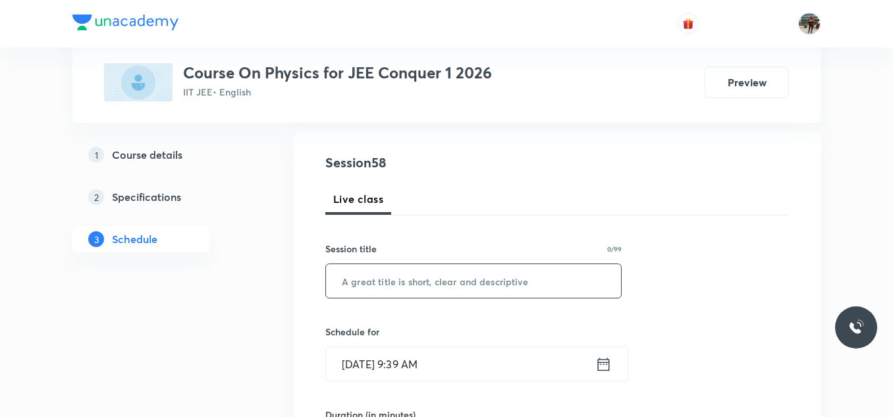
click at [391, 272] on input "text" at bounding box center [473, 281] width 295 height 34
paste input "Mechanical properties of matter"
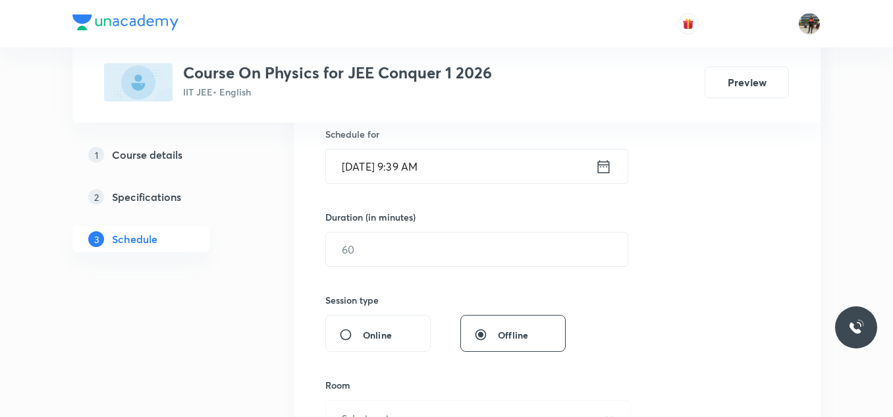
scroll to position [263, 0]
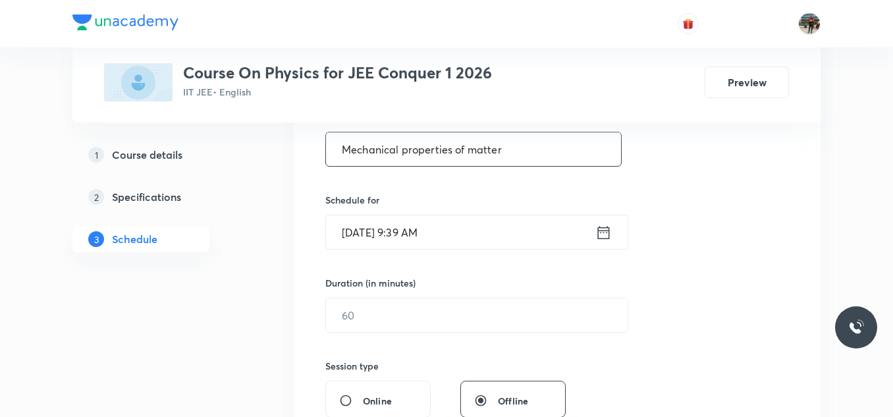
type input "Mechanical properties of matter"
click at [603, 233] on icon at bounding box center [603, 232] width 16 height 18
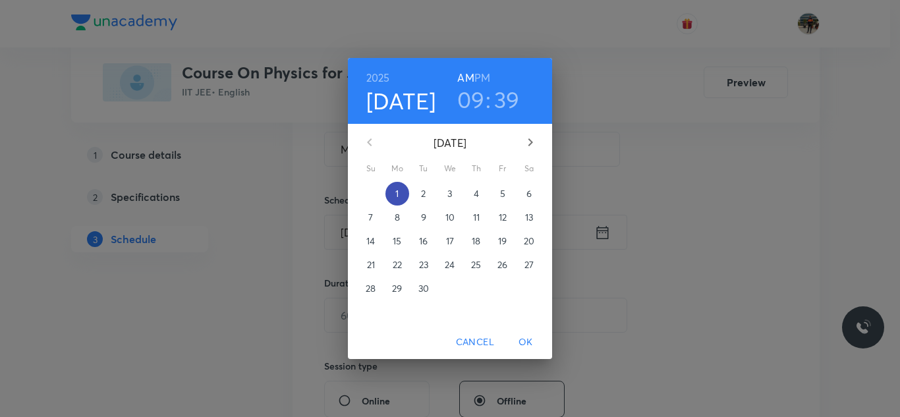
click at [398, 190] on p "1" at bounding box center [396, 193] width 3 height 13
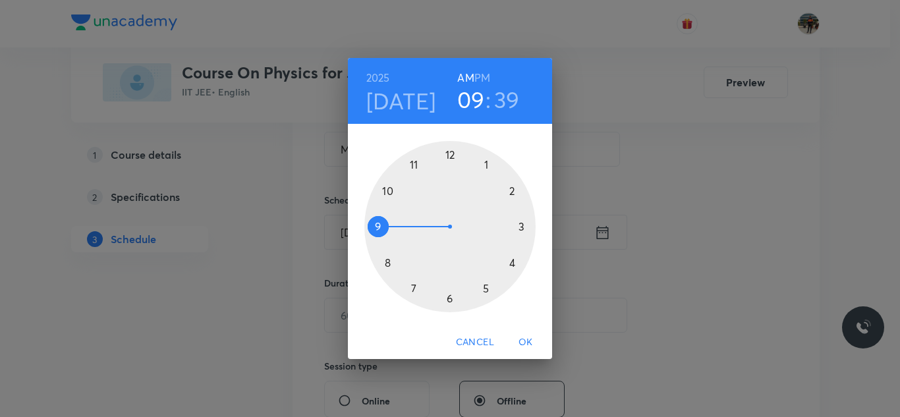
click at [387, 192] on div at bounding box center [449, 226] width 171 height 171
click at [511, 191] on div at bounding box center [449, 226] width 171 height 171
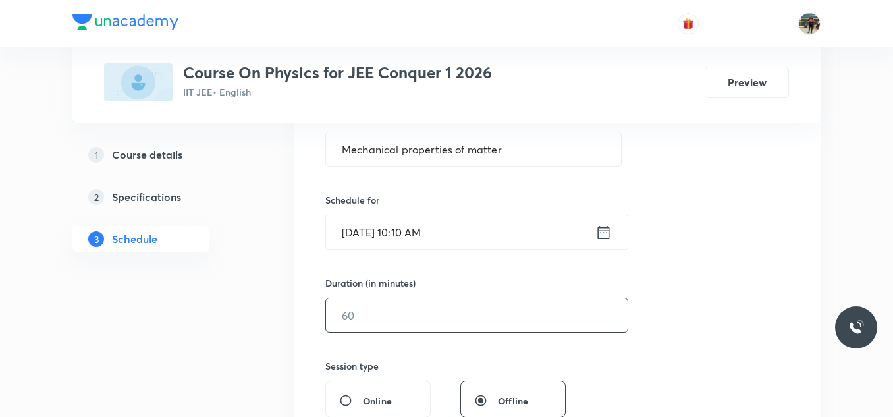
click at [397, 318] on input "text" at bounding box center [477, 315] width 302 height 34
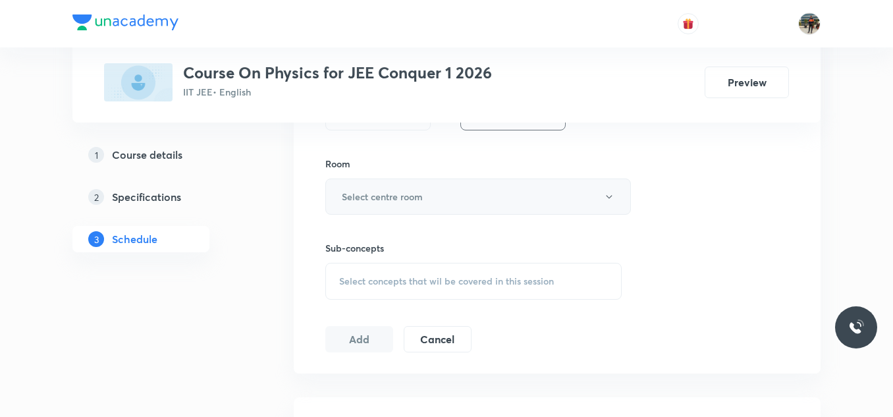
scroll to position [527, 0]
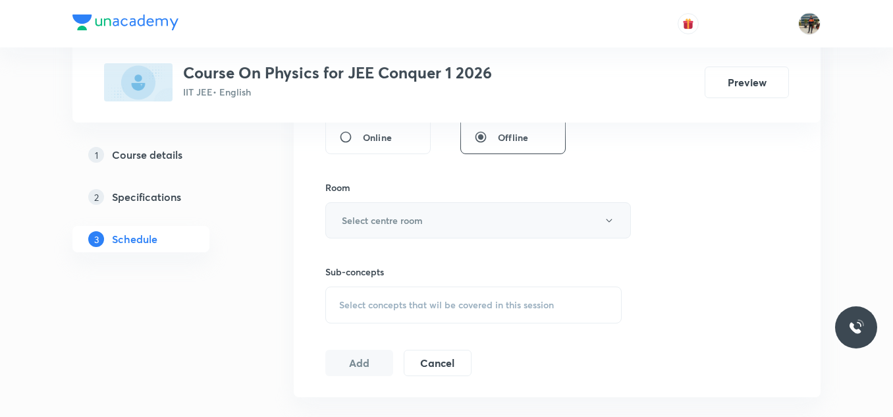
type input "65"
click at [354, 207] on button "Select centre room" at bounding box center [478, 220] width 306 height 36
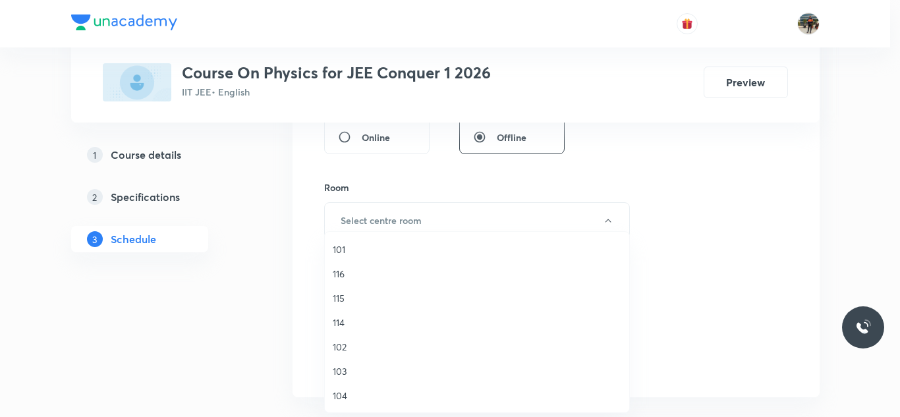
click at [334, 302] on span "115" at bounding box center [477, 298] width 289 height 14
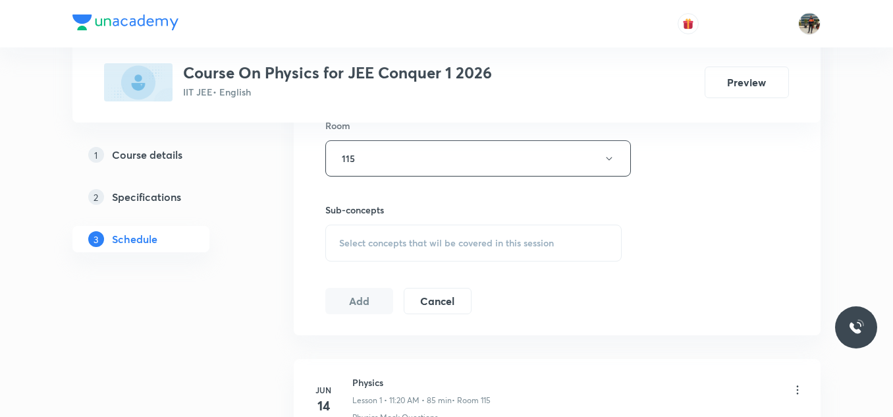
scroll to position [659, 0]
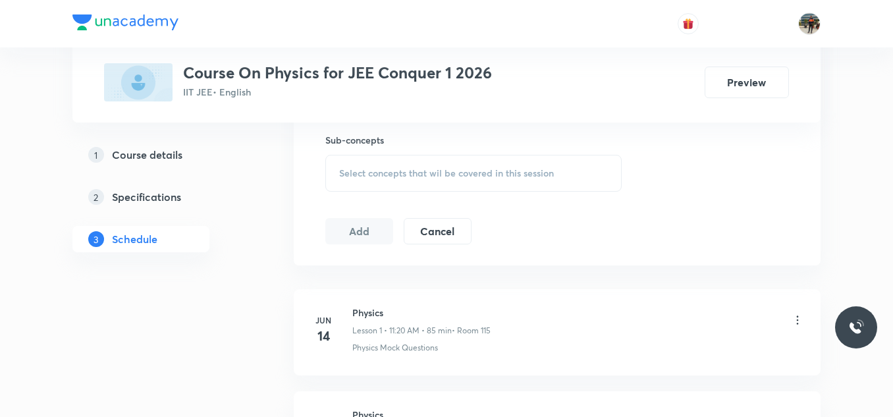
click at [334, 169] on div "Select concepts that wil be covered in this session" at bounding box center [473, 173] width 296 height 37
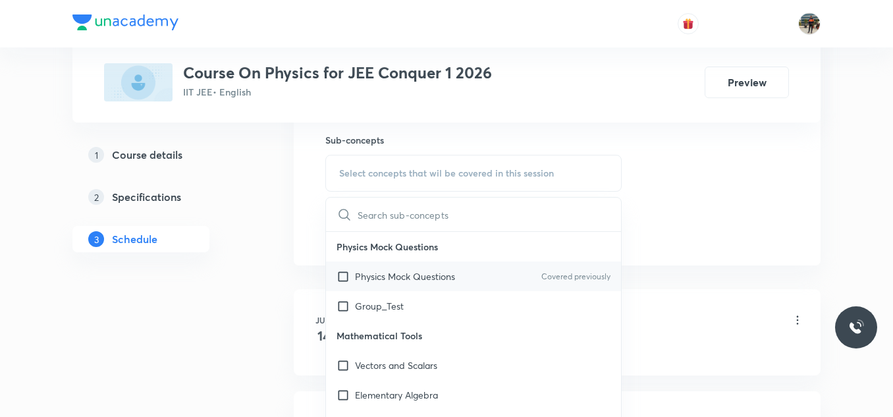
click at [342, 278] on input "checkbox" at bounding box center [346, 276] width 18 height 14
checkbox input "true"
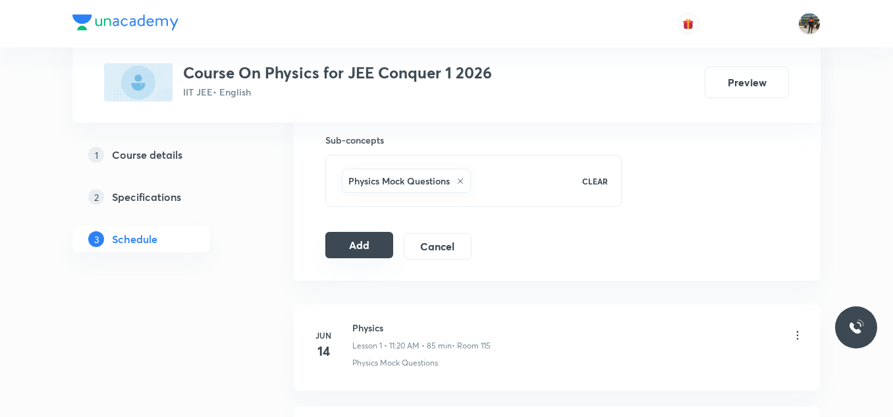
click at [363, 243] on button "Add" at bounding box center [359, 245] width 68 height 26
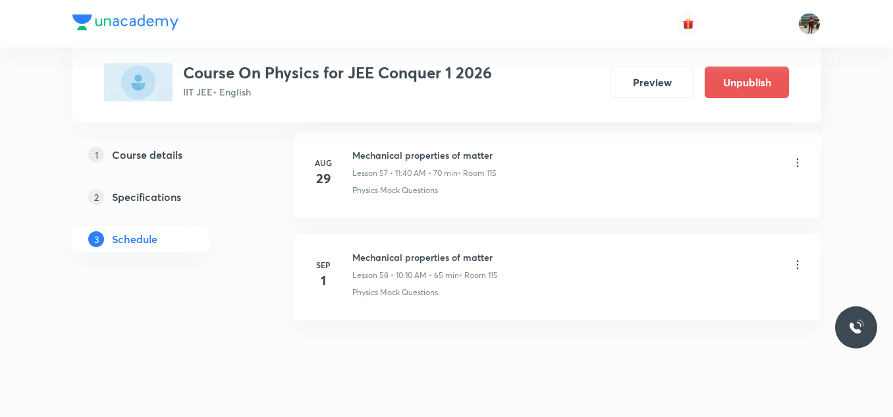
scroll to position [5955, 0]
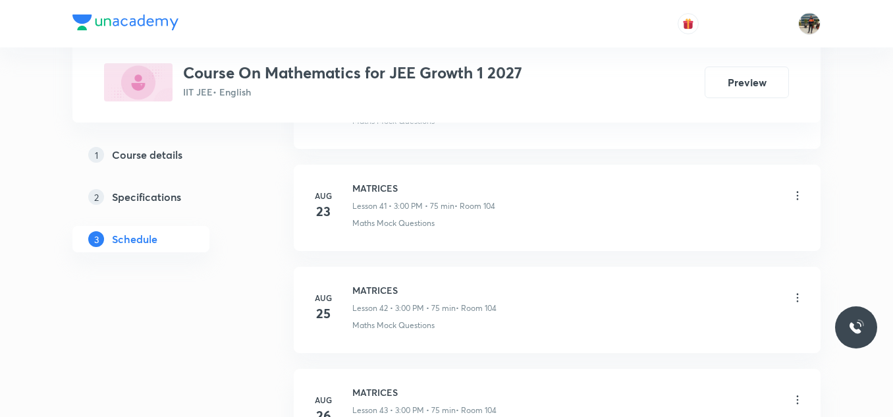
scroll to position [5233, 0]
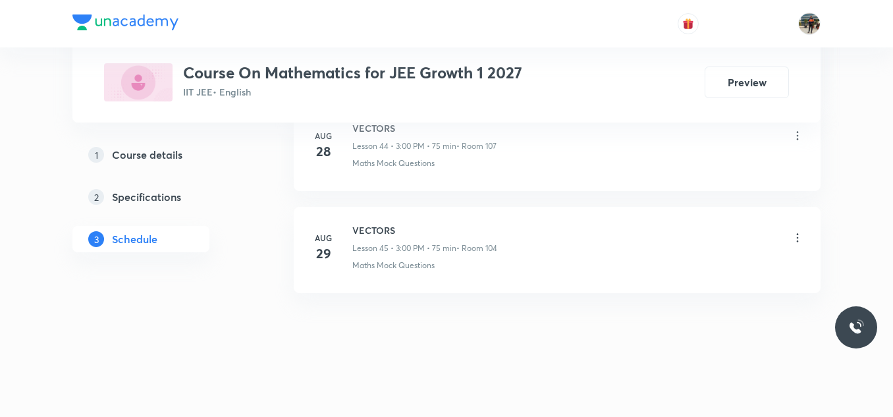
click at [365, 229] on h6 "VECTORS" at bounding box center [424, 230] width 145 height 14
copy h6 "VECTORS"
click at [365, 229] on h6 "VECTORS" at bounding box center [424, 230] width 145 height 14
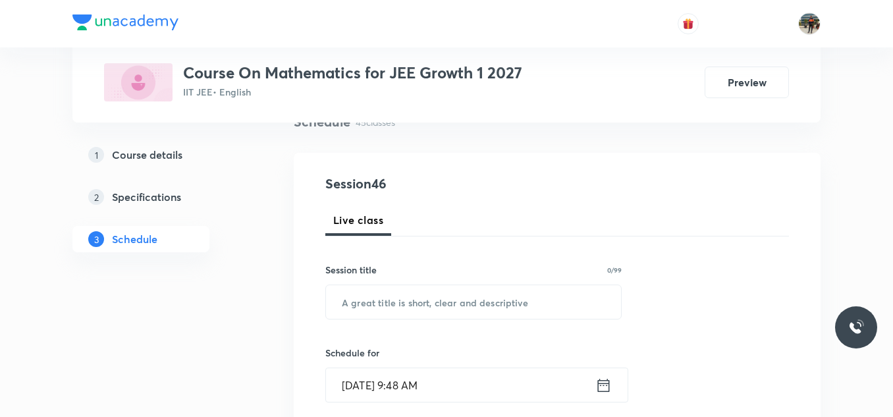
scroll to position [132, 0]
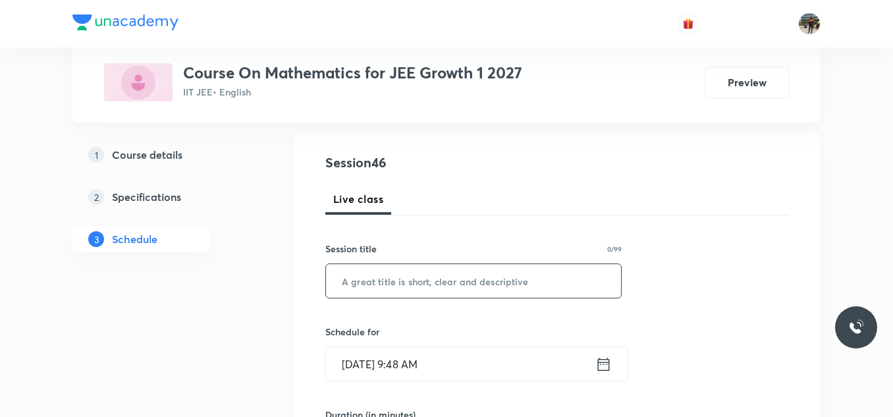
click at [372, 289] on input "text" at bounding box center [473, 281] width 295 height 34
paste input "VECTORS"
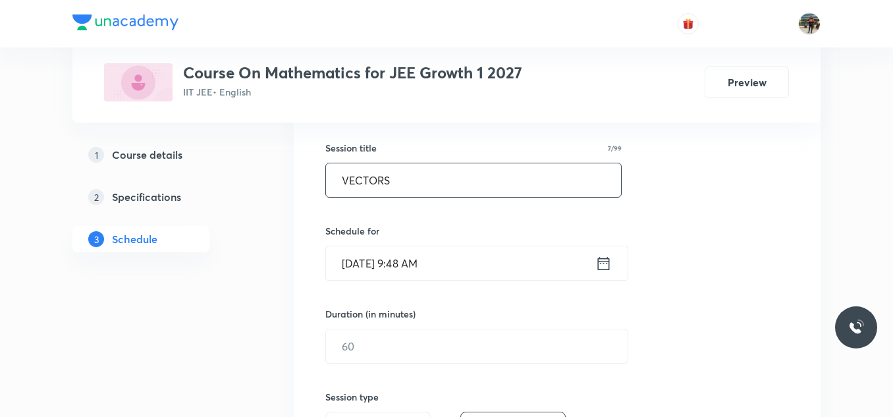
scroll to position [263, 0]
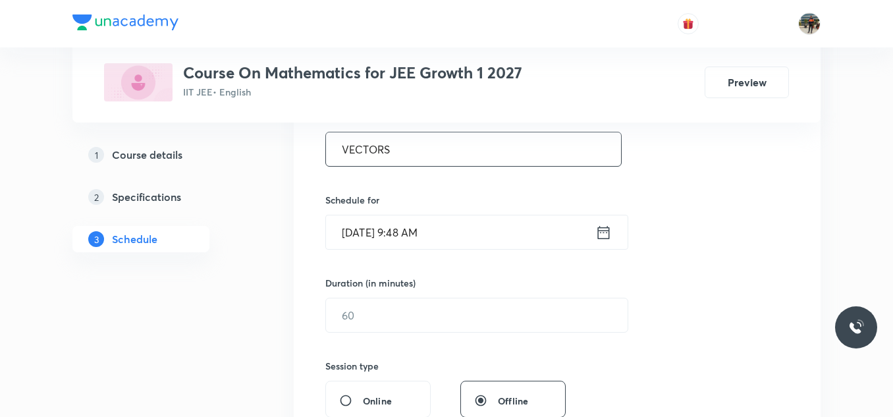
type input "VECTORS"
click at [601, 236] on icon at bounding box center [603, 232] width 16 height 18
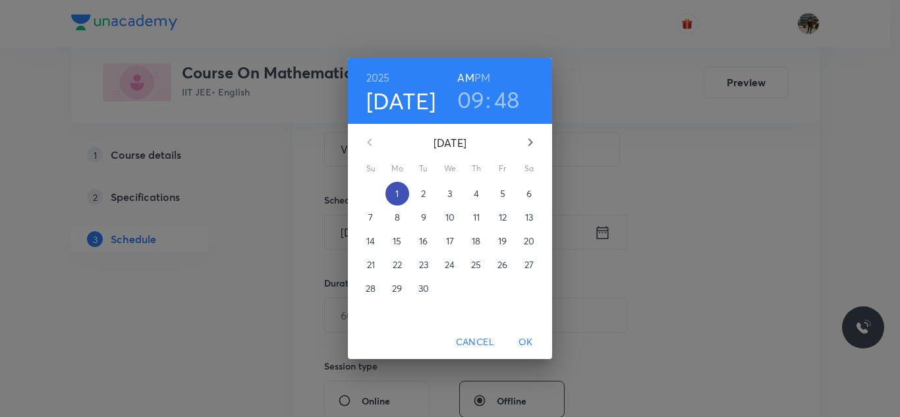
click at [396, 192] on p "1" at bounding box center [396, 193] width 3 height 13
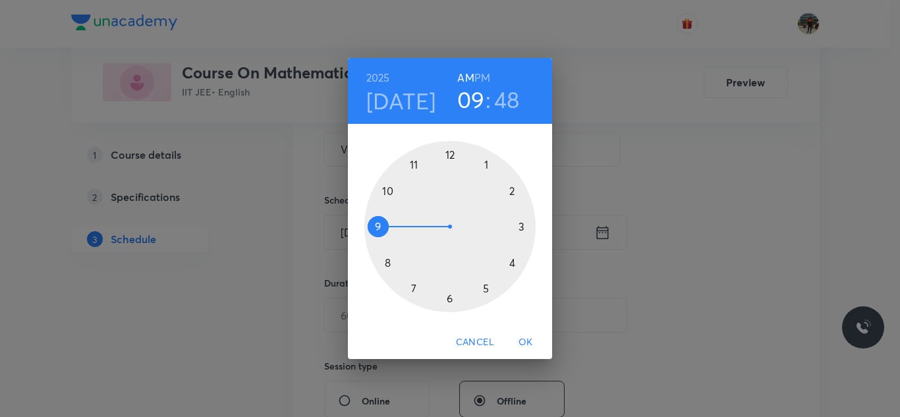
click at [414, 164] on div at bounding box center [449, 226] width 171 height 171
click at [412, 289] on div at bounding box center [449, 226] width 171 height 171
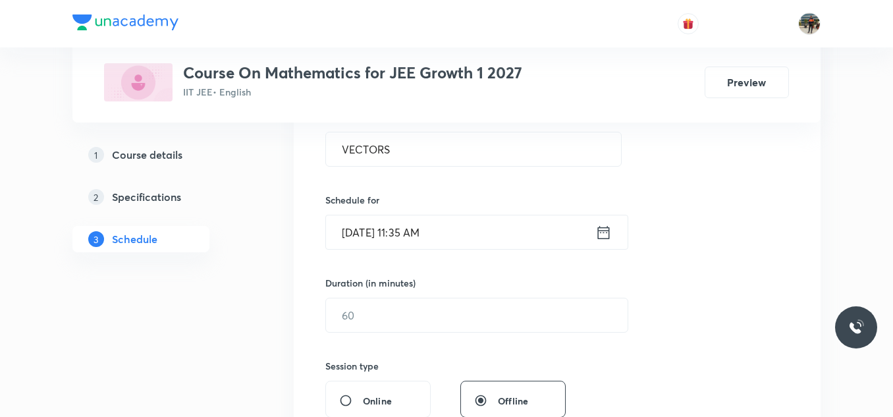
scroll to position [329, 0]
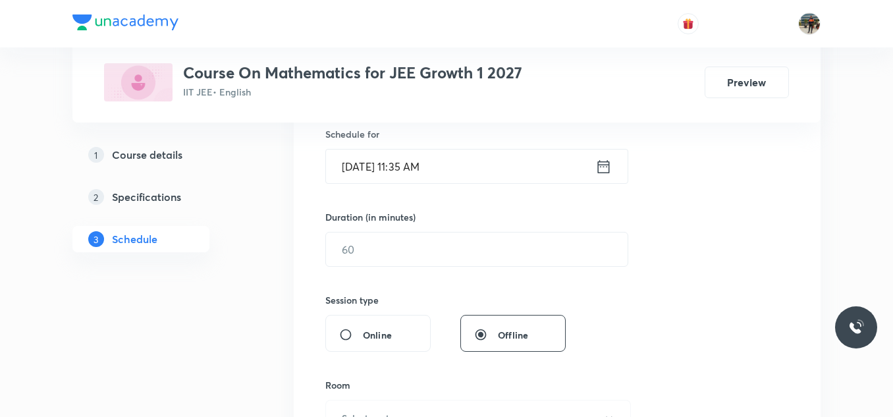
click at [376, 269] on div "Session 46 Live class Session title 7/99 VECTORS ​ Schedule for Sep 1, 2025, 11…" at bounding box center [557, 264] width 464 height 619
click at [368, 248] on input "text" at bounding box center [477, 250] width 302 height 34
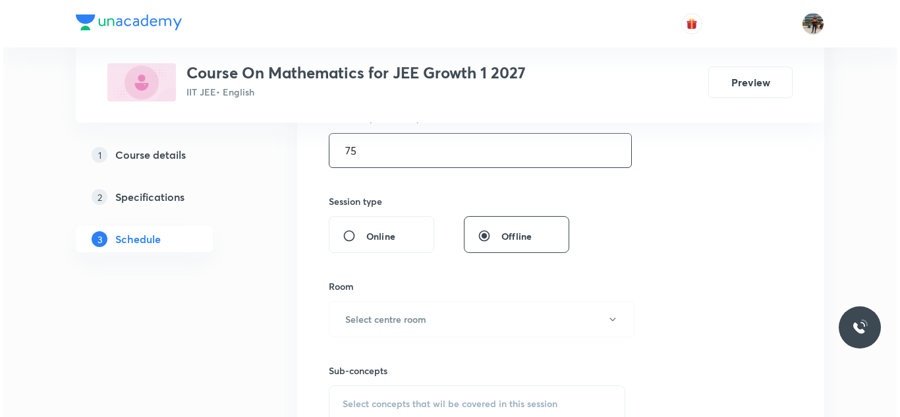
scroll to position [527, 0]
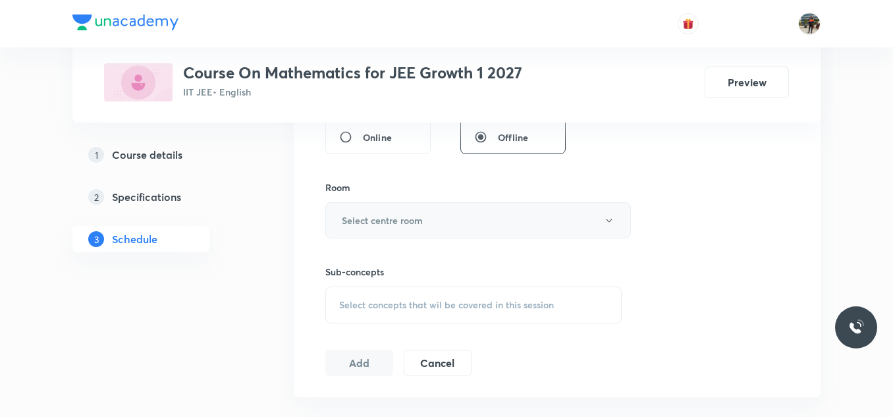
type input "75"
click at [352, 213] on button "Select centre room" at bounding box center [478, 220] width 306 height 36
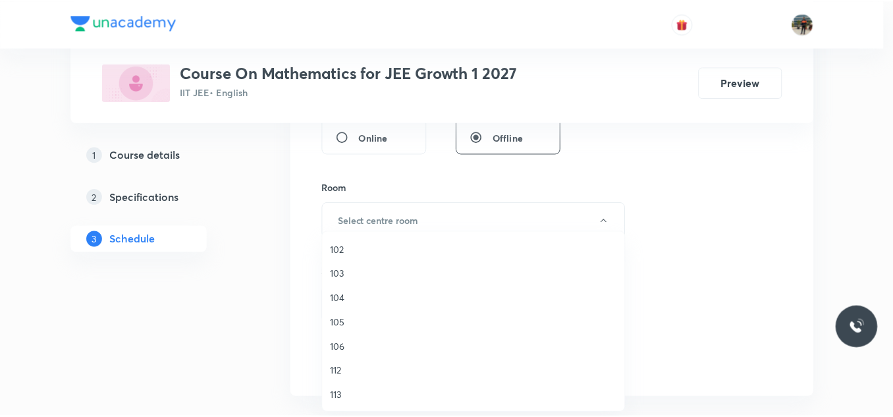
scroll to position [132, 0]
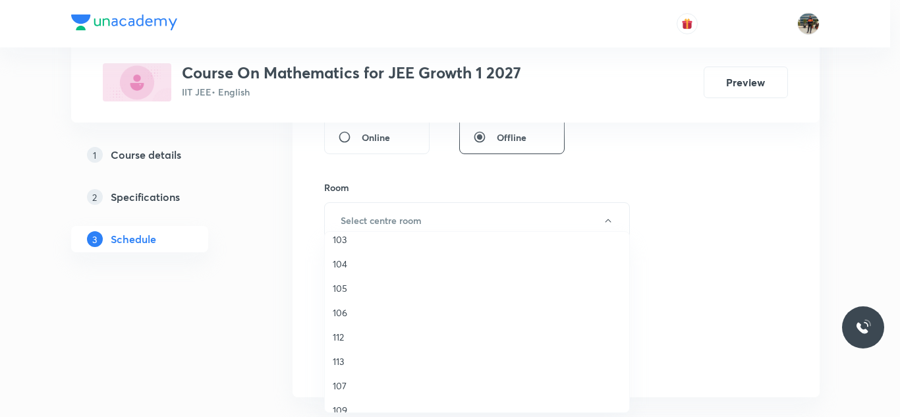
click at [339, 263] on span "104" at bounding box center [477, 264] width 289 height 14
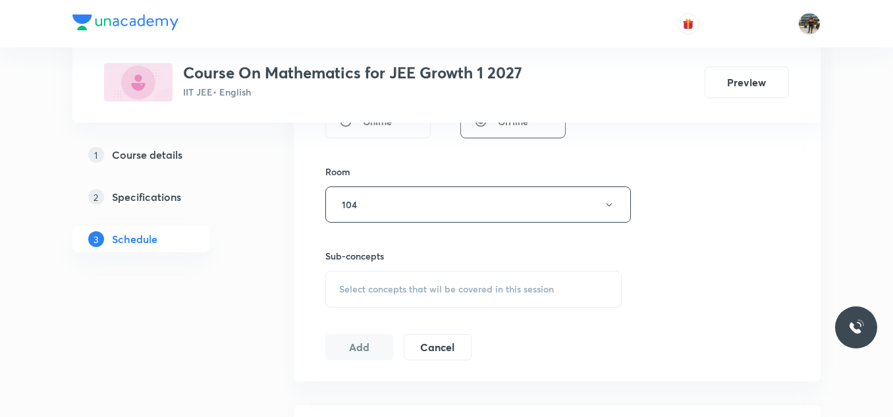
scroll to position [593, 0]
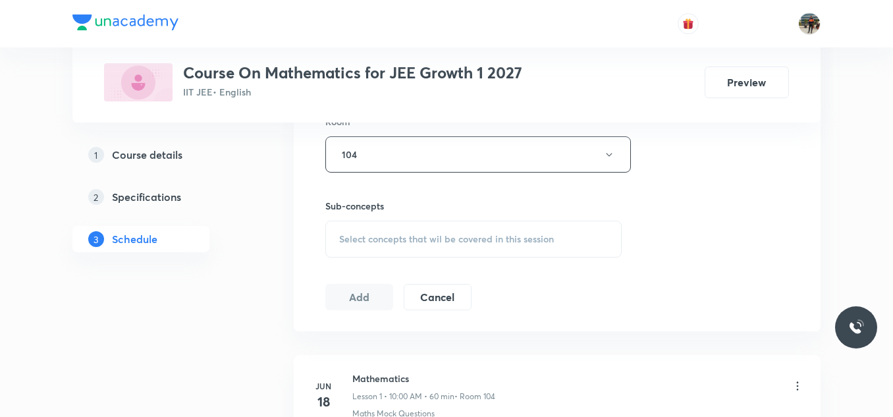
click at [342, 234] on span "Select concepts that wil be covered in this session" at bounding box center [446, 239] width 215 height 11
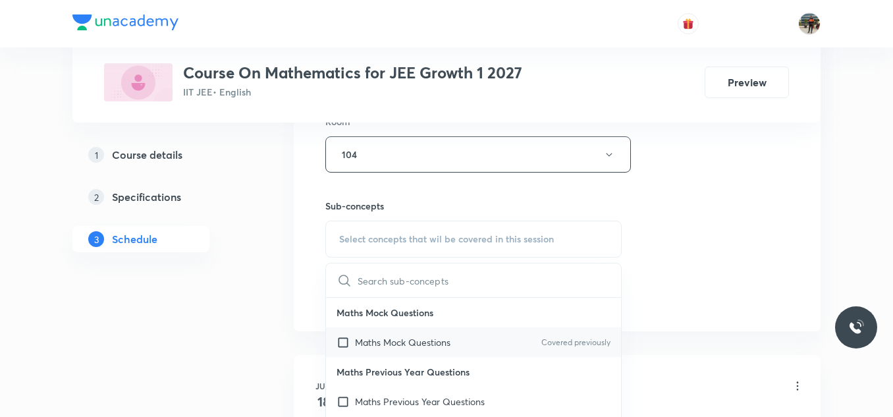
click at [344, 342] on input "checkbox" at bounding box center [346, 342] width 18 height 14
checkbox input "true"
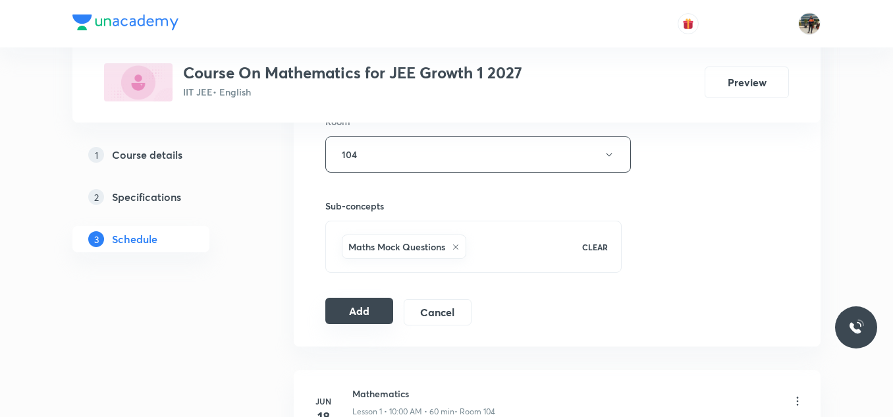
click at [356, 302] on button "Add" at bounding box center [359, 311] width 68 height 26
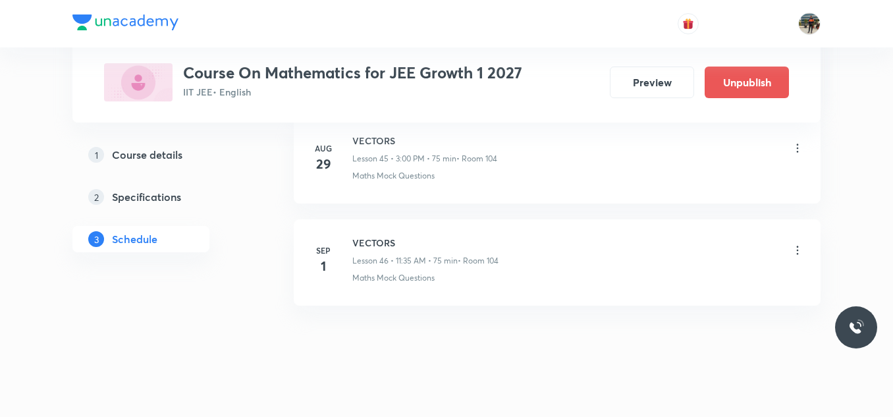
scroll to position [4730, 0]
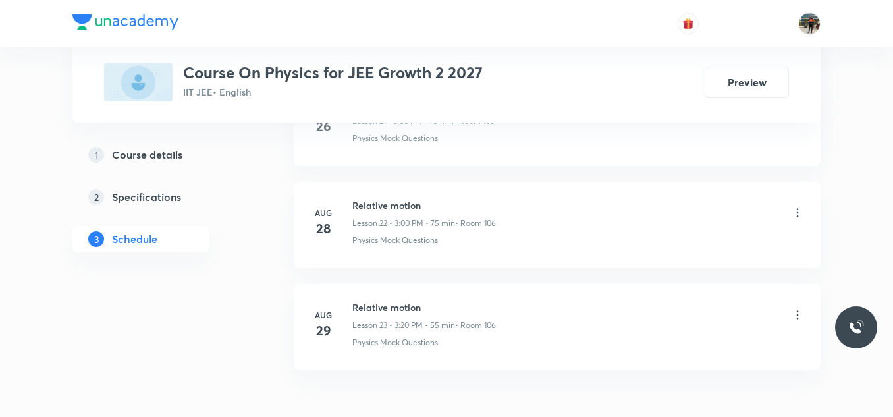
scroll to position [3072, 0]
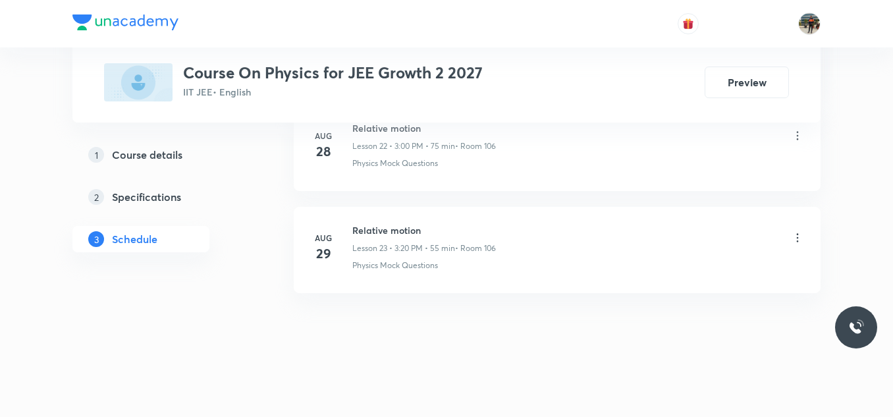
click at [374, 232] on h6 "Relative motion" at bounding box center [424, 230] width 144 height 14
copy h6 "Relative motion"
click at [374, 232] on h6 "Relative motion" at bounding box center [424, 230] width 144 height 14
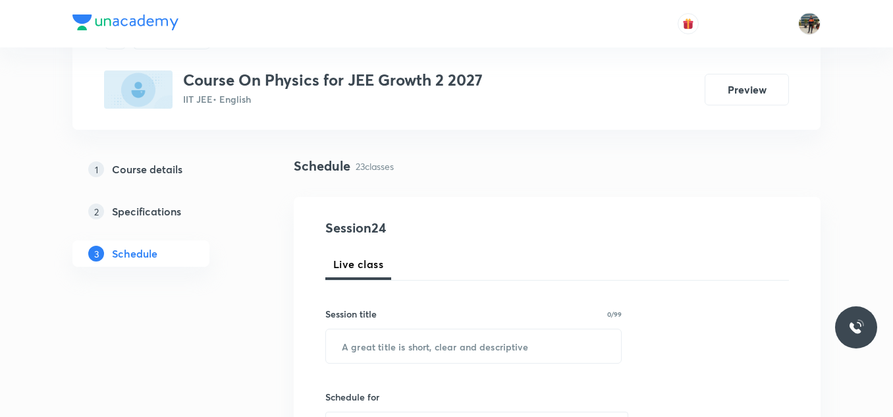
scroll to position [198, 0]
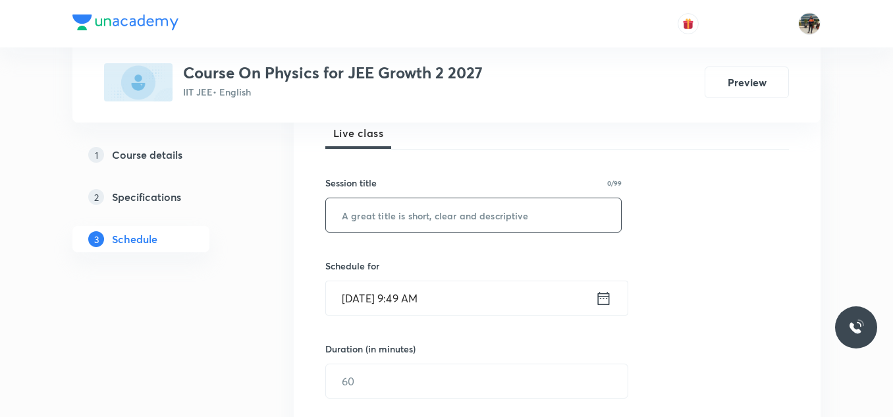
click at [369, 217] on input "text" at bounding box center [473, 215] width 295 height 34
paste input "Relative motion"
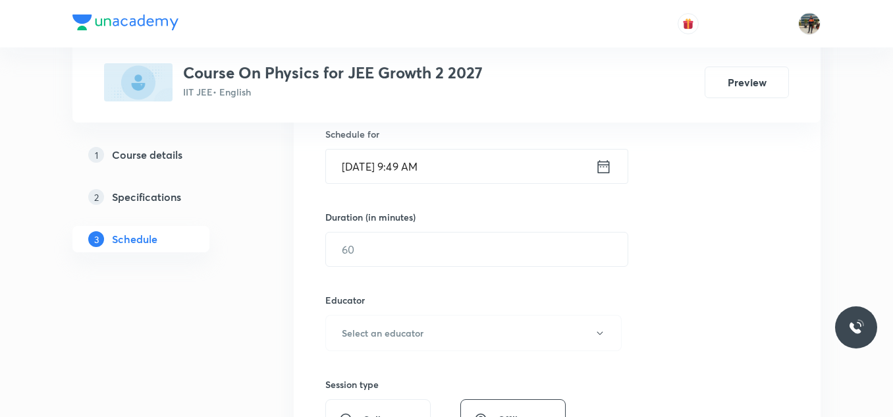
scroll to position [263, 0]
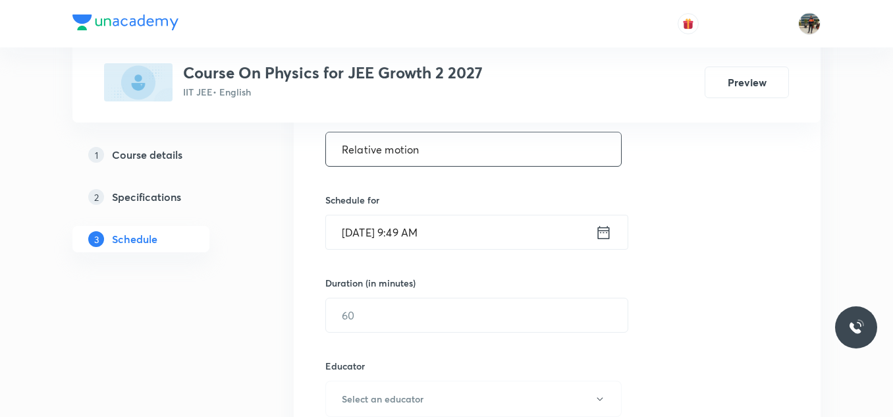
type input "Relative motion"
click at [605, 233] on icon at bounding box center [603, 232] width 16 height 18
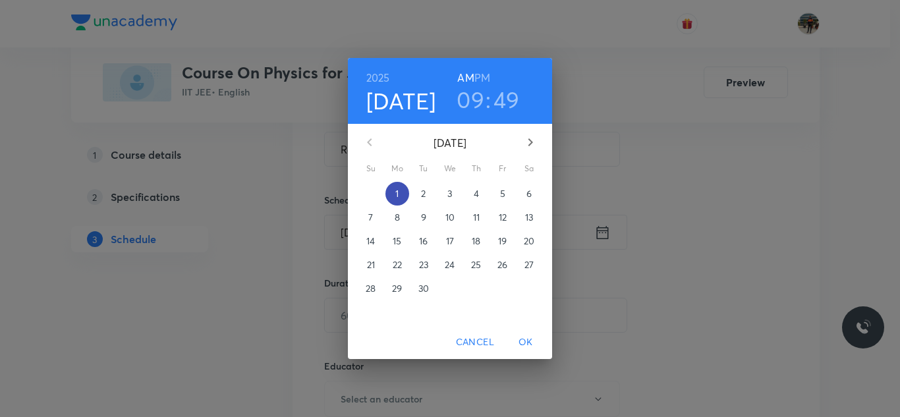
click at [399, 196] on span "1" at bounding box center [397, 193] width 24 height 13
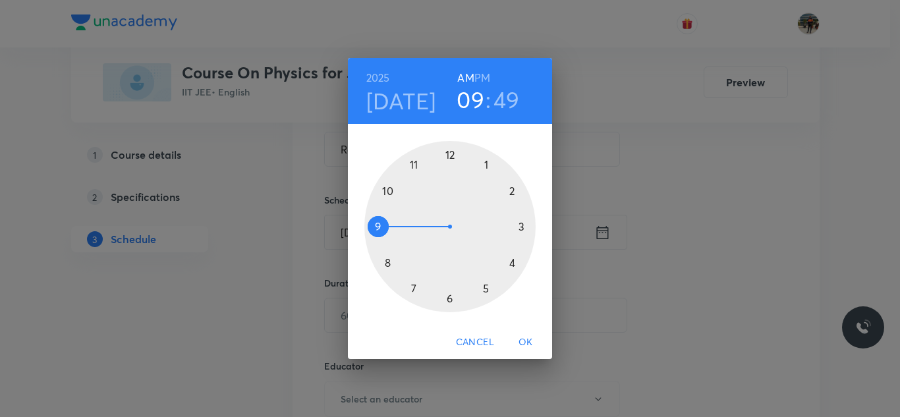
click at [416, 167] on div at bounding box center [449, 226] width 171 height 171
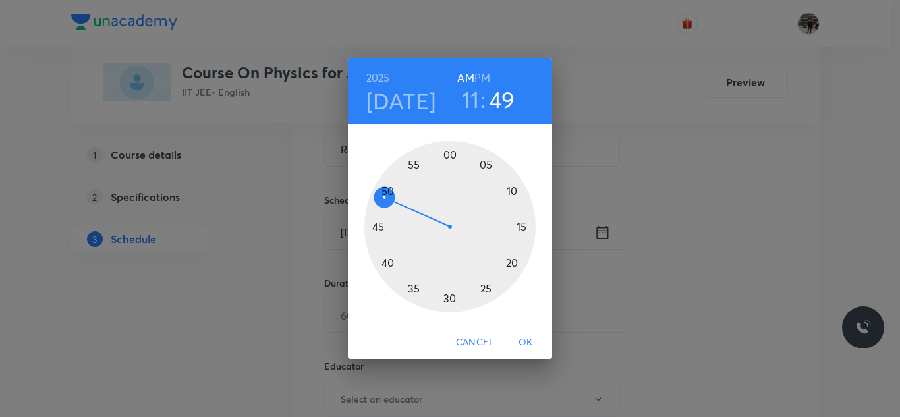
click at [485, 289] on div at bounding box center [449, 226] width 171 height 171
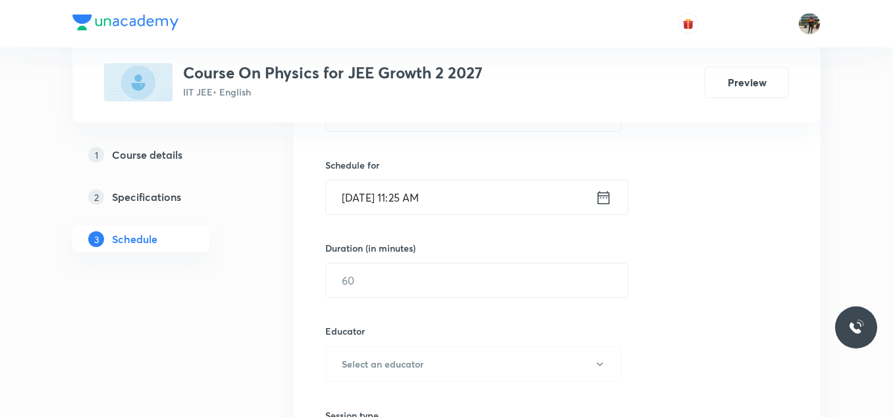
scroll to position [329, 0]
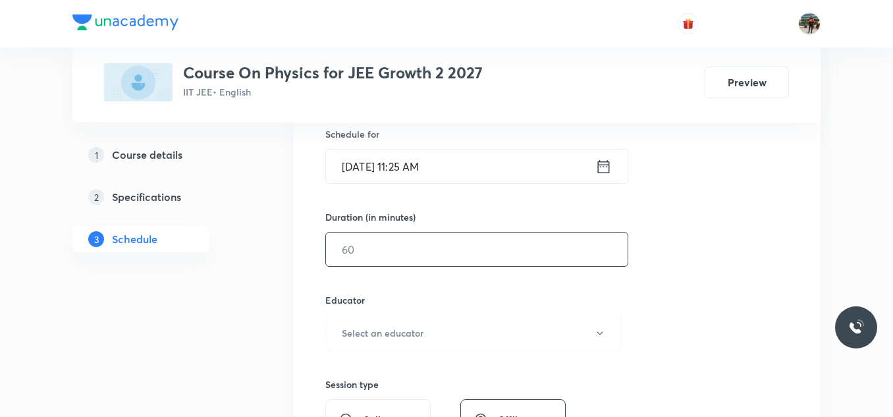
click at [408, 253] on input "text" at bounding box center [477, 250] width 302 height 34
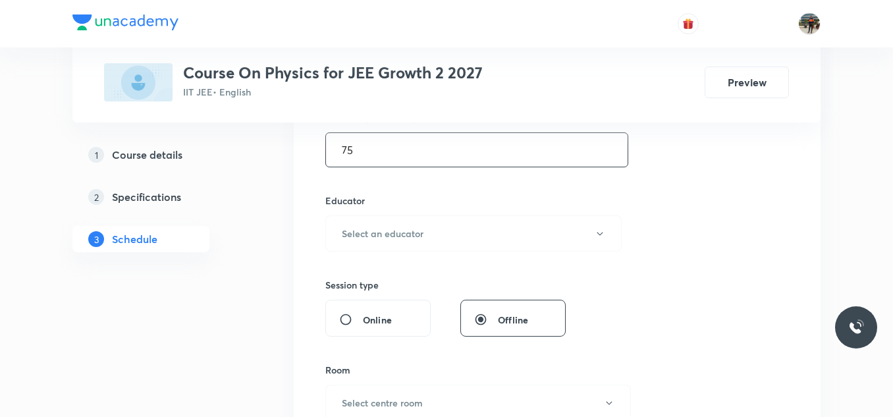
scroll to position [461, 0]
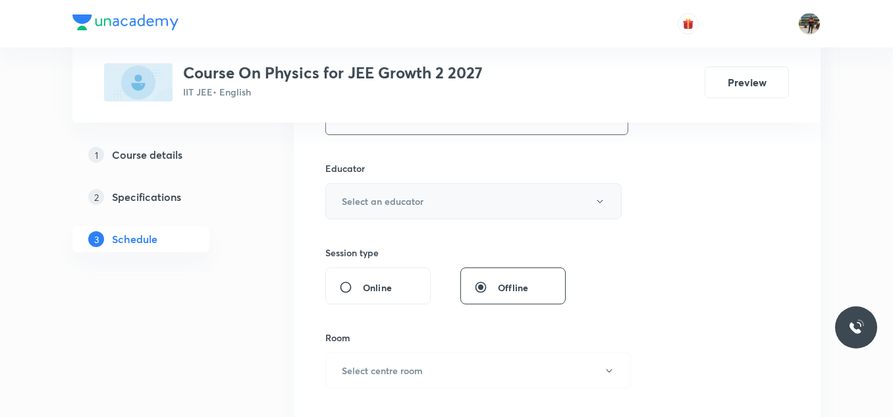
type input "75"
click at [372, 200] on h6 "Select an educator" at bounding box center [383, 201] width 82 height 14
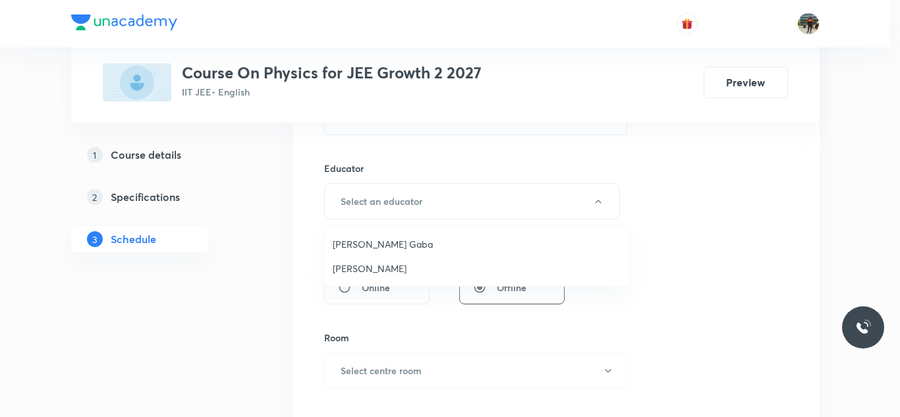
click at [368, 243] on span "[PERSON_NAME] Gaba" at bounding box center [477, 244] width 289 height 14
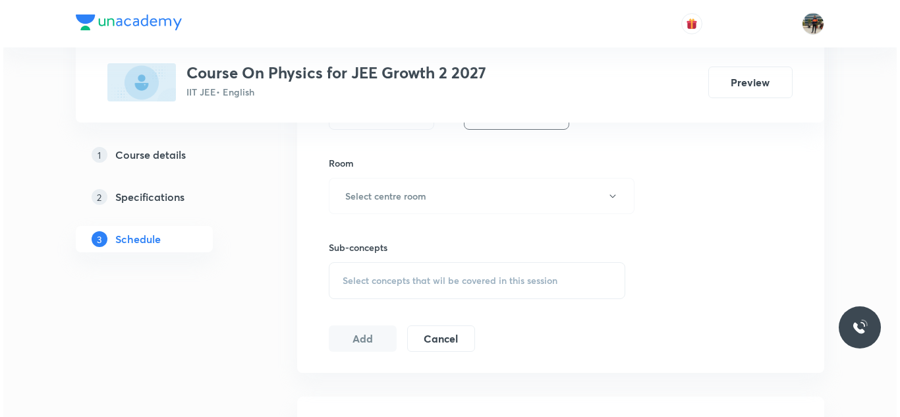
scroll to position [659, 0]
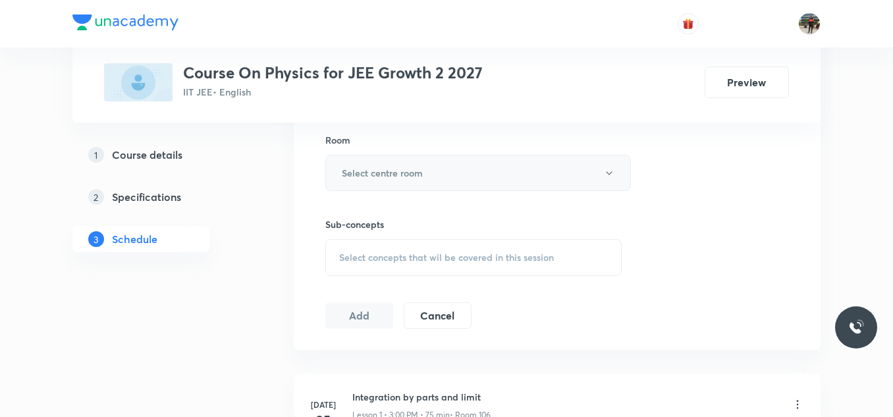
click at [346, 167] on h6 "Select centre room" at bounding box center [382, 173] width 81 height 14
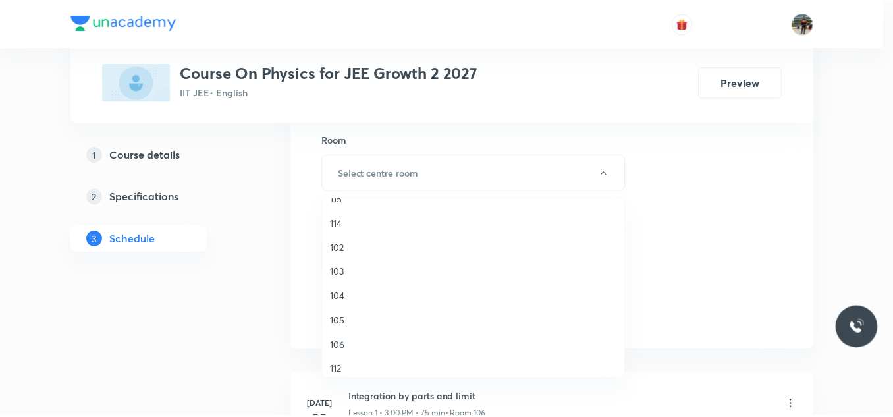
scroll to position [132, 0]
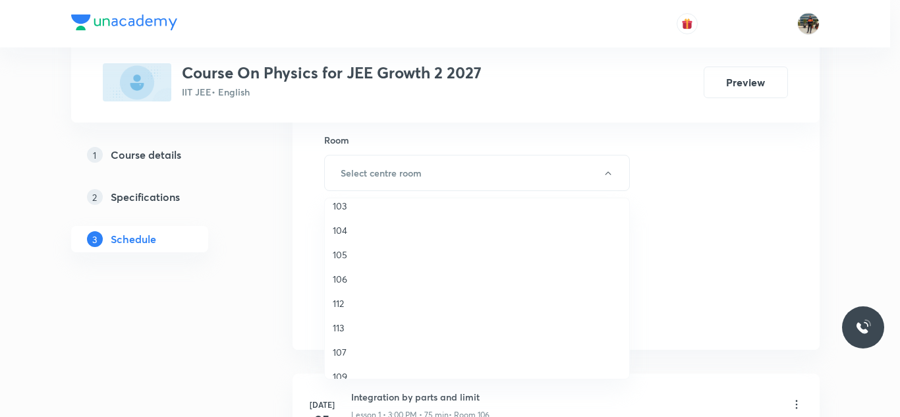
click at [340, 279] on span "106" at bounding box center [477, 279] width 289 height 14
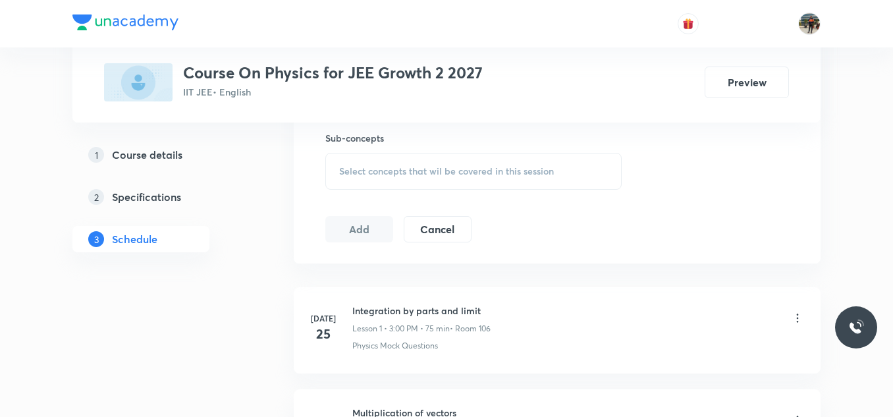
scroll to position [725, 0]
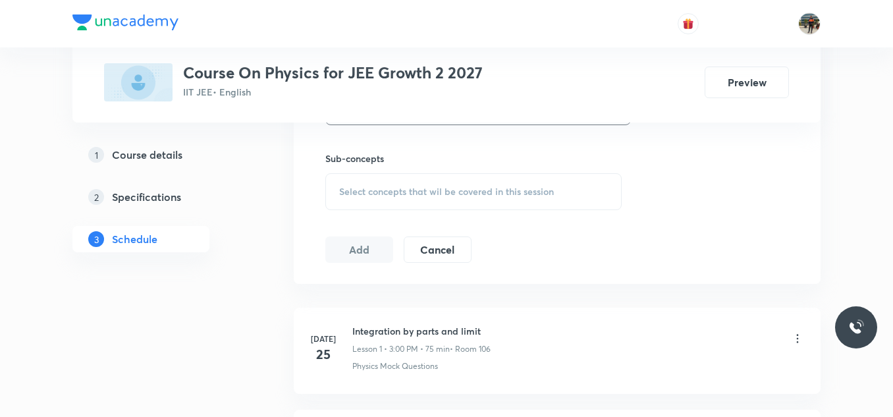
click at [337, 195] on div "Select concepts that wil be covered in this session" at bounding box center [473, 191] width 296 height 37
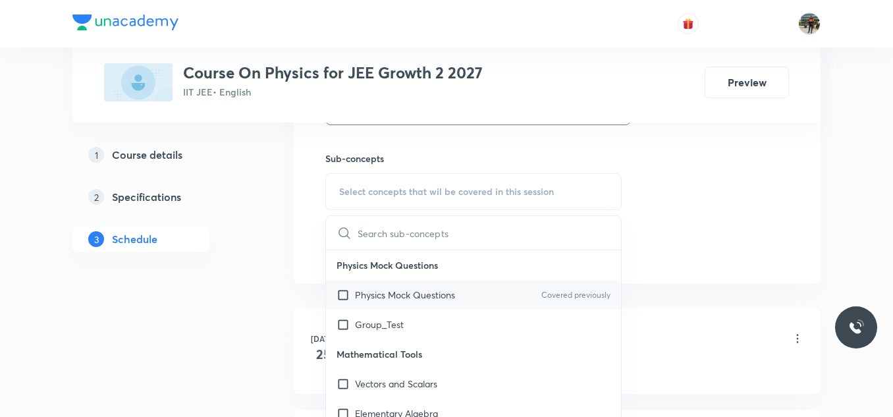
click at [341, 295] on input "checkbox" at bounding box center [346, 295] width 18 height 14
checkbox input "true"
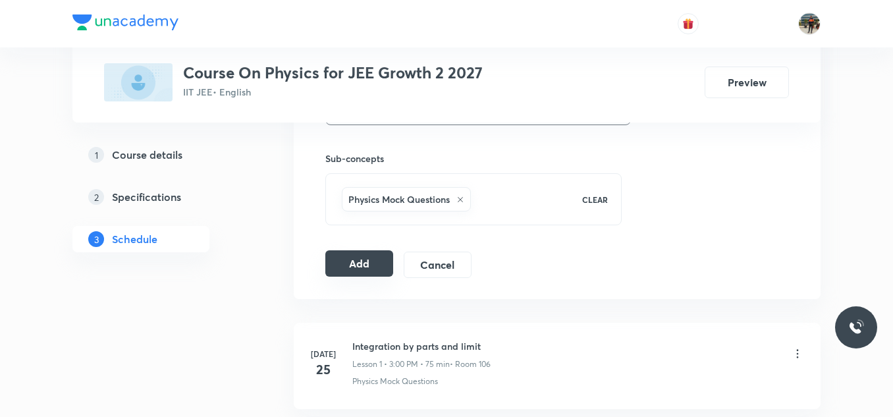
click at [350, 258] on button "Add" at bounding box center [359, 263] width 68 height 26
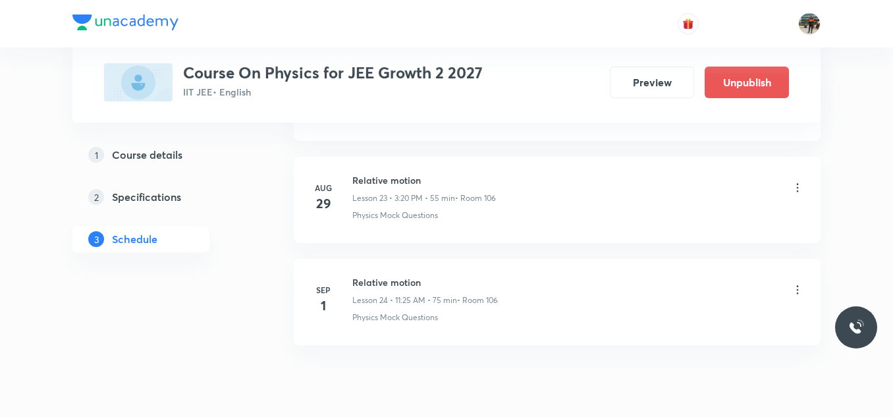
scroll to position [2484, 0]
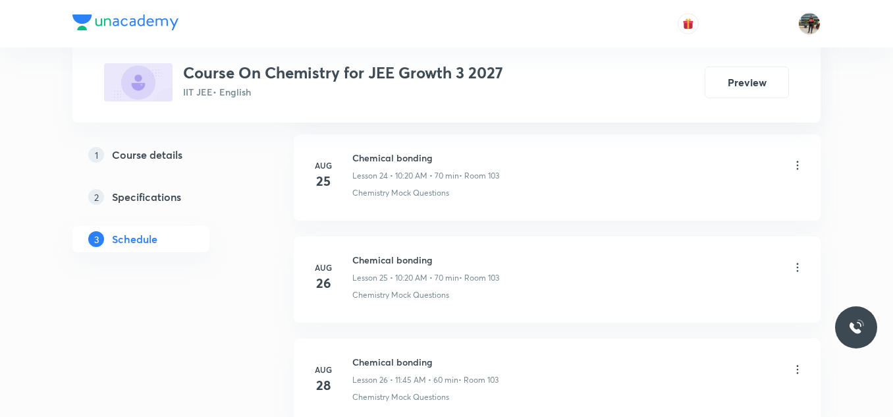
scroll to position [3293, 0]
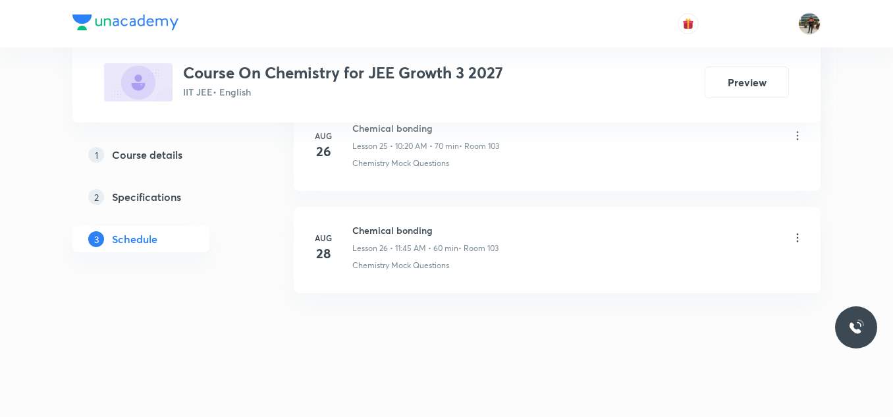
click at [391, 231] on h6 "Chemical bonding" at bounding box center [425, 230] width 146 height 14
copy h6 "Chemical bonding"
click at [391, 231] on h6 "Chemical bonding" at bounding box center [425, 230] width 146 height 14
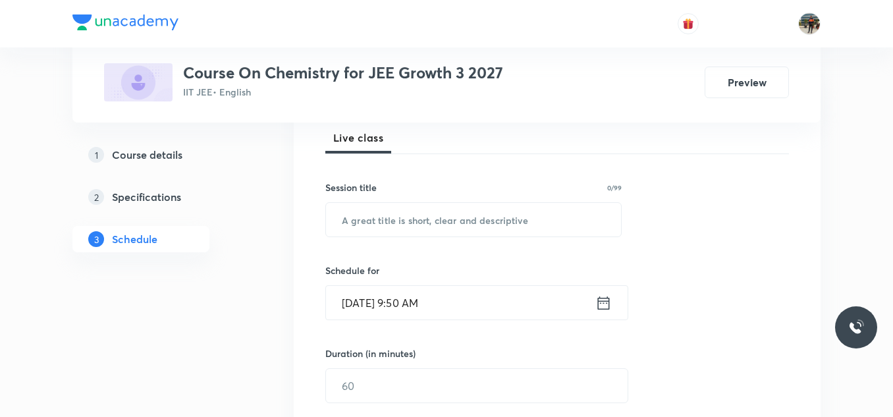
scroll to position [198, 0]
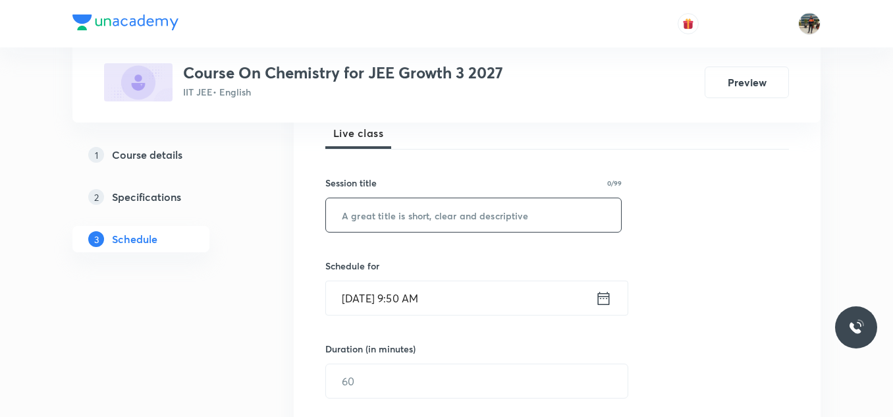
click at [429, 218] on input "text" at bounding box center [473, 215] width 295 height 34
paste input "Chemical bonding"
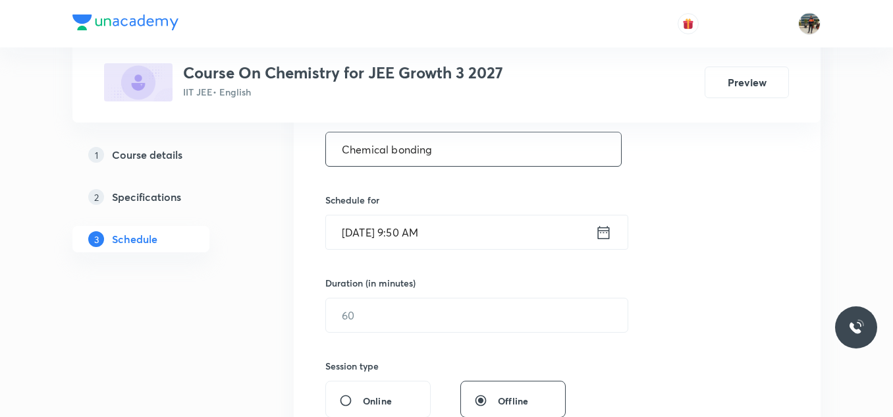
type input "Chemical bonding"
click at [604, 233] on icon at bounding box center [603, 232] width 16 height 18
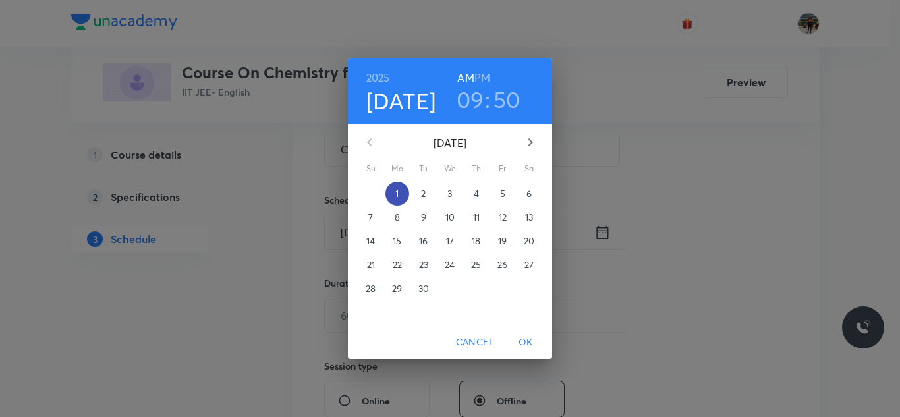
click at [400, 194] on span "1" at bounding box center [397, 193] width 24 height 13
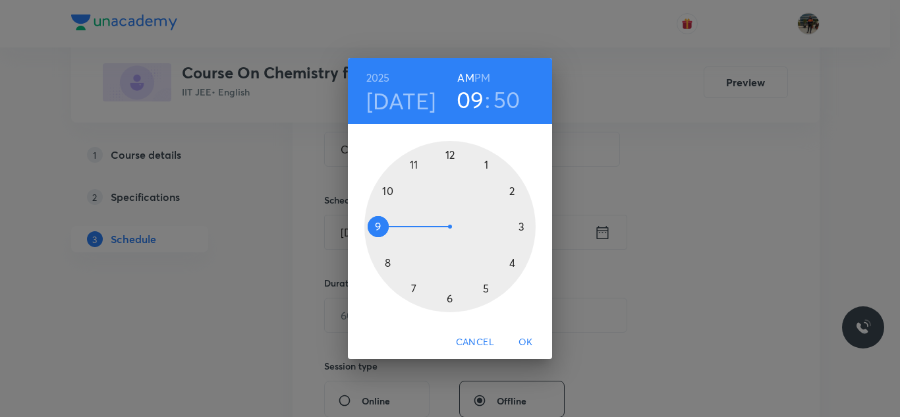
click at [412, 165] on div at bounding box center [449, 226] width 171 height 171
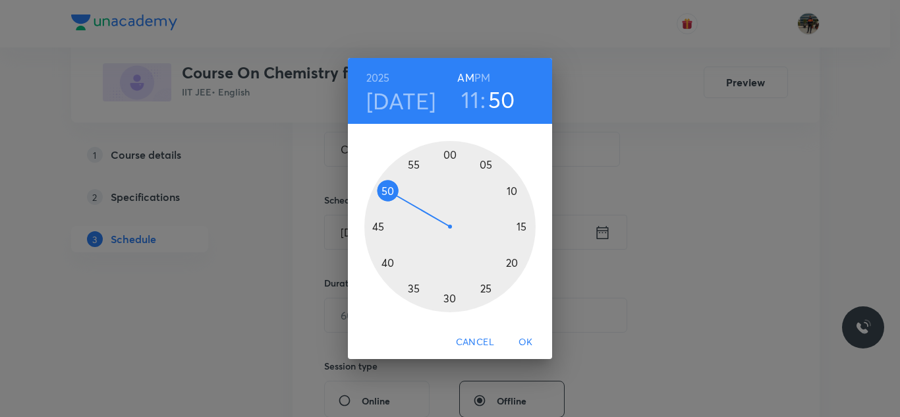
click at [488, 288] on div at bounding box center [449, 226] width 171 height 171
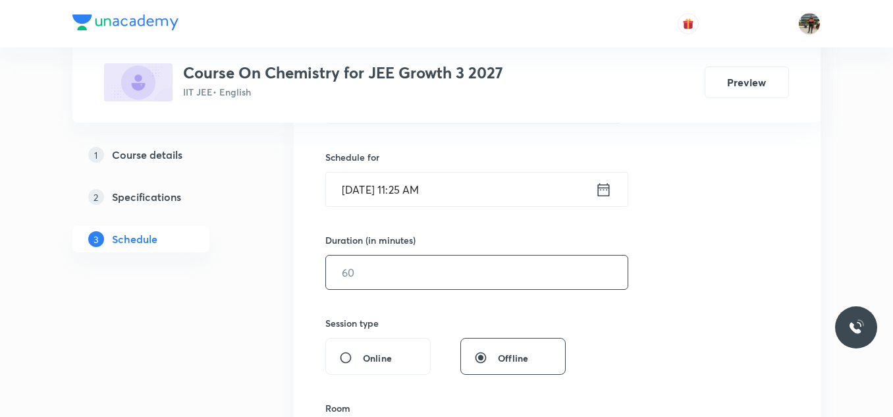
scroll to position [329, 0]
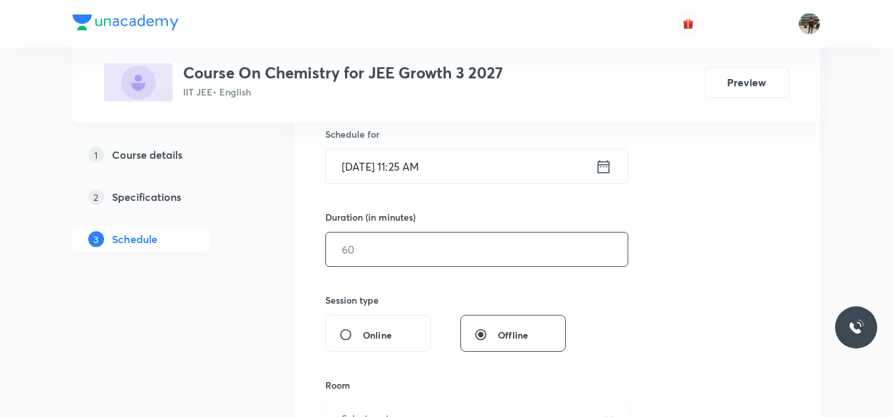
click at [424, 241] on input "text" at bounding box center [477, 250] width 302 height 34
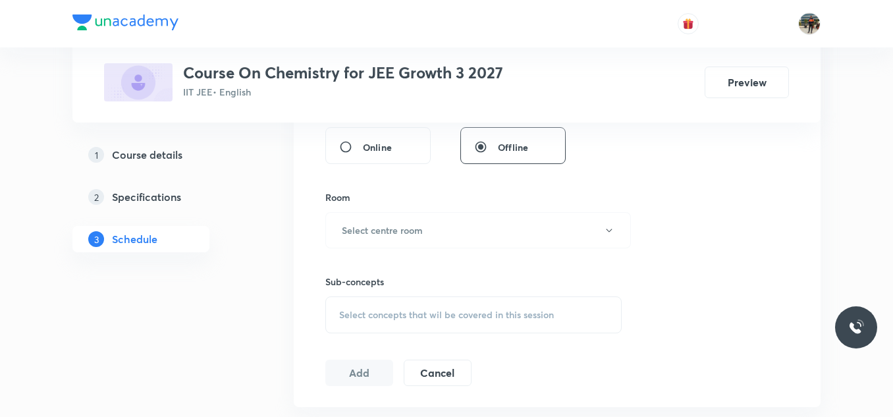
scroll to position [527, 0]
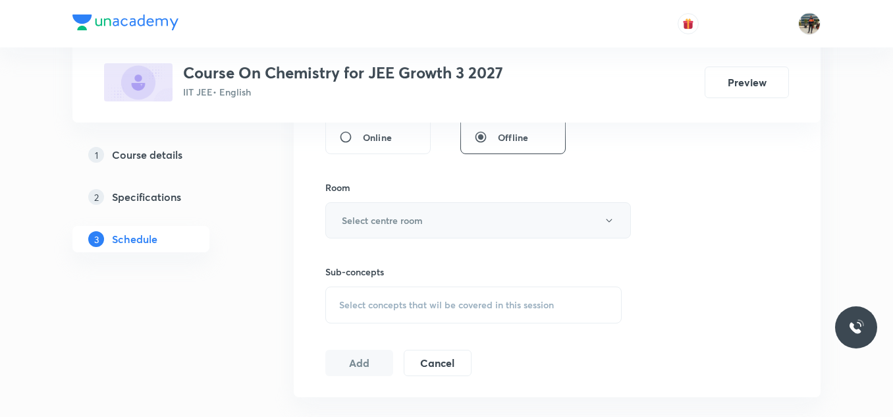
type input "75"
click at [368, 218] on h6 "Select centre room" at bounding box center [382, 220] width 81 height 14
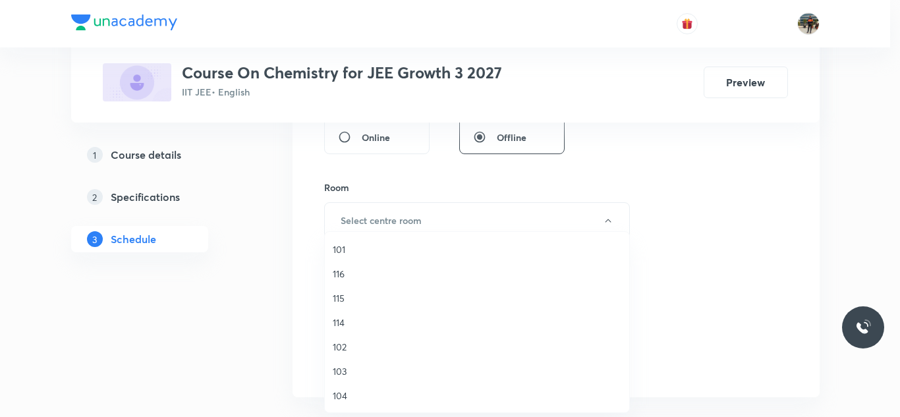
click at [339, 367] on span "103" at bounding box center [477, 371] width 289 height 14
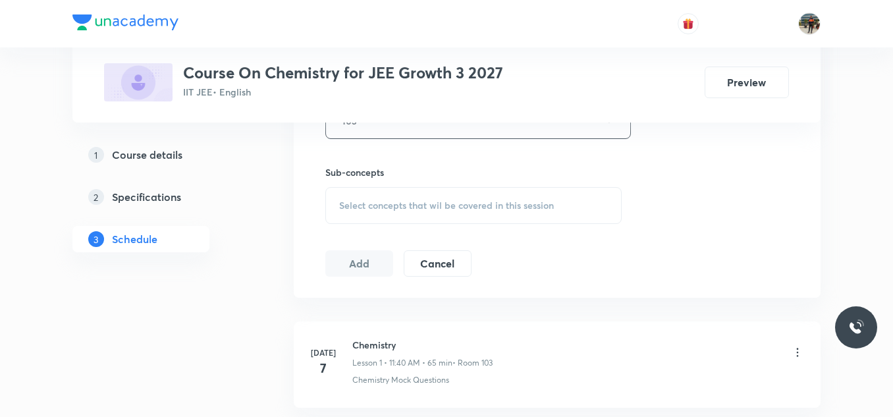
scroll to position [659, 0]
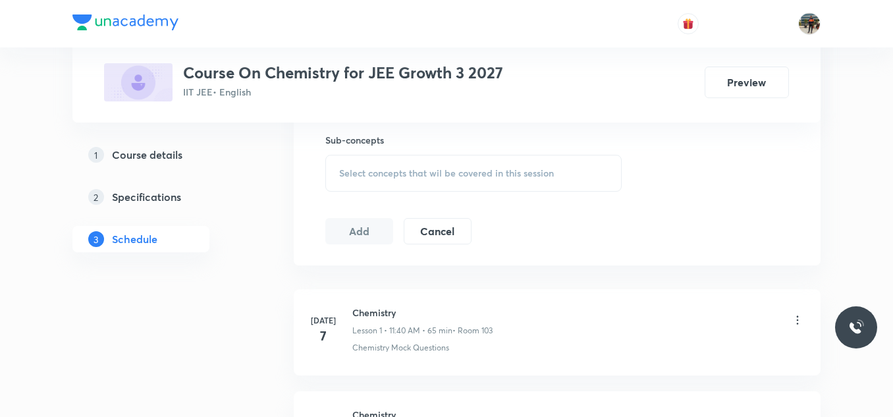
click at [348, 163] on div "Select concepts that wil be covered in this session" at bounding box center [473, 173] width 296 height 37
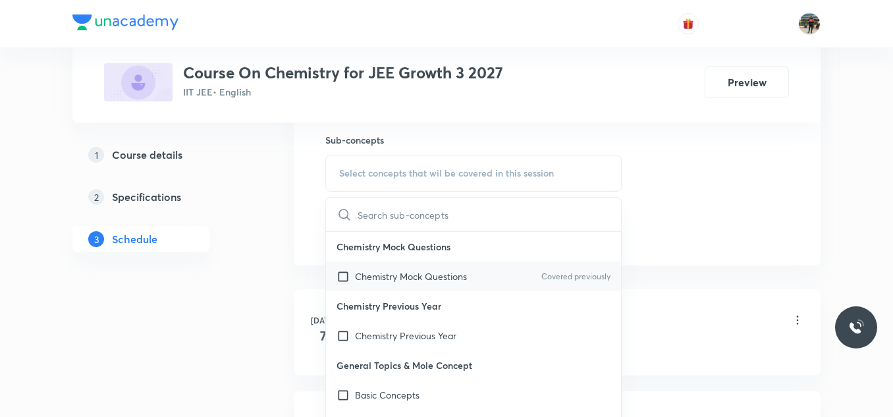
click at [344, 275] on input "checkbox" at bounding box center [346, 276] width 18 height 14
checkbox input "true"
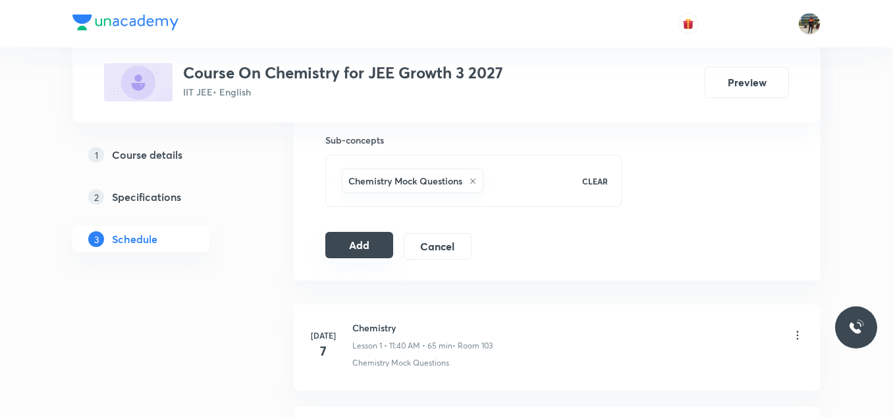
click at [342, 247] on button "Add" at bounding box center [359, 245] width 68 height 26
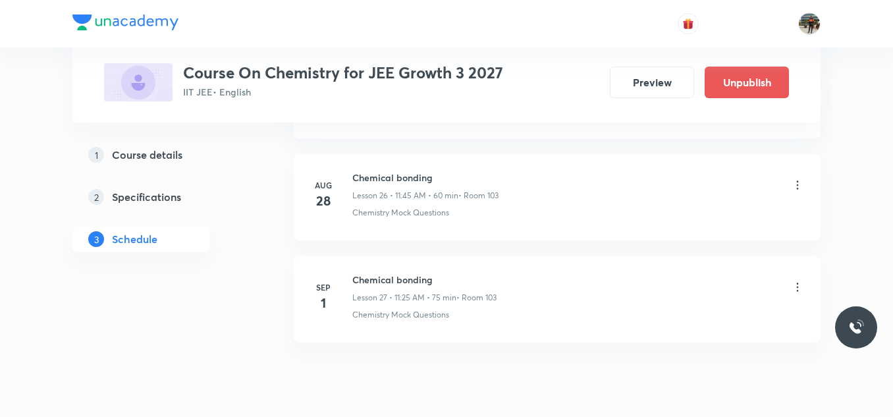
scroll to position [2790, 0]
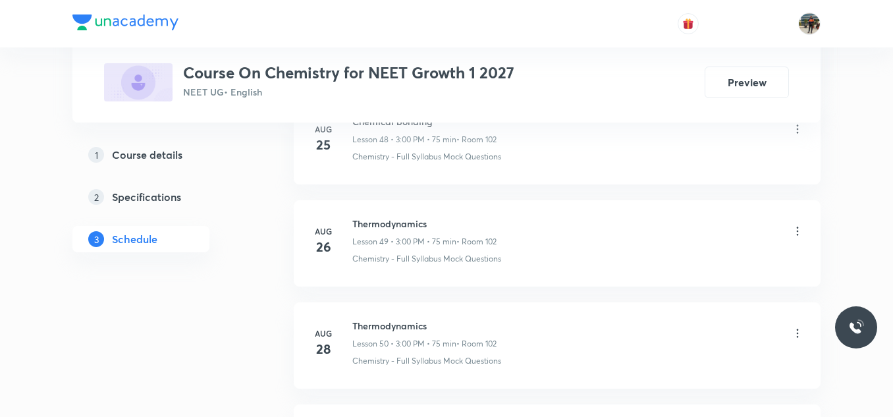
scroll to position [5846, 0]
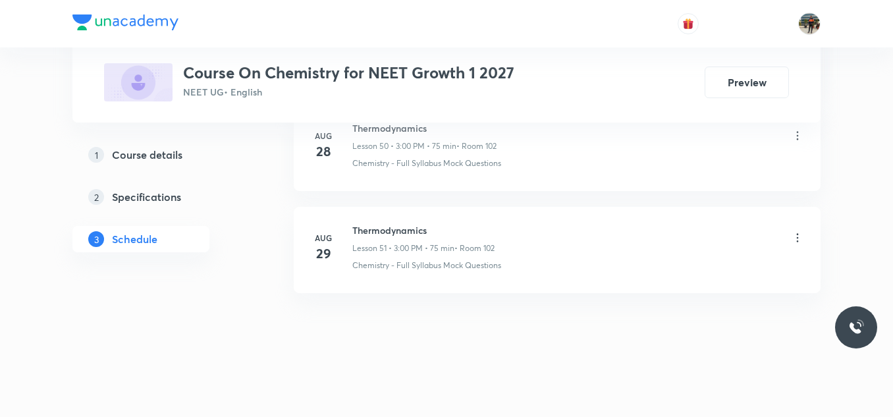
click at [399, 219] on li "Aug 29 Thermodynamics Lesson 51 • 3:00 PM • 75 min • Room 102 Chemistry - Full …" at bounding box center [557, 250] width 527 height 86
copy h6 "Thermodynamics"
click at [399, 219] on li "Aug 29 Thermodynamics Lesson 51 • 3:00 PM • 75 min • Room 102 Chemistry - Full …" at bounding box center [557, 250] width 527 height 86
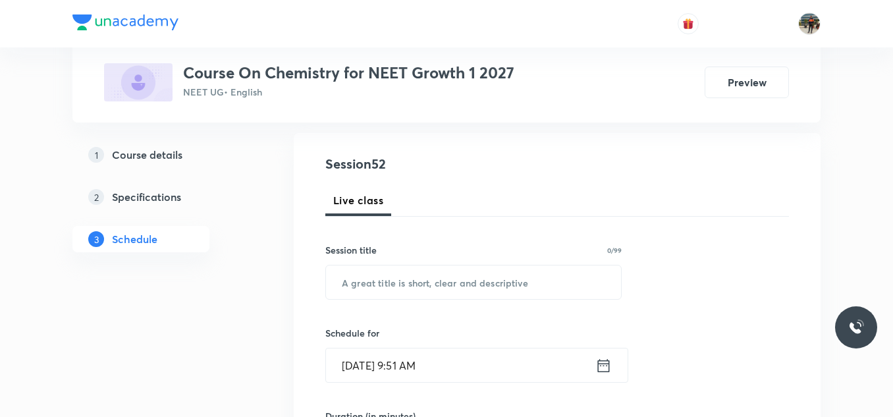
scroll to position [198, 0]
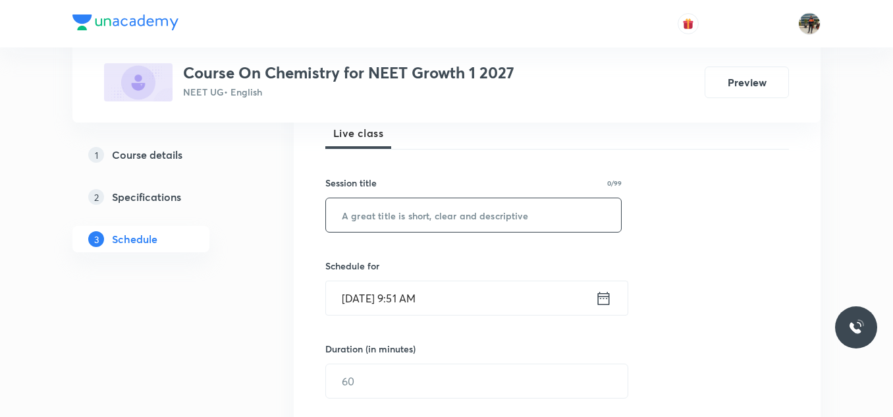
click at [389, 213] on input "text" at bounding box center [473, 215] width 295 height 34
paste input "Thermodynamics"
type input "Thermodynamics"
click at [607, 300] on icon at bounding box center [603, 298] width 16 height 18
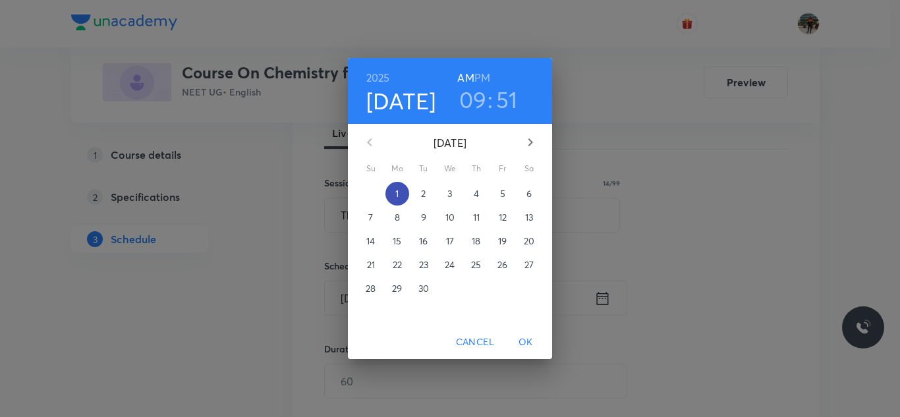
click at [395, 196] on p "1" at bounding box center [396, 193] width 3 height 13
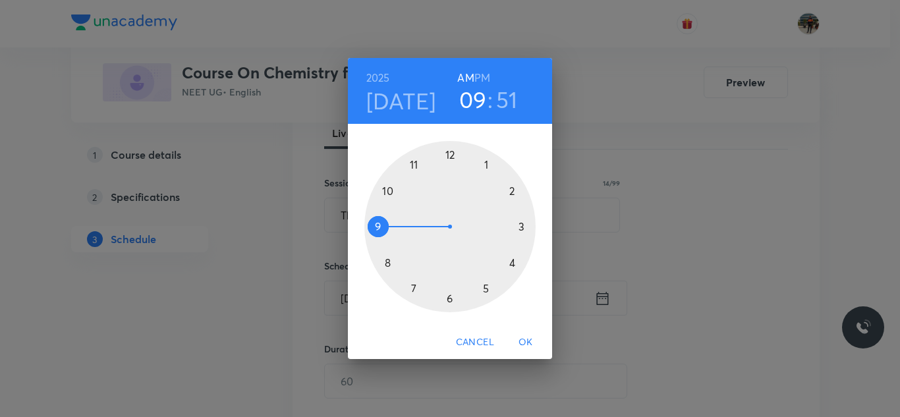
click at [412, 163] on div at bounding box center [449, 226] width 171 height 171
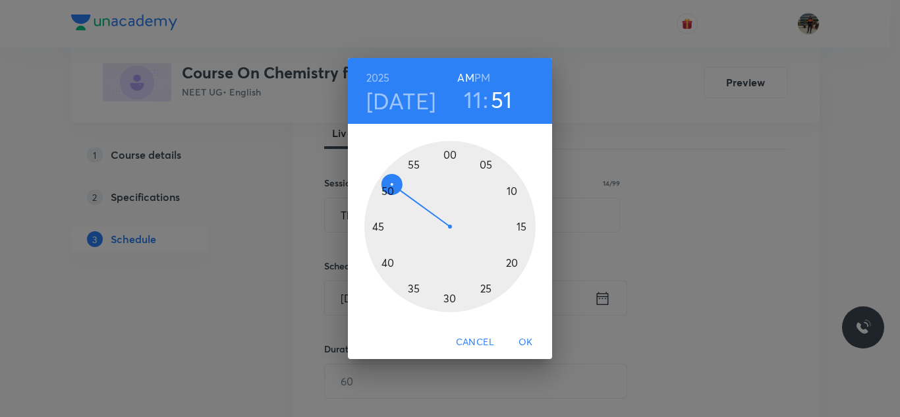
click at [485, 288] on div at bounding box center [449, 226] width 171 height 171
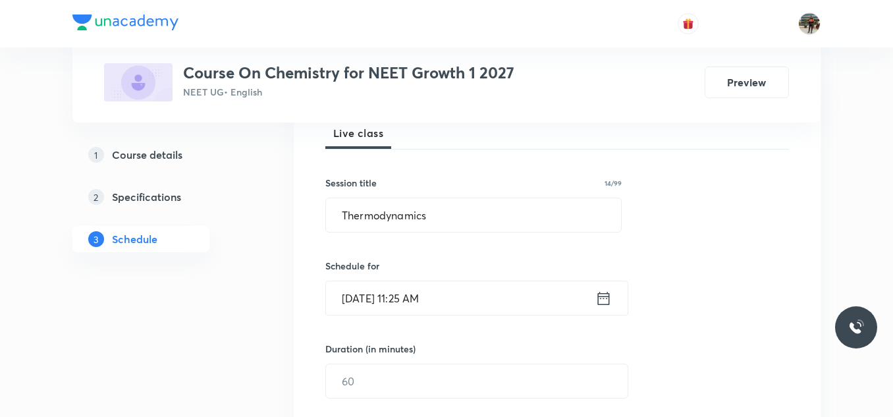
scroll to position [263, 0]
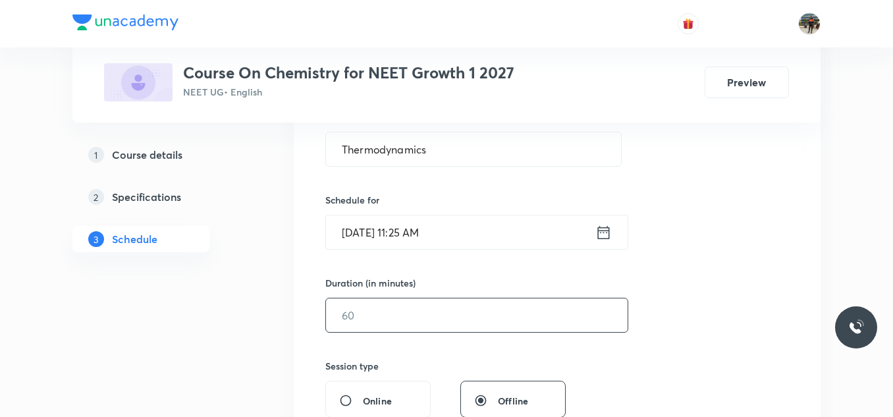
click at [422, 307] on input "text" at bounding box center [477, 315] width 302 height 34
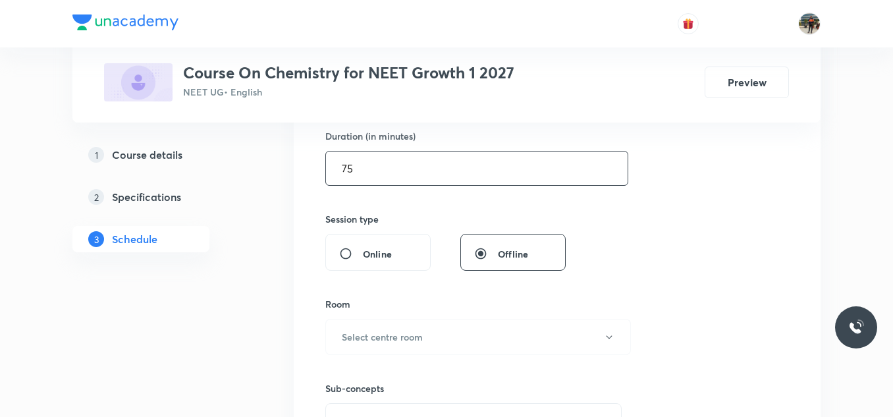
scroll to position [527, 0]
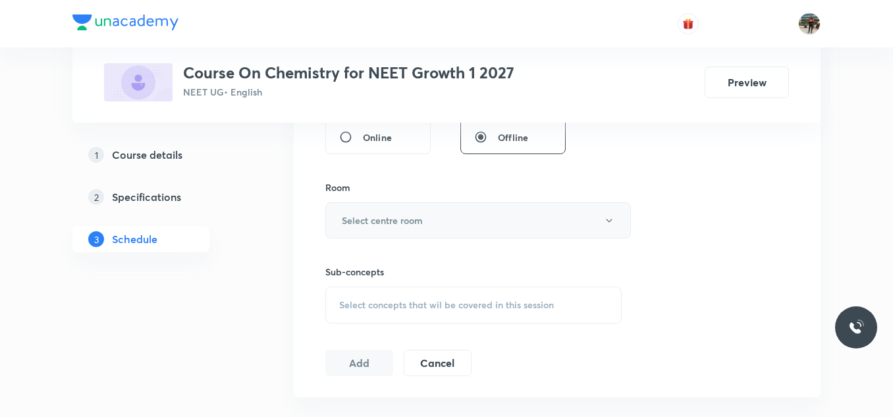
type input "75"
click at [370, 208] on button "Select centre room" at bounding box center [478, 220] width 306 height 36
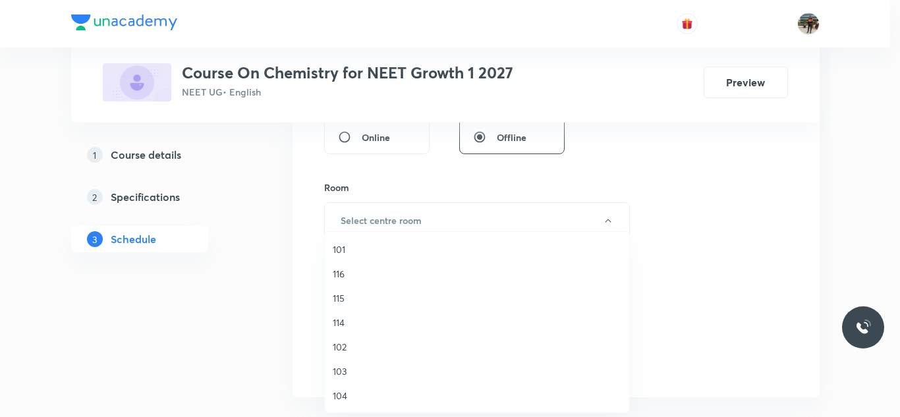
click at [335, 341] on span "102" at bounding box center [477, 347] width 289 height 14
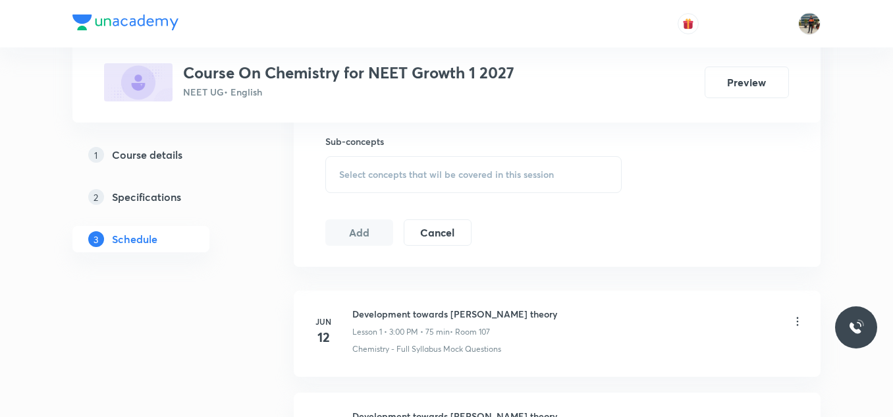
scroll to position [659, 0]
click at [357, 174] on span "Select concepts that wil be covered in this session" at bounding box center [446, 173] width 215 height 11
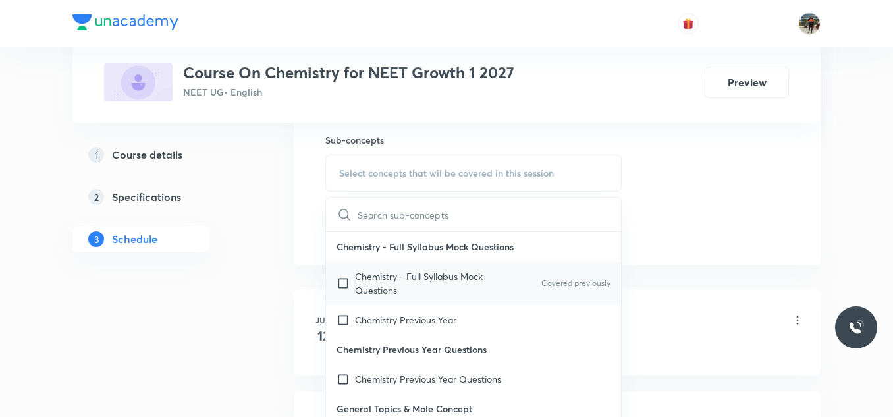
click at [342, 283] on input "checkbox" at bounding box center [346, 283] width 18 height 28
checkbox input "true"
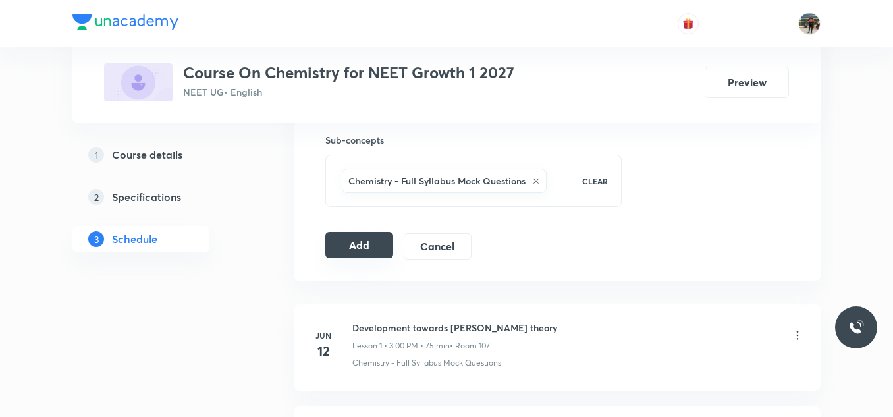
click at [360, 240] on button "Add" at bounding box center [359, 245] width 68 height 26
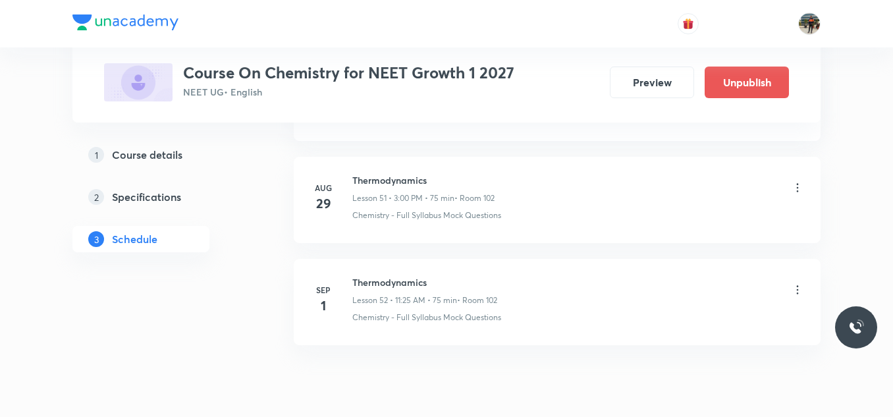
scroll to position [5343, 0]
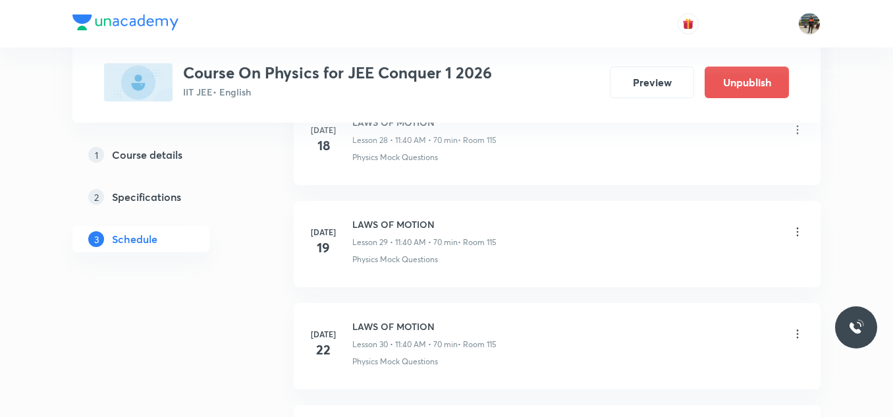
scroll to position [6561, 0]
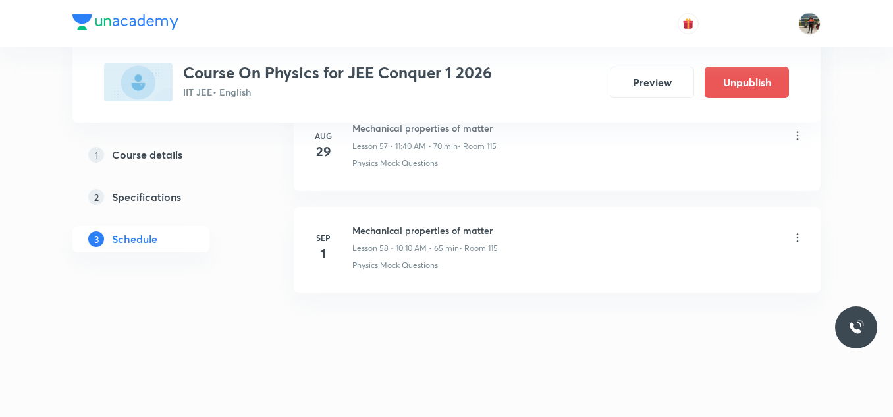
click at [794, 233] on icon at bounding box center [797, 237] width 13 height 13
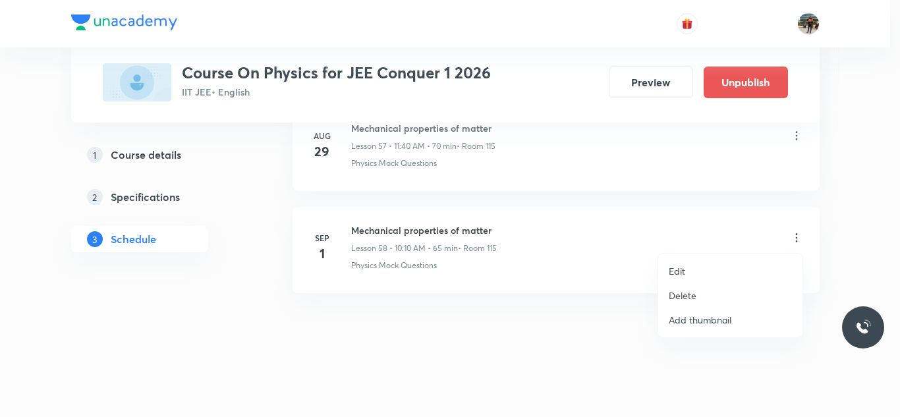
click at [684, 292] on p "Delete" at bounding box center [683, 296] width 28 height 14
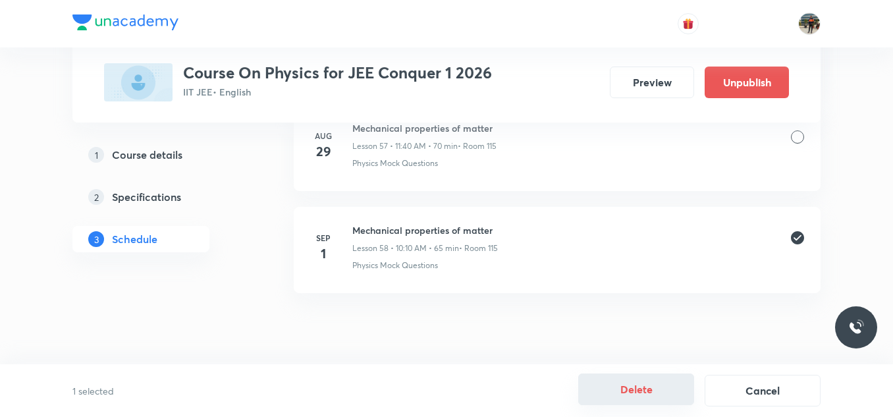
click at [628, 393] on button "Delete" at bounding box center [636, 389] width 116 height 32
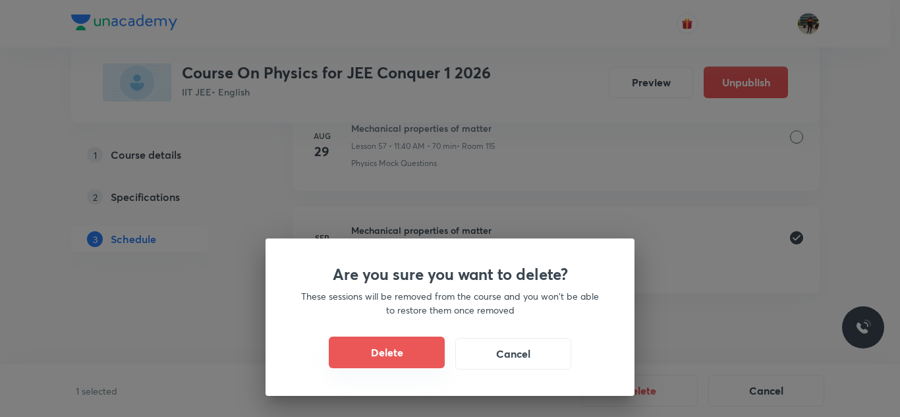
click at [368, 347] on button "Delete" at bounding box center [387, 353] width 116 height 32
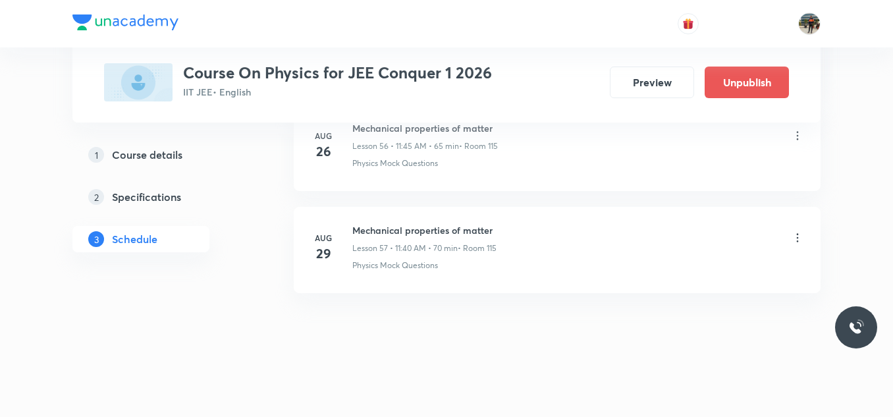
scroll to position [6459, 0]
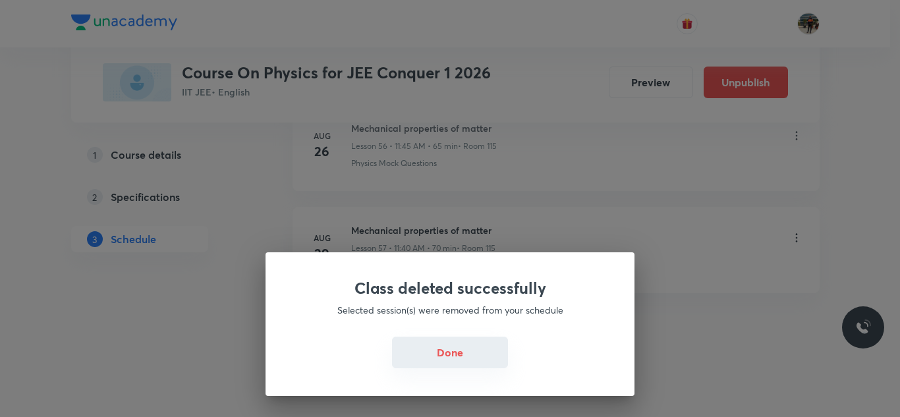
click at [453, 360] on button "Done" at bounding box center [450, 353] width 116 height 32
